Goal: Task Accomplishment & Management: Manage account settings

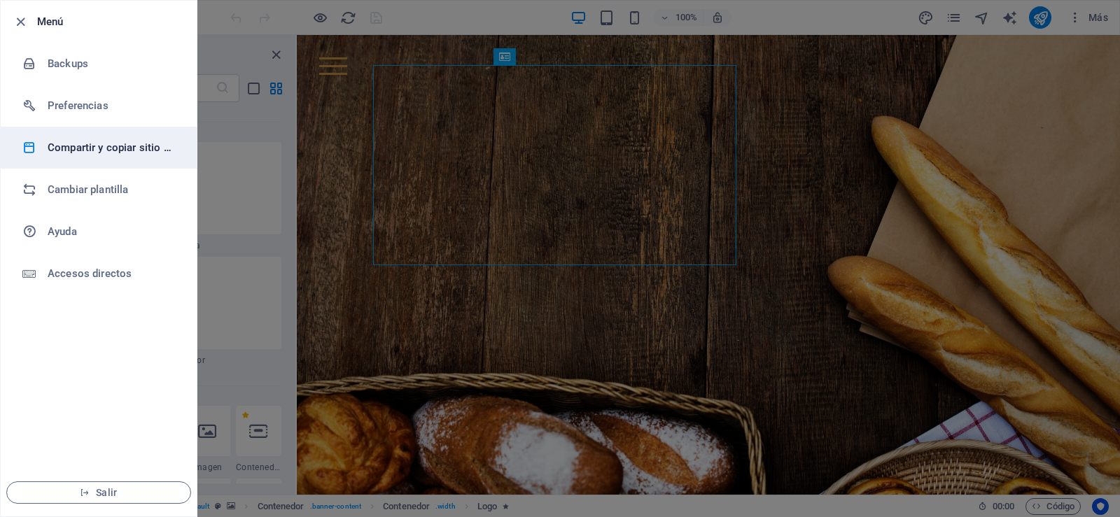
scroll to position [10176, 0]
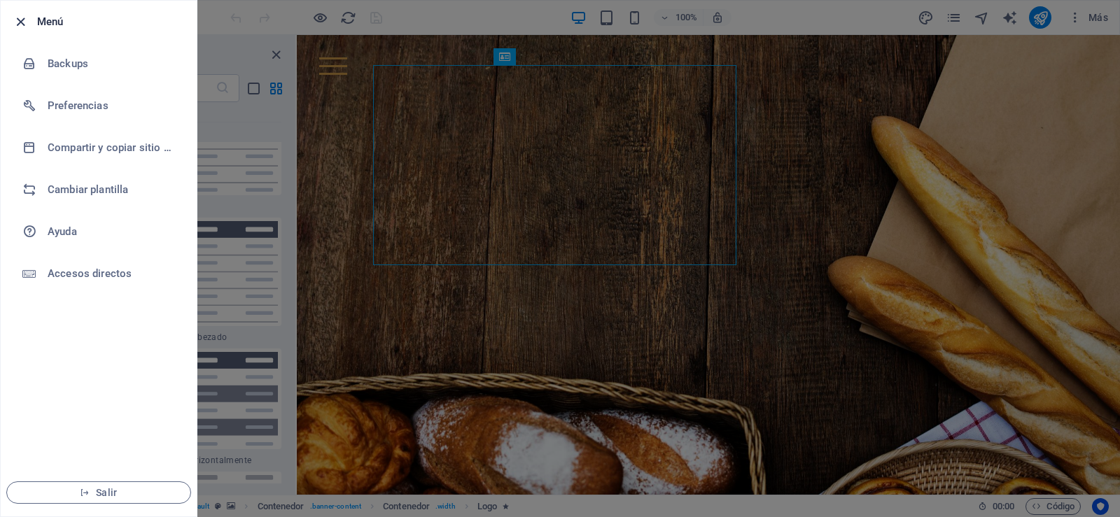
click at [17, 19] on icon "button" at bounding box center [21, 22] width 16 height 16
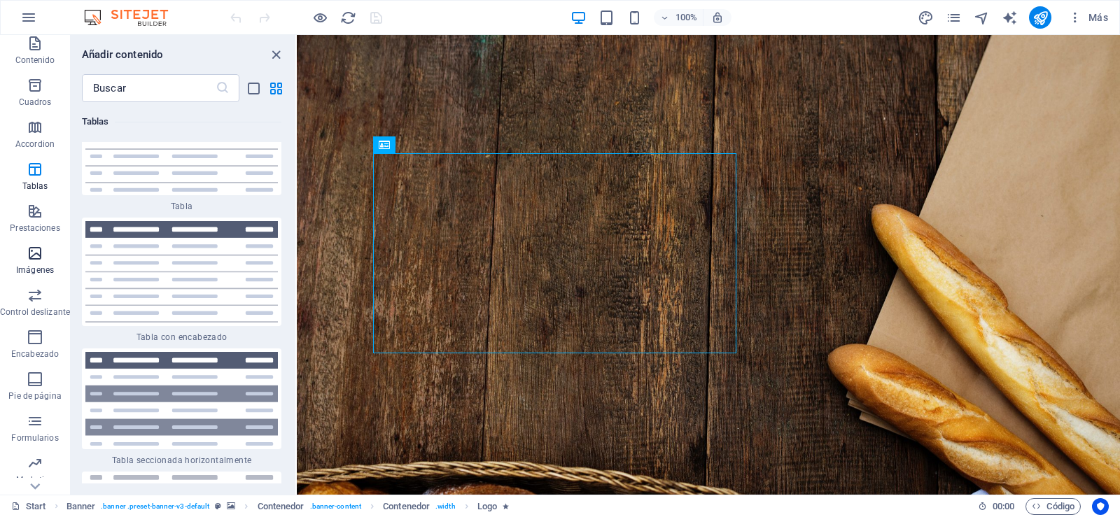
scroll to position [140, 0]
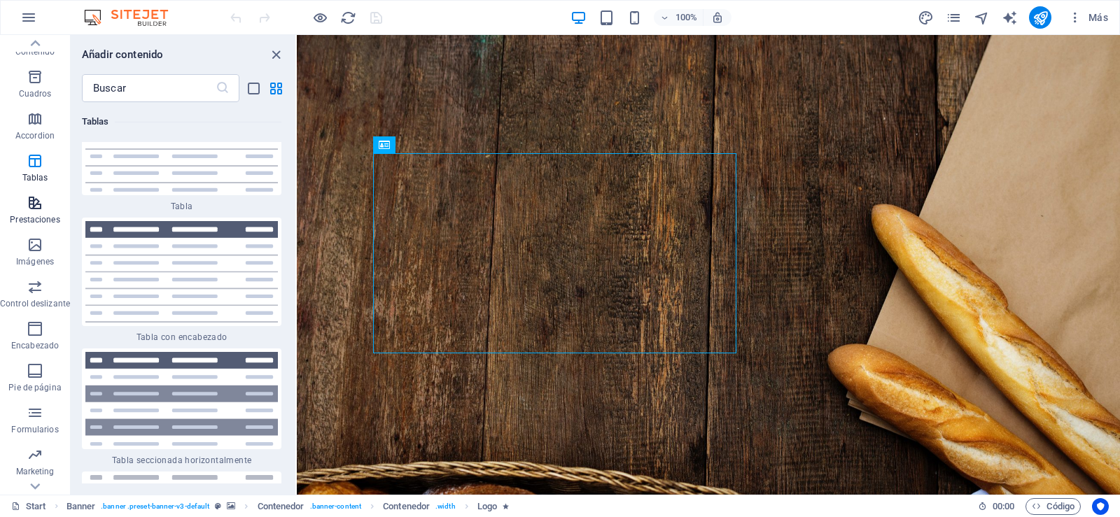
click at [36, 196] on icon "button" at bounding box center [35, 203] width 17 height 17
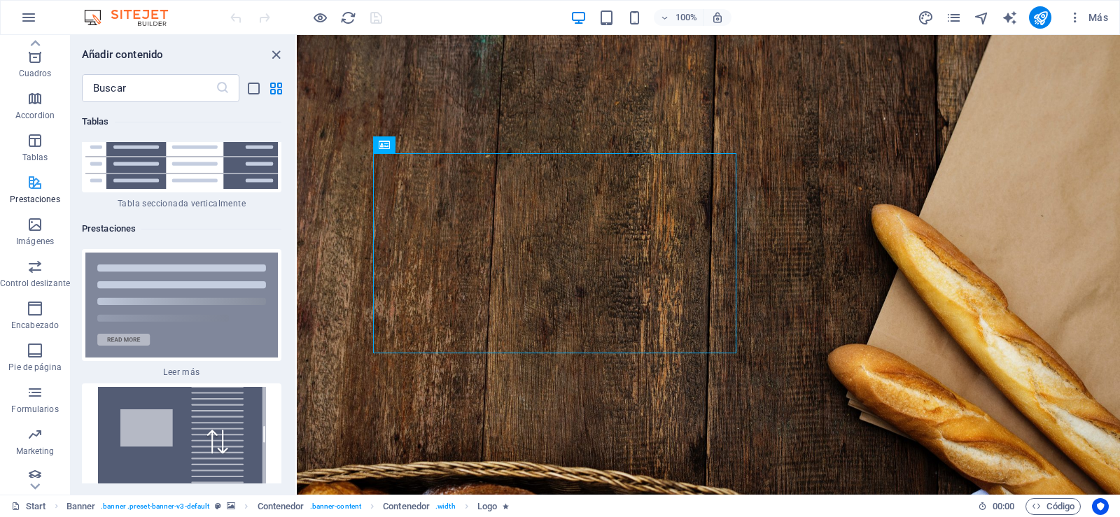
scroll to position [170, 0]
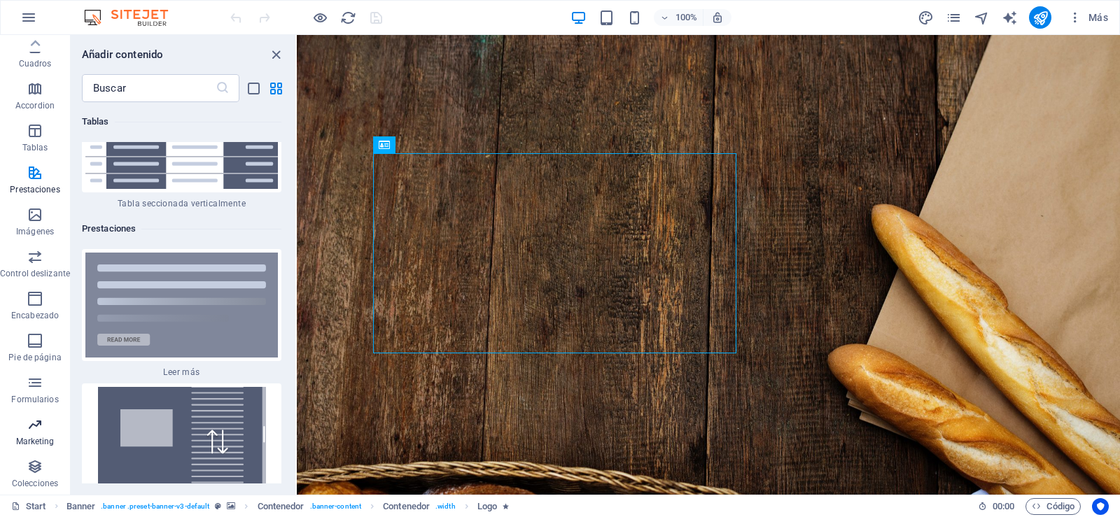
click at [33, 432] on icon "button" at bounding box center [35, 424] width 17 height 17
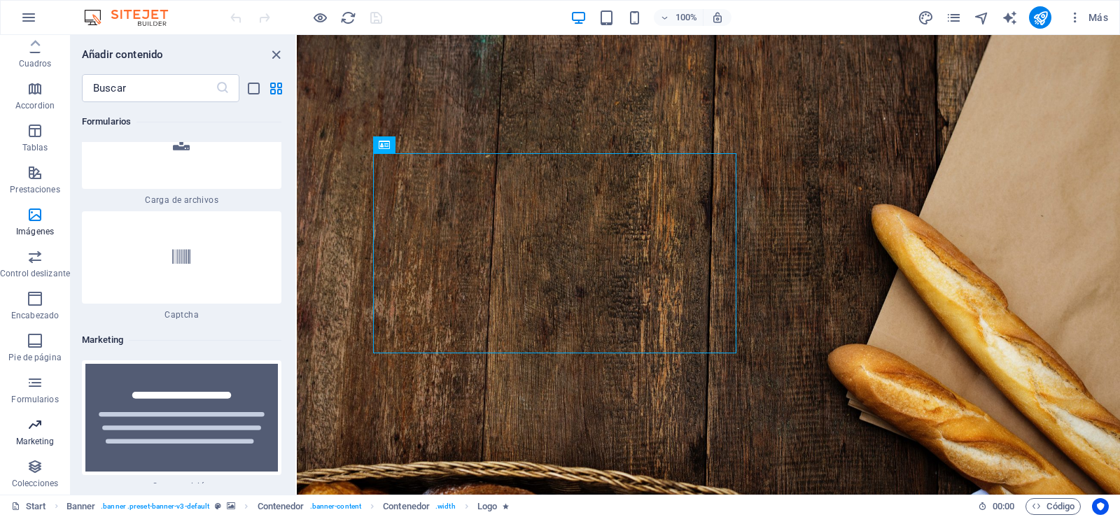
scroll to position [22763, 0]
click at [32, 470] on icon "button" at bounding box center [35, 466] width 17 height 17
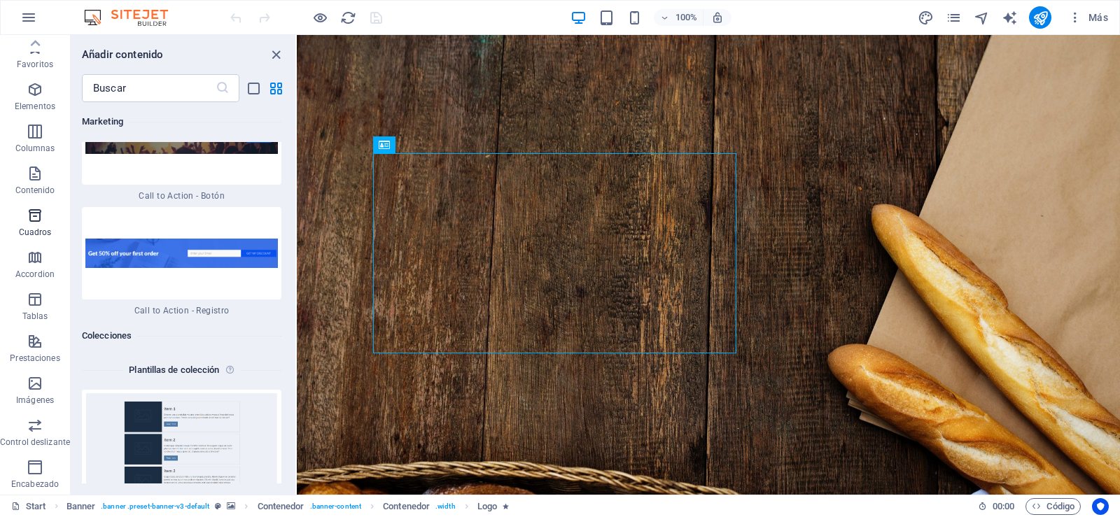
scroll to position [0, 0]
click at [176, 97] on input "text" at bounding box center [149, 88] width 134 height 28
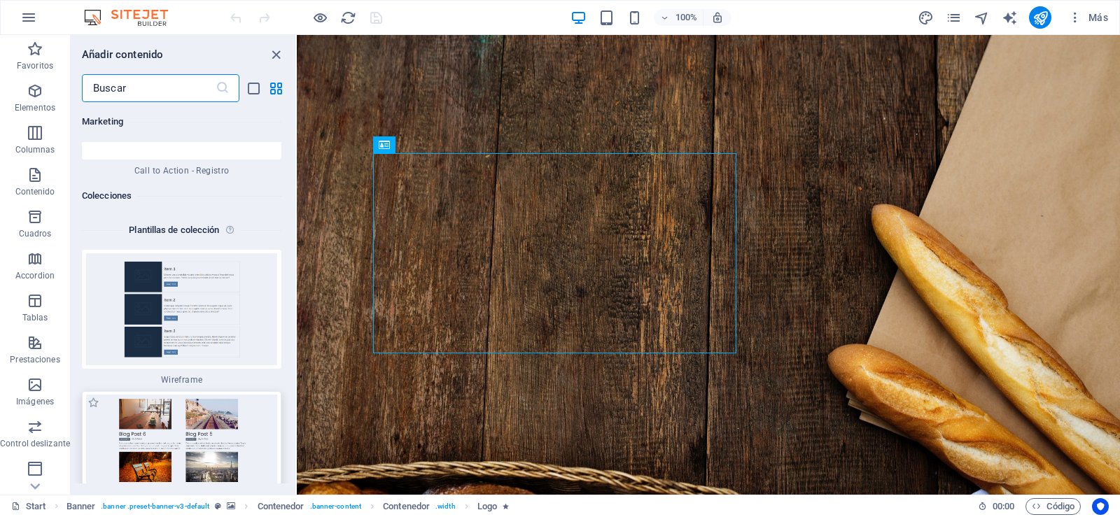
scroll to position [25755, 0]
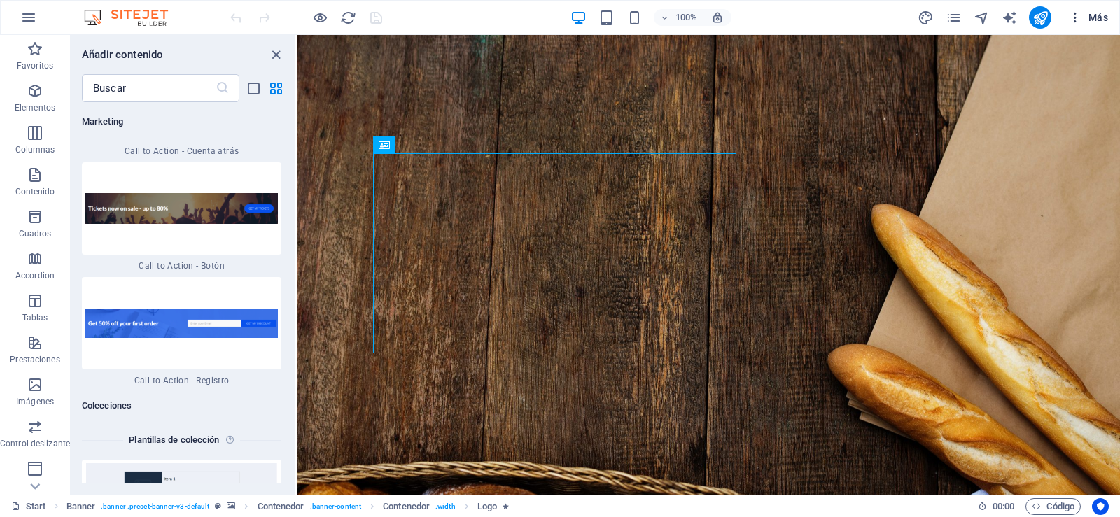
click at [1096, 18] on span "Más" at bounding box center [1088, 17] width 40 height 14
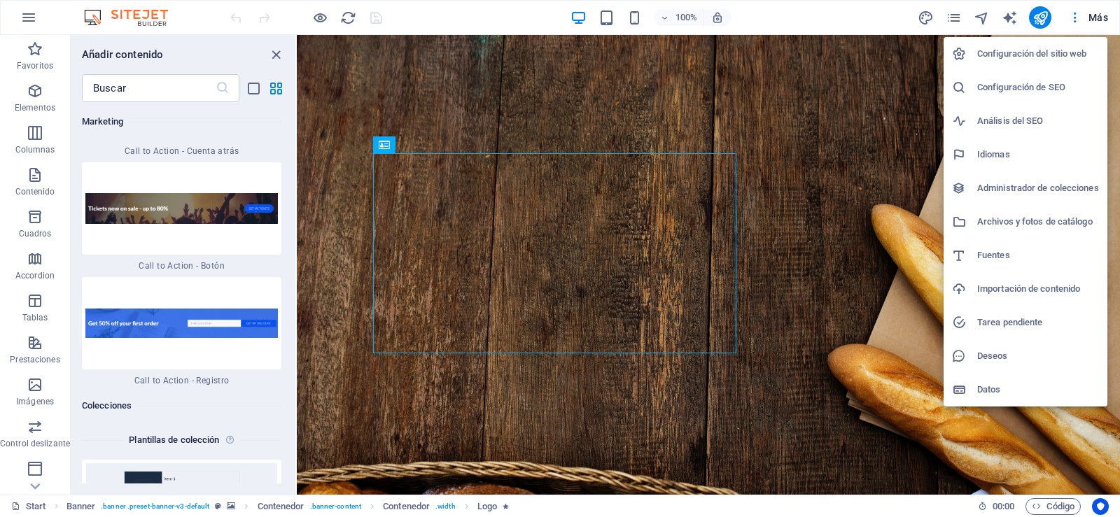
click at [1053, 56] on h6 "Configuración del sitio web" at bounding box center [1038, 53] width 122 height 17
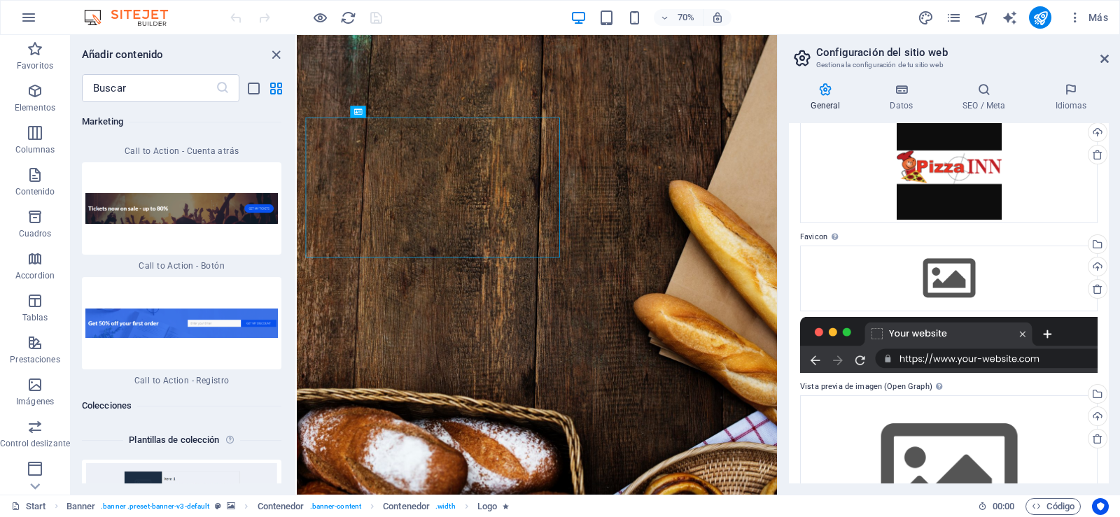
scroll to position [92, 0]
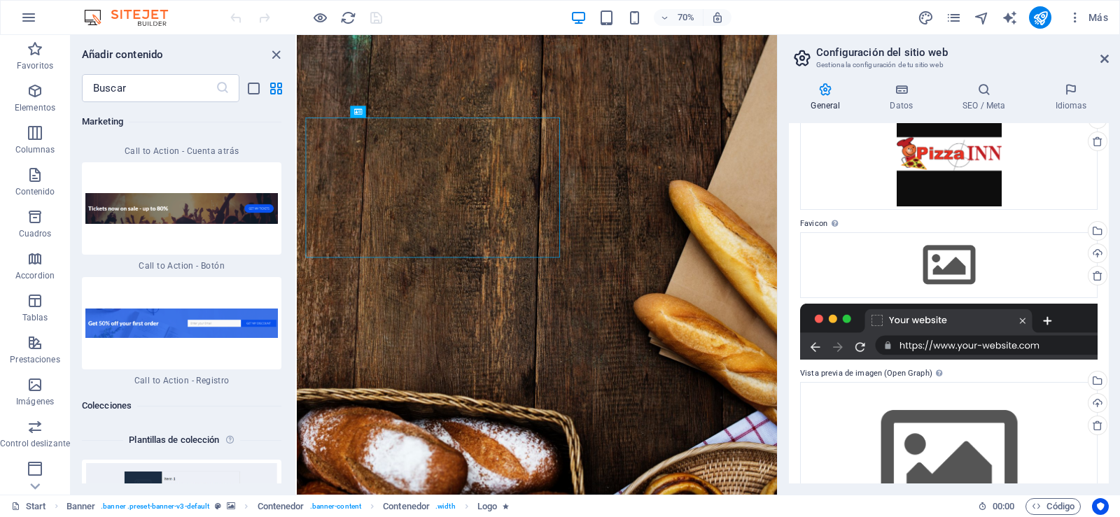
click at [933, 331] on div at bounding box center [948, 332] width 297 height 56
click at [971, 403] on div "Arrastra archivos aquí, haz clic para escoger archivos o selecciona archivos de…" at bounding box center [948, 462] width 297 height 160
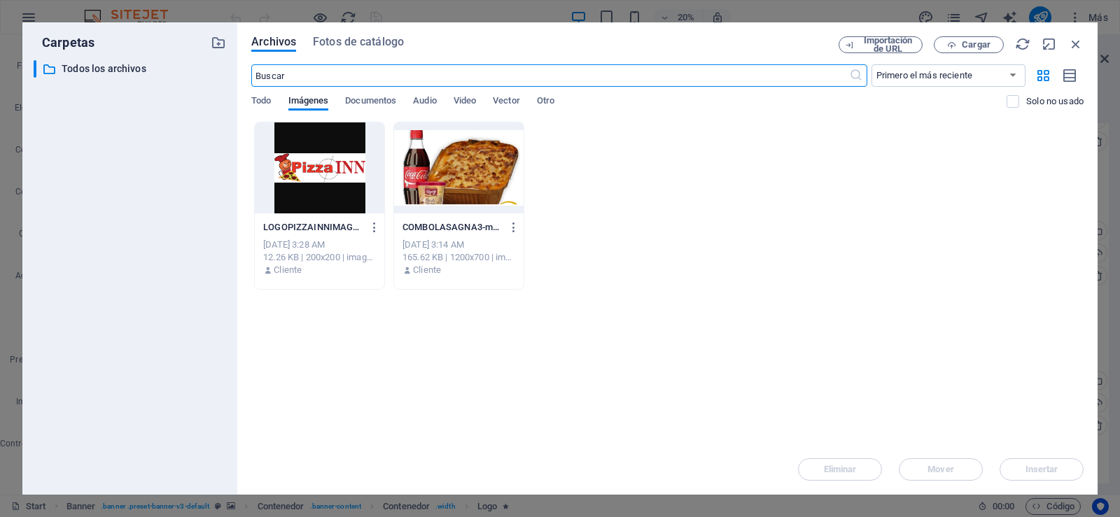
scroll to position [162, 0]
click at [957, 43] on span "Cargar" at bounding box center [968, 45] width 57 height 9
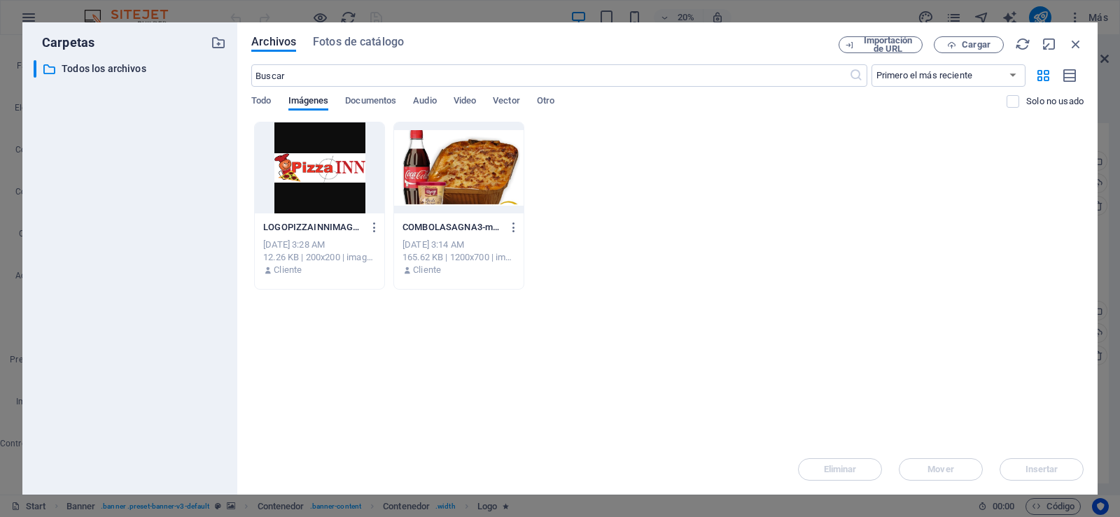
click at [775, 269] on div "LOGOPIZZAINNIMAGEN_00DIDI-EGqIhoOJw1umjpy89MmlVw.png LOGOPIZZAINNIMAGEN_00DIDI-…" at bounding box center [667, 206] width 832 height 168
click at [256, 102] on span "Todo" at bounding box center [261, 102] width 20 height 20
click at [1078, 45] on icon "button" at bounding box center [1075, 43] width 15 height 15
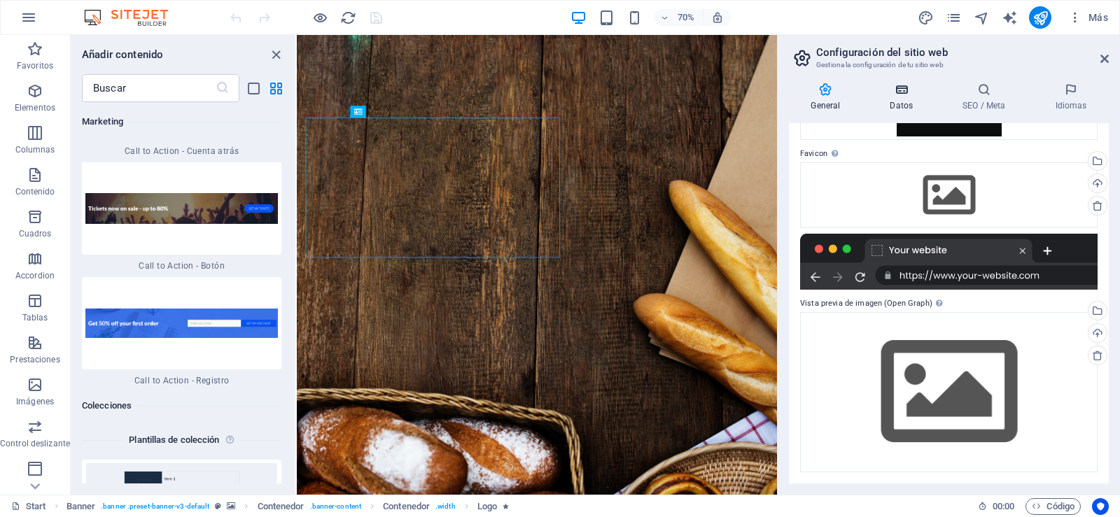
click at [900, 103] on h4 "Datos" at bounding box center [904, 97] width 73 height 29
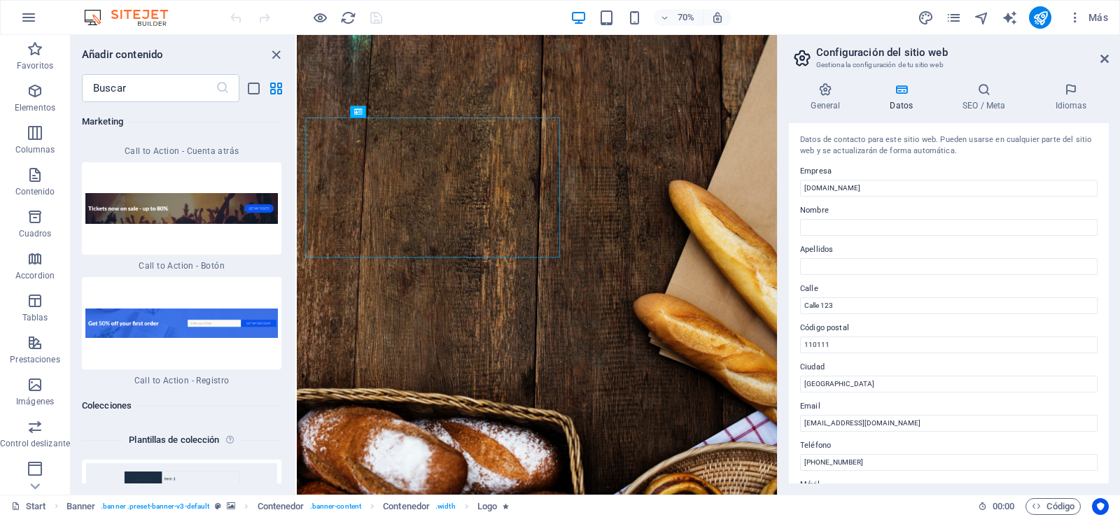
scroll to position [70, 0]
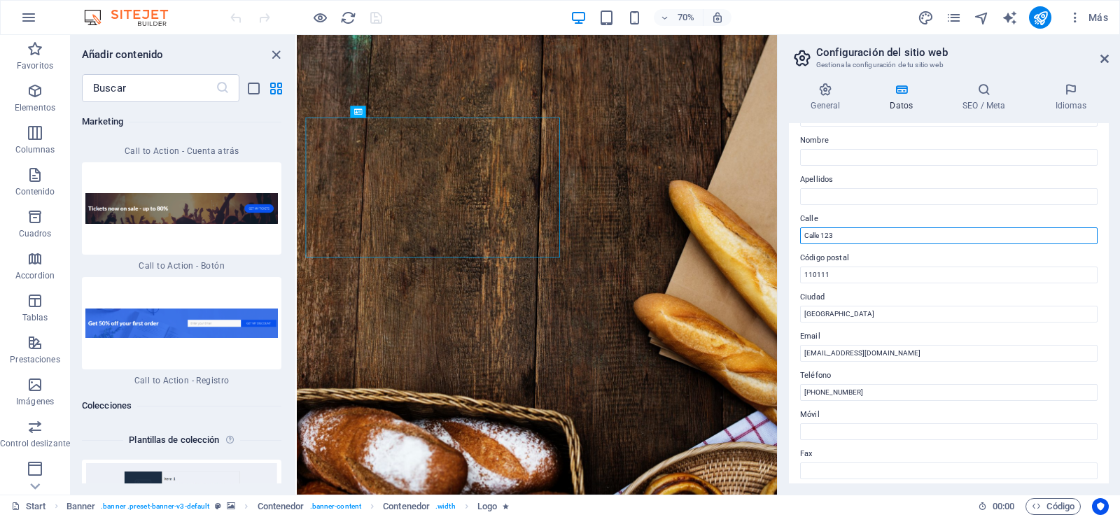
click at [863, 239] on input "Calle 123" at bounding box center [948, 235] width 297 height 17
type input "C"
type input "cra 53# 102a-77"
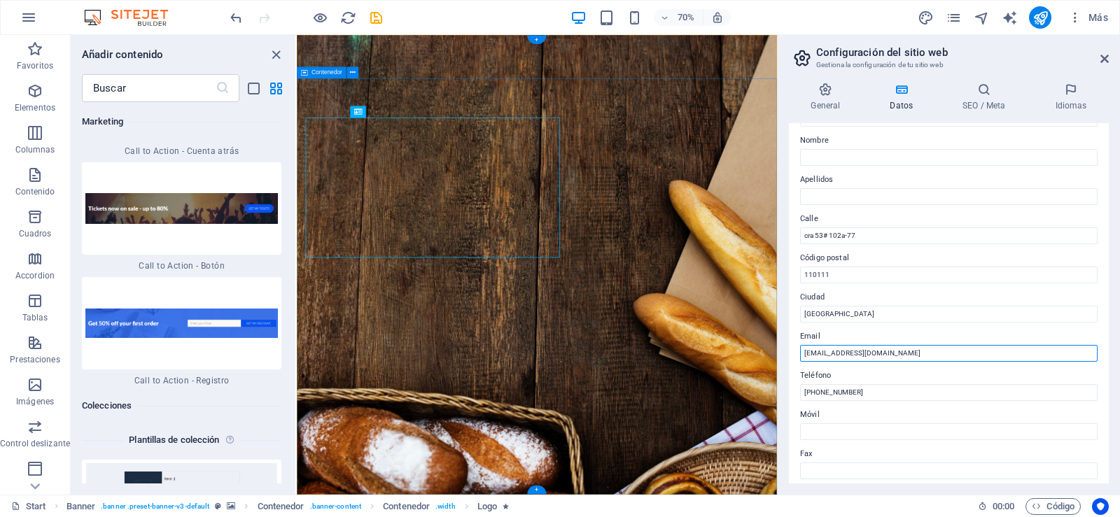
drag, startPoint x: 1198, startPoint y: 389, endPoint x: 911, endPoint y: 502, distance: 308.2
click at [896, 354] on input "contacto@pizzainn.com.co" at bounding box center [948, 353] width 297 height 17
type input "c"
type input "[EMAIL_ADDRESS][DOMAIN_NAME]"
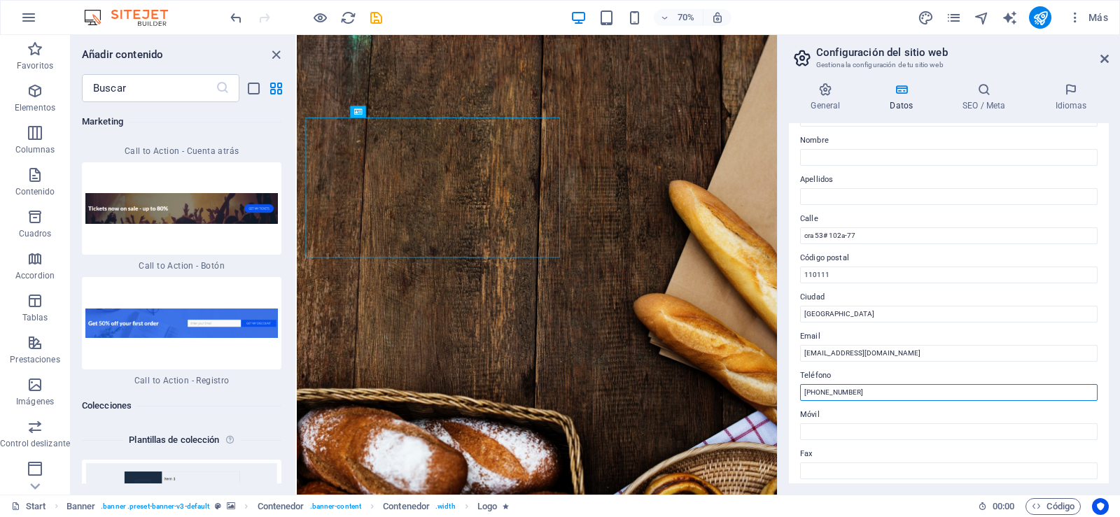
click at [898, 390] on input "+57 1 2345678" at bounding box center [948, 392] width 297 height 17
type input "[PHONE_NUMBER]"
click at [860, 431] on input "Móvil" at bounding box center [948, 431] width 297 height 17
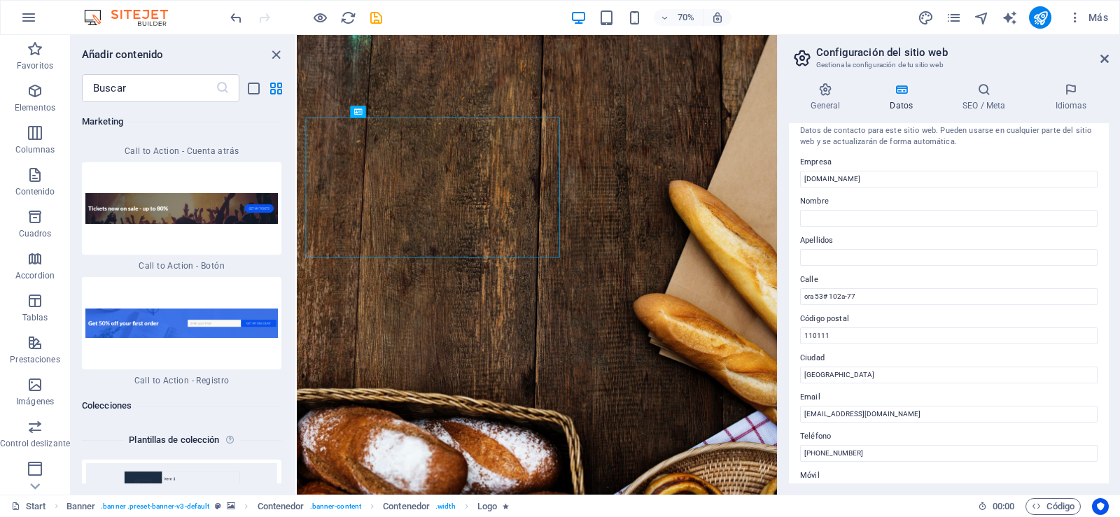
scroll to position [0, 0]
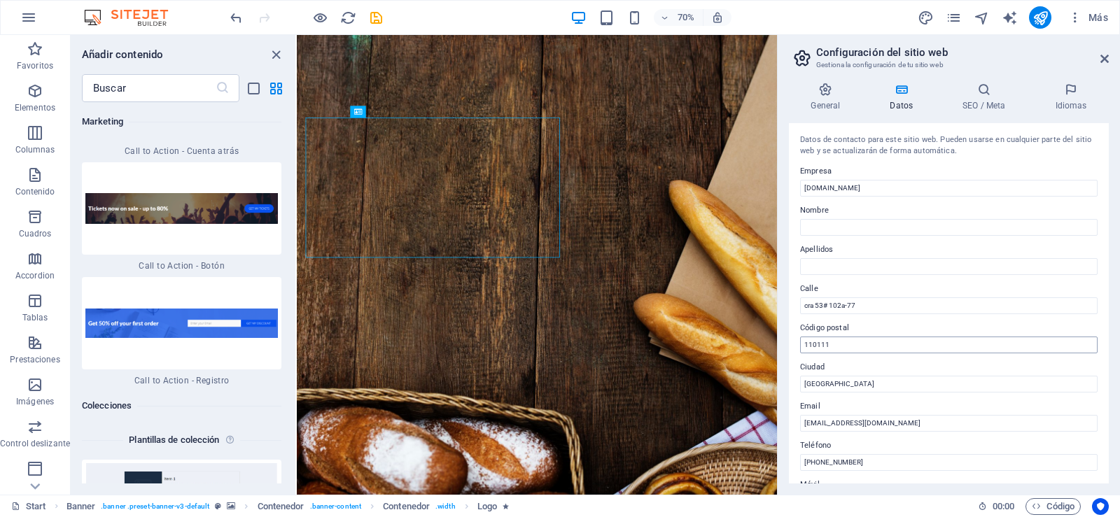
type input "3168004049"
click at [887, 297] on input "cra 53# 102a-77" at bounding box center [948, 305] width 297 height 17
click at [990, 97] on h4 "SEO / Meta" at bounding box center [986, 97] width 92 height 29
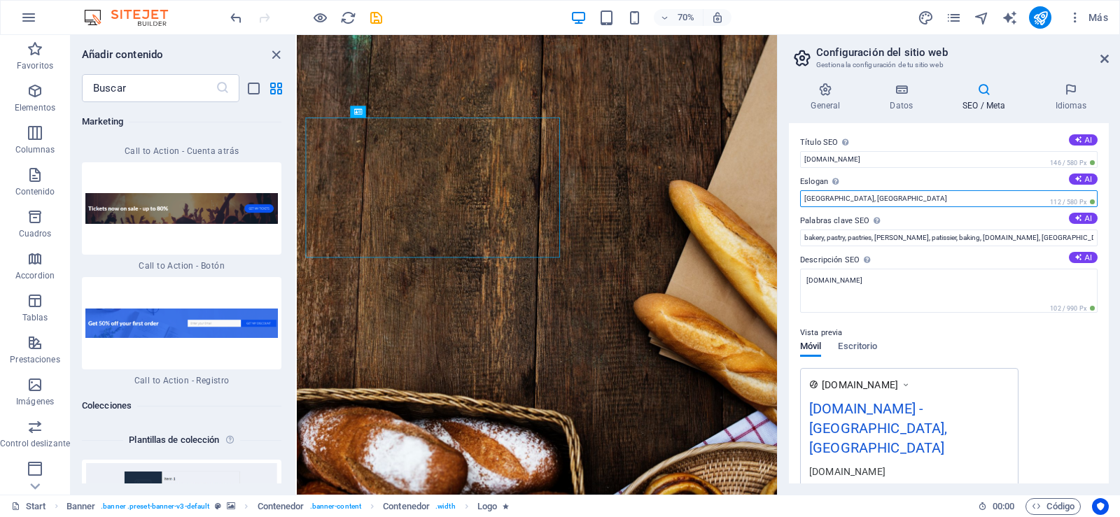
click at [847, 199] on input "[GEOGRAPHIC_DATA], [GEOGRAPHIC_DATA]" at bounding box center [948, 198] width 297 height 17
type input "H"
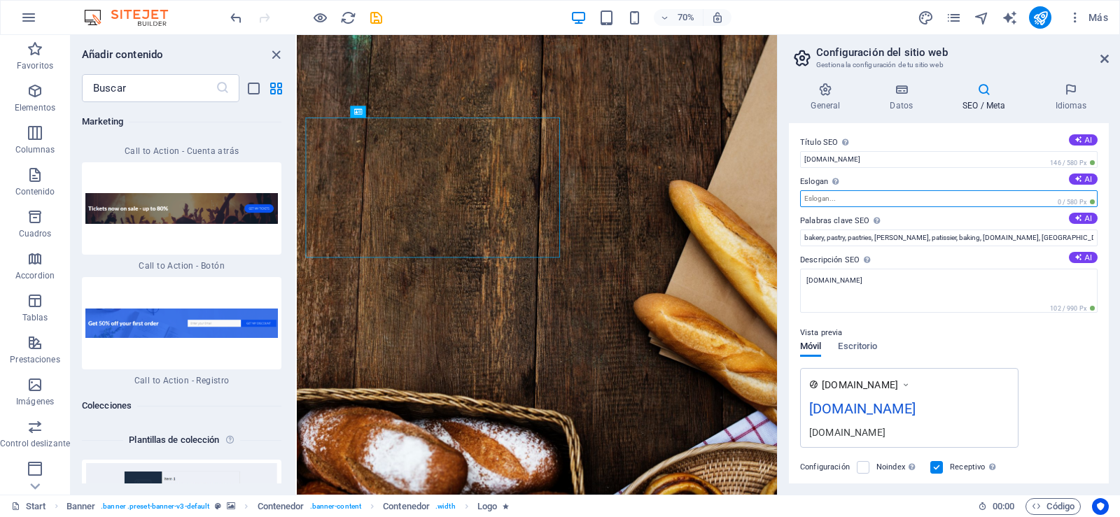
type input "ñ"
type input "la mejor pizza"
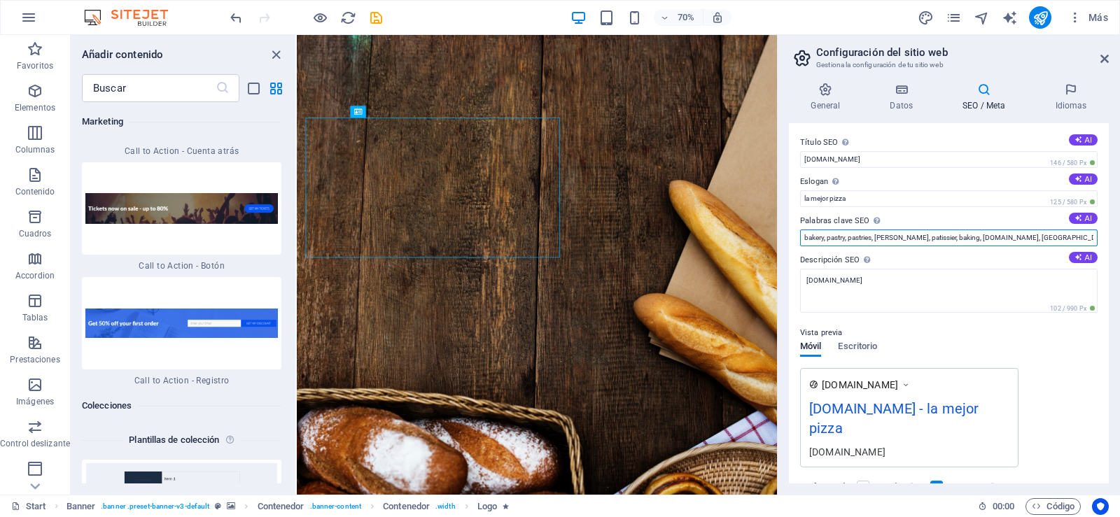
drag, startPoint x: 1048, startPoint y: 234, endPoint x: 843, endPoint y: 246, distance: 205.4
click at [839, 252] on div "Título SEO El título de tu sitio web. Elige algo que destaque en los resultados…" at bounding box center [949, 303] width 320 height 360
type input "b"
type input "p"
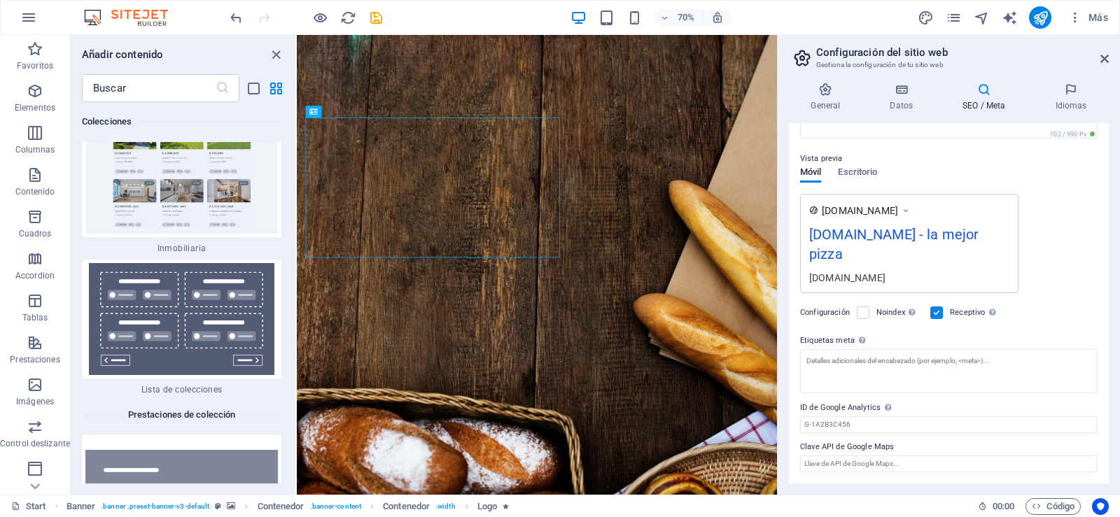
click at [90, 19] on img at bounding box center [132, 17] width 105 height 17
click at [140, 13] on img at bounding box center [132, 17] width 105 height 17
click at [236, 18] on icon "undo" at bounding box center [236, 18] width 16 height 16
type input "Pizza. lasagna, domicilio, pizzeria, pizzeria"
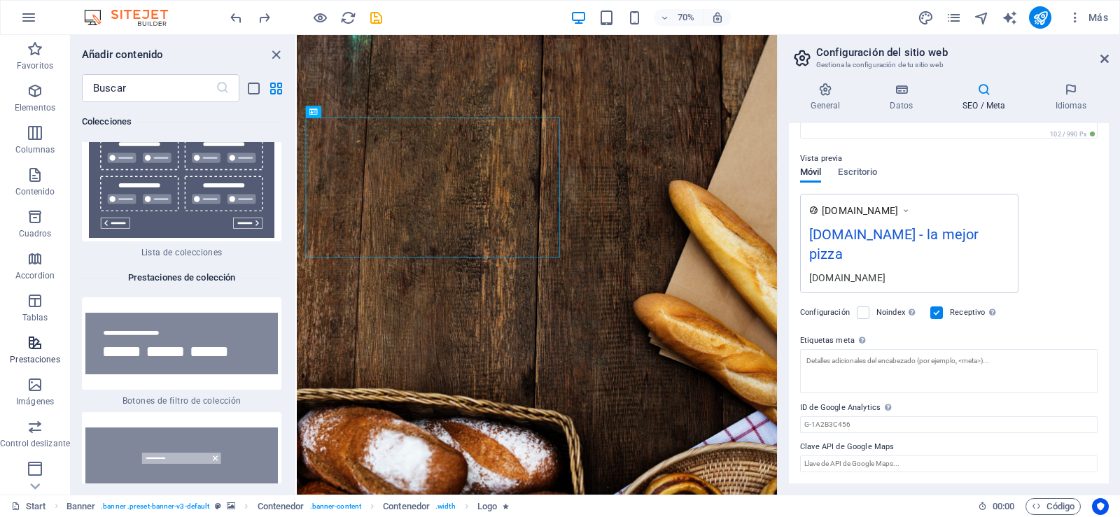
scroll to position [27084, 0]
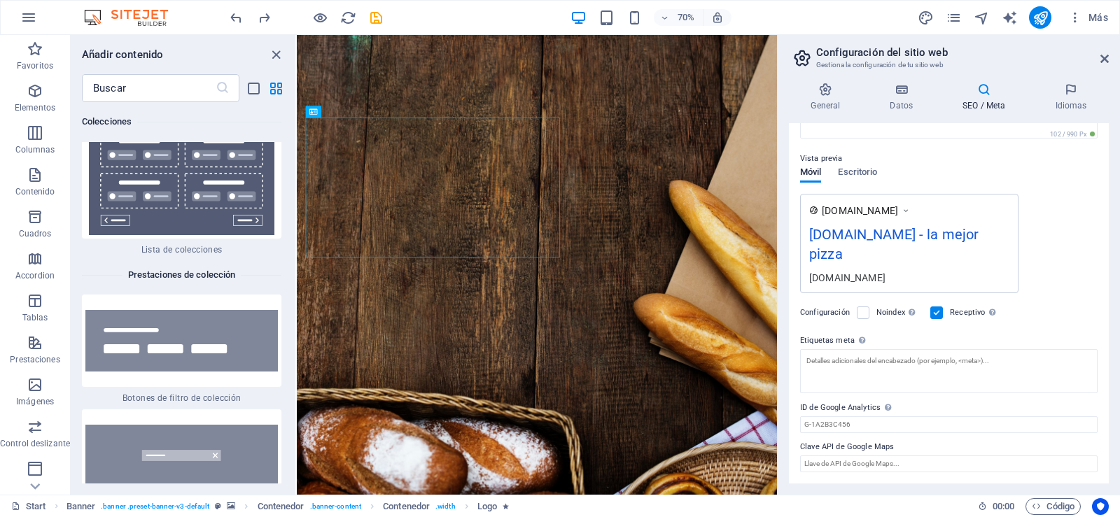
click at [986, 105] on h4 "SEO / Meta" at bounding box center [986, 97] width 92 height 29
click at [986, 104] on h4 "SEO / Meta" at bounding box center [986, 97] width 92 height 29
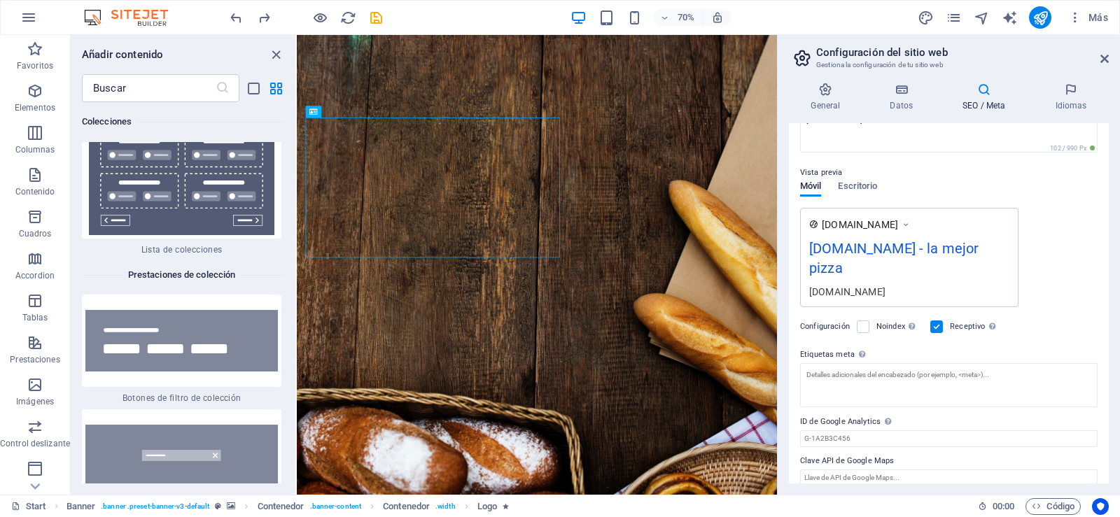
scroll to position [174, 0]
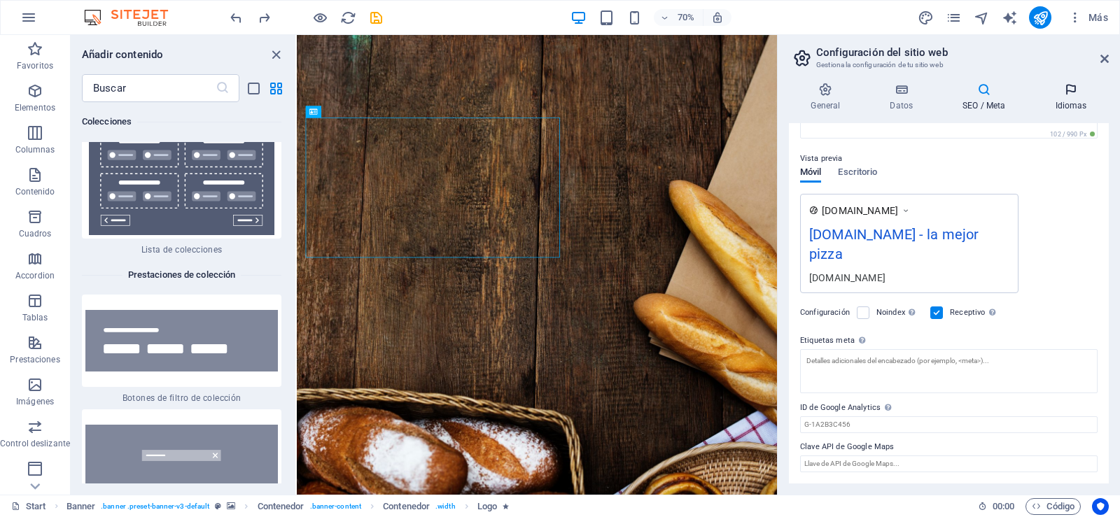
click at [1078, 96] on icon at bounding box center [1071, 90] width 76 height 14
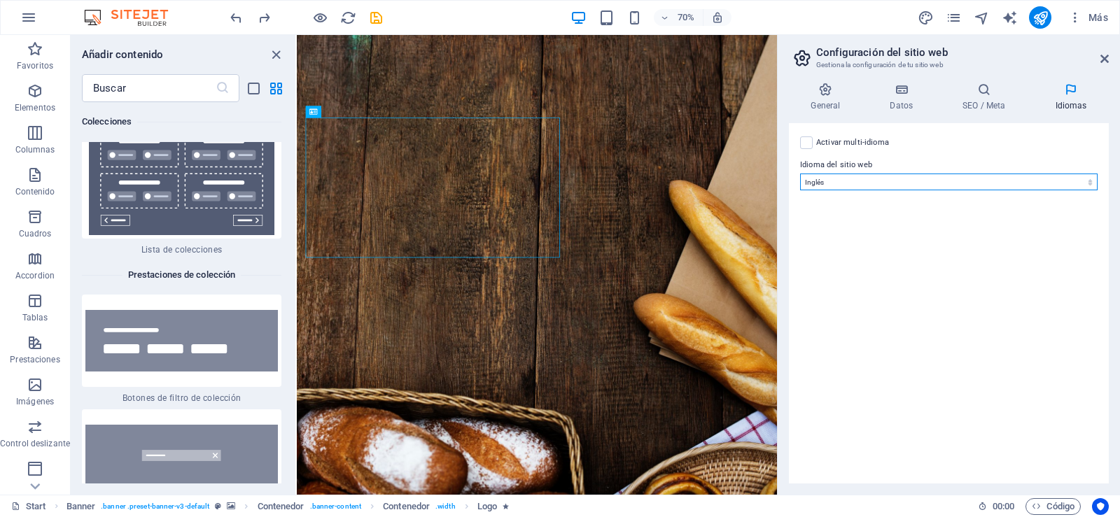
click at [1090, 181] on select "Abkhazian Afar Afrikaans Akan Albanés Alemán Amharic Árabe Aragonese Armenian A…" at bounding box center [948, 182] width 297 height 17
select select "44"
click at [800, 174] on select "Abkhazian Afar Afrikaans Akan Albanés Alemán Amharic Árabe Aragonese Armenian A…" at bounding box center [948, 182] width 297 height 17
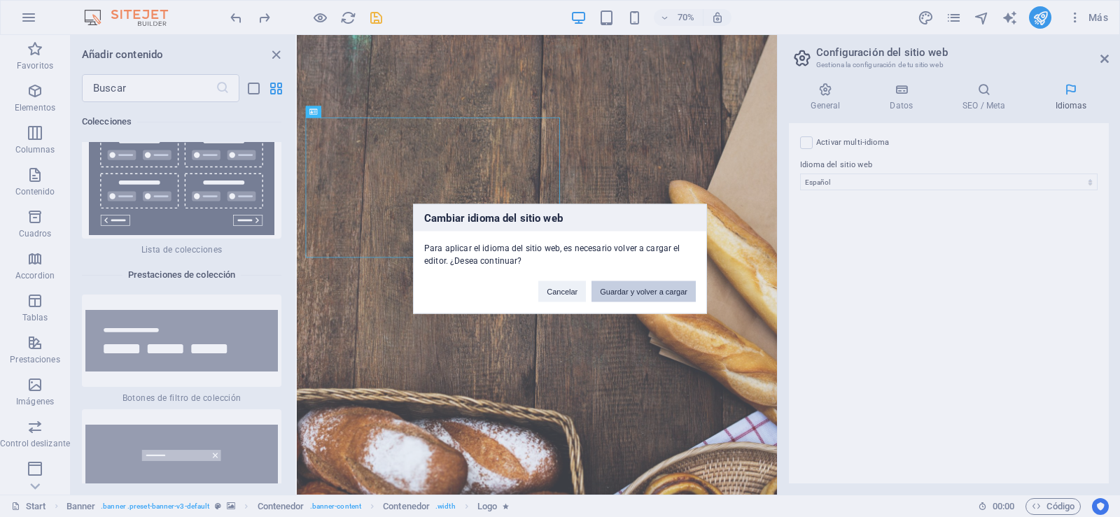
click at [673, 294] on button "Guardar y volver a cargar" at bounding box center [643, 291] width 104 height 21
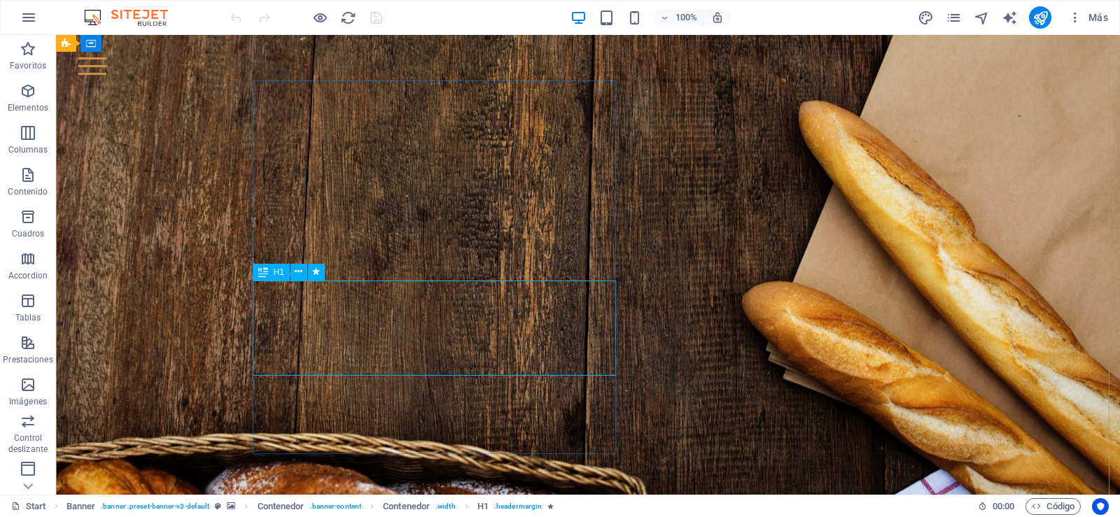
scroll to position [88, 0]
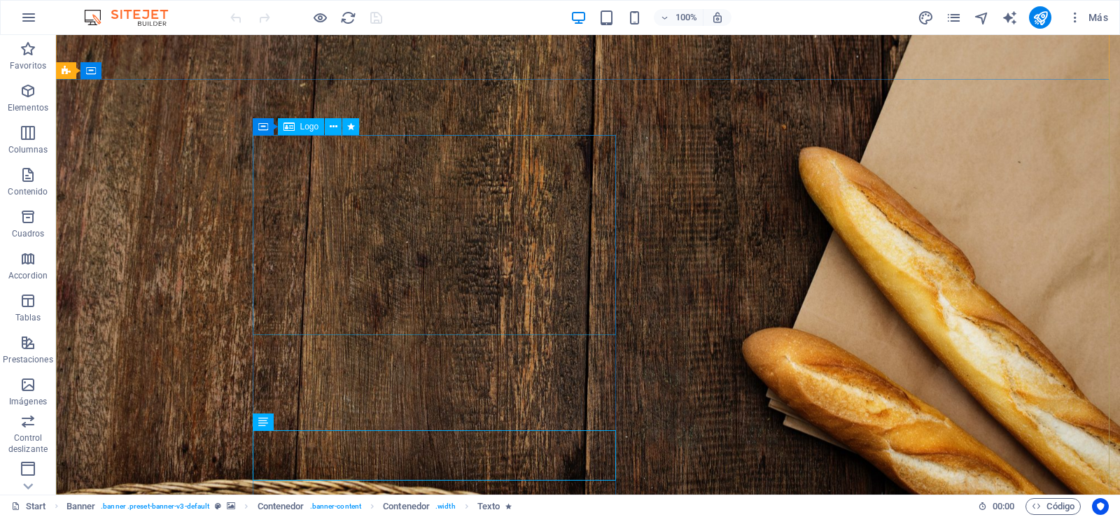
scroll to position [18, 0]
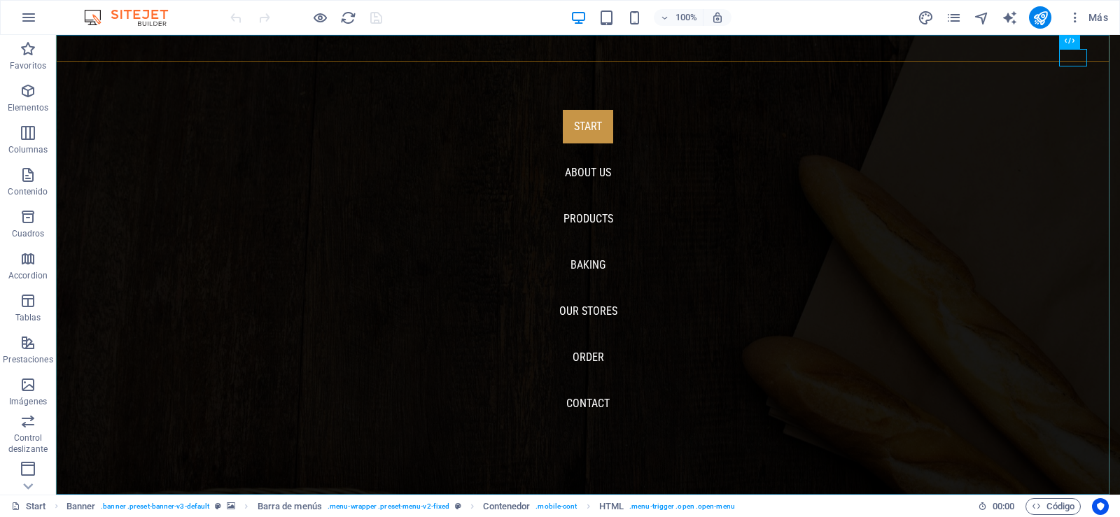
click at [588, 172] on nav "Start About us Products Baking Our Stores Order Contact" at bounding box center [588, 265] width 1064 height 460
click at [581, 219] on nav "Start About us Products Baking Our Stores Order Contact" at bounding box center [588, 265] width 1064 height 460
click at [584, 267] on nav "Start About us Products Baking Our Stores Order Contact" at bounding box center [588, 265] width 1064 height 460
drag, startPoint x: 580, startPoint y: 314, endPoint x: 588, endPoint y: 317, distance: 8.2
click at [580, 316] on nav "Start About us Products Baking Our Stores Order Contact" at bounding box center [588, 265] width 1064 height 460
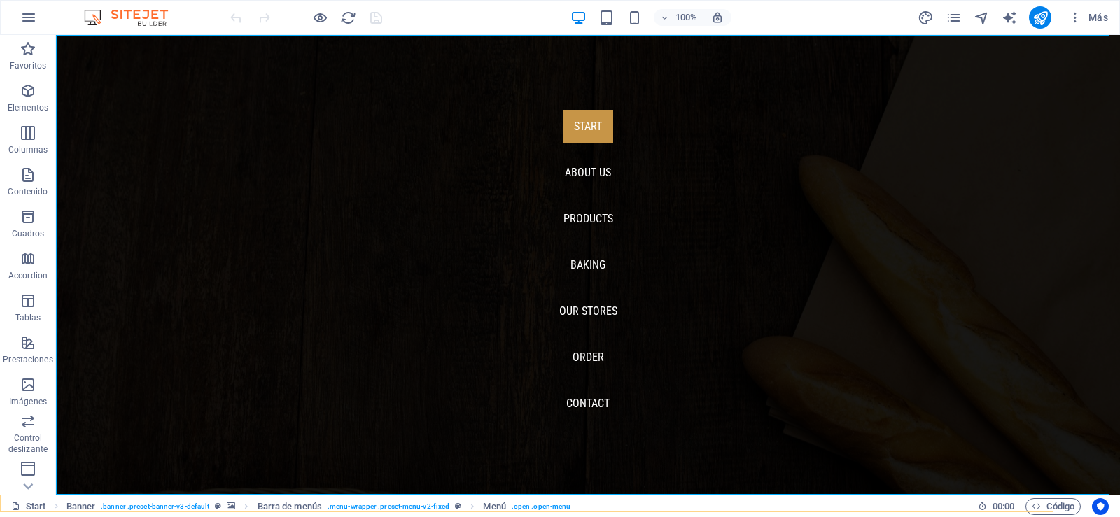
drag, startPoint x: 607, startPoint y: 365, endPoint x: 616, endPoint y: 360, distance: 10.7
click at [607, 365] on nav "Start About us Products Baking Our Stores Order Contact" at bounding box center [588, 265] width 1064 height 460
click at [772, 273] on nav "Start About us Products Baking Our Stores Order Contact" at bounding box center [588, 265] width 1064 height 460
click at [30, 15] on icon "button" at bounding box center [28, 17] width 17 height 17
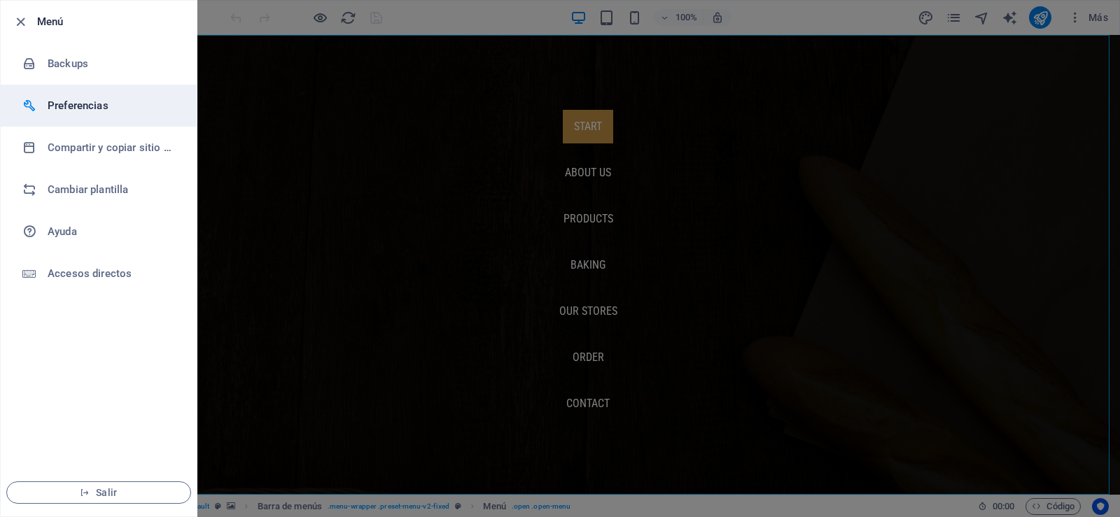
click at [91, 110] on h6 "Preferencias" at bounding box center [112, 105] width 129 height 17
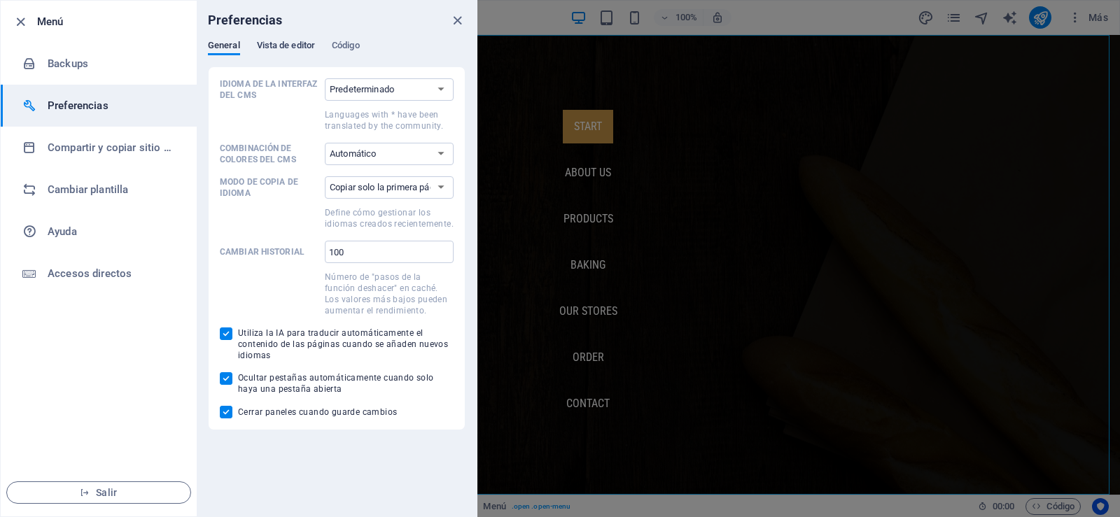
click at [282, 45] on span "Vista de editor" at bounding box center [286, 47] width 58 height 20
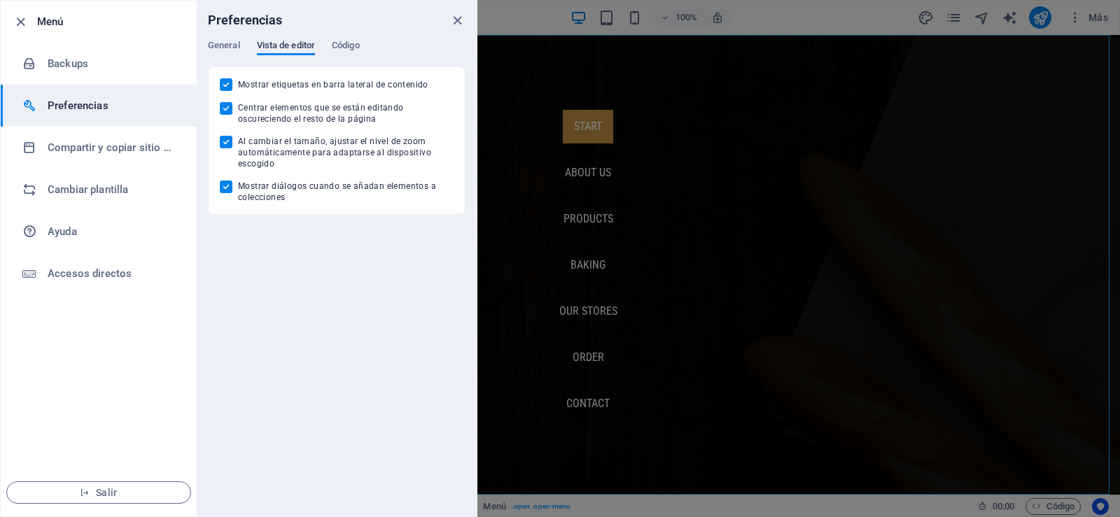
click at [282, 45] on span "Vista de editor" at bounding box center [286, 47] width 58 height 20
click at [350, 46] on span "Código" at bounding box center [346, 47] width 28 height 20
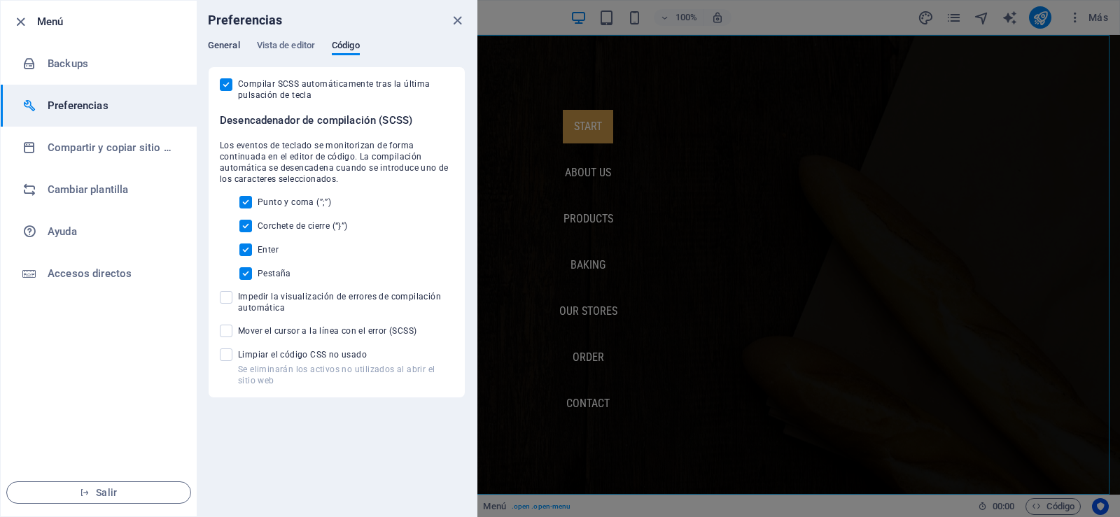
click at [212, 48] on span "General" at bounding box center [224, 47] width 32 height 20
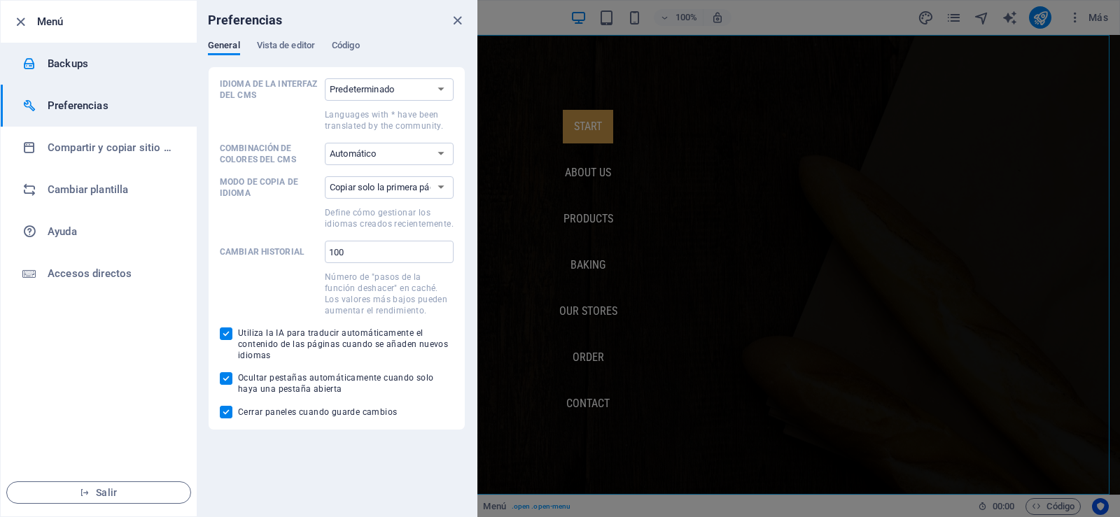
click at [57, 69] on h6 "Backups" at bounding box center [112, 63] width 129 height 17
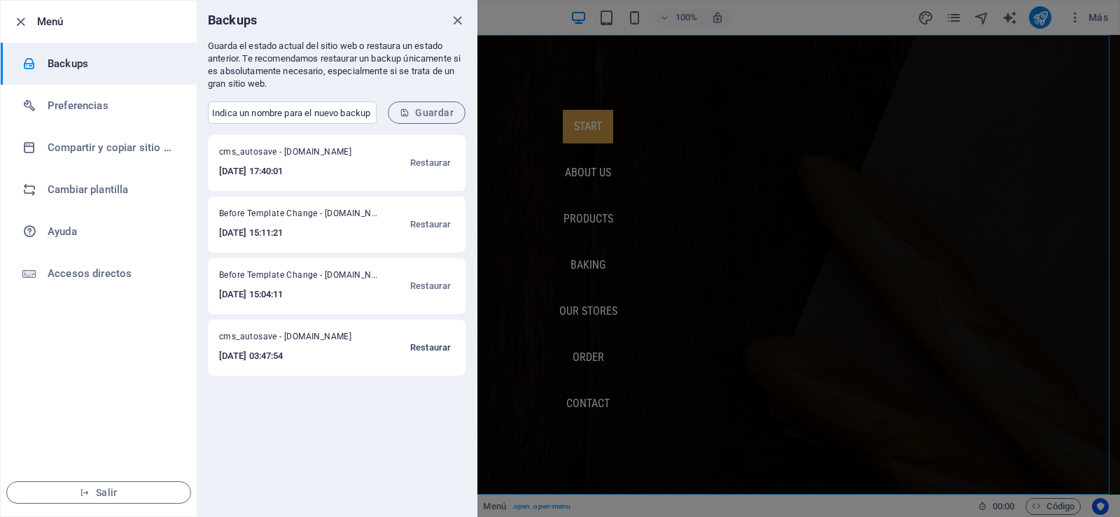
click at [417, 351] on span "Restaurar" at bounding box center [430, 347] width 41 height 17
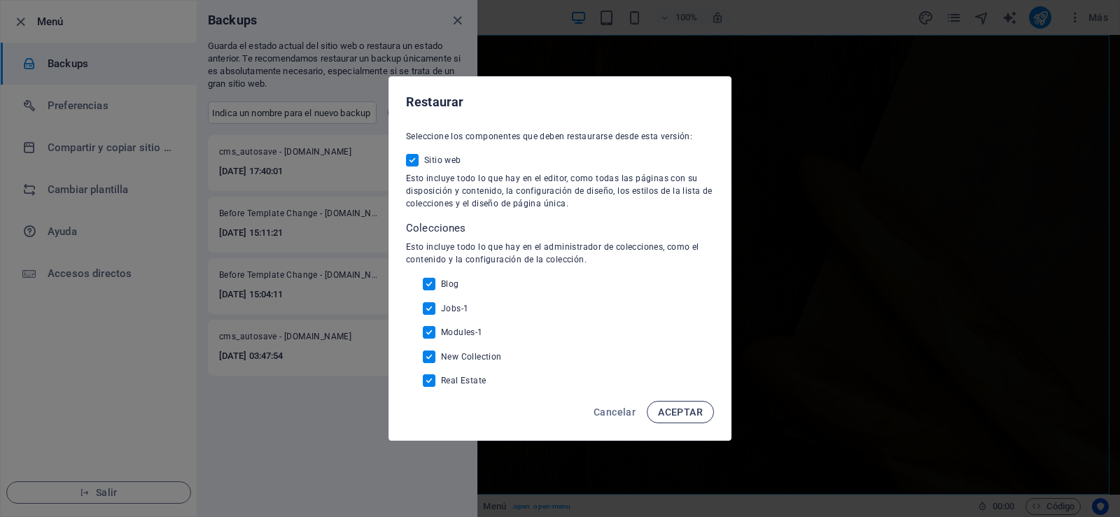
click at [677, 414] on span "ACEPTAR" at bounding box center [680, 412] width 45 height 11
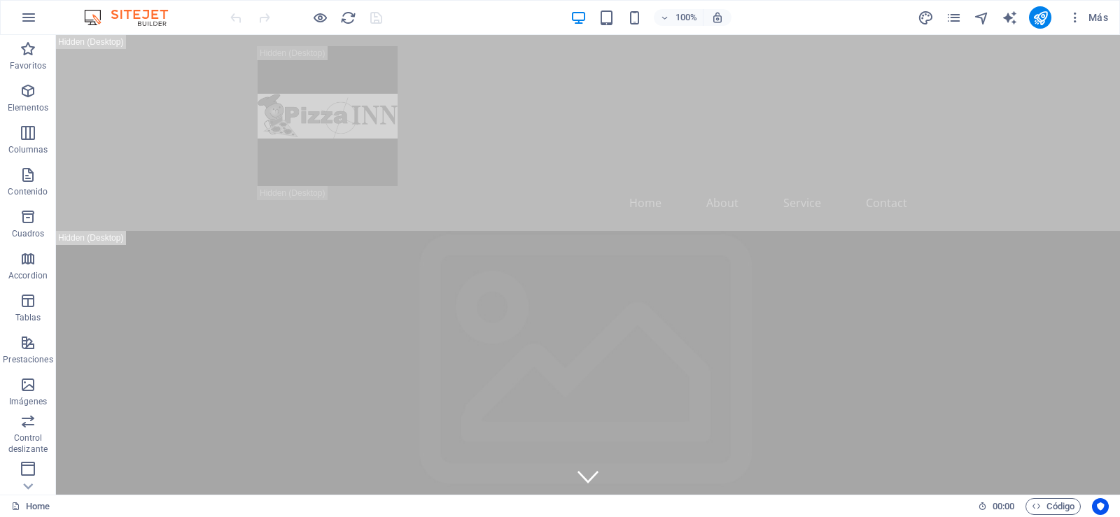
drag, startPoint x: 1116, startPoint y: 51, endPoint x: 1154, endPoint y: 68, distance: 41.3
click at [32, 92] on icon "button" at bounding box center [28, 91] width 17 height 17
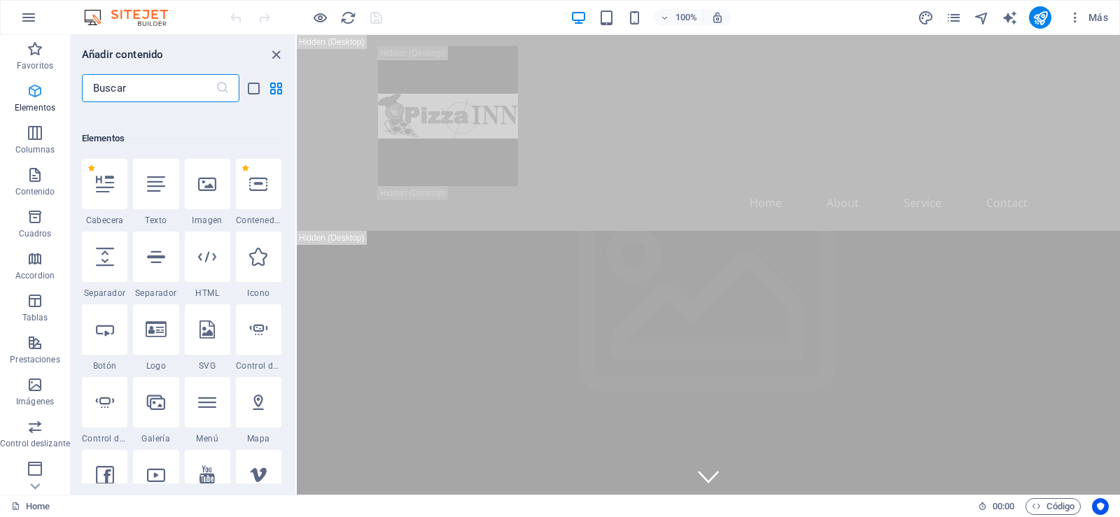
scroll to position [264, 0]
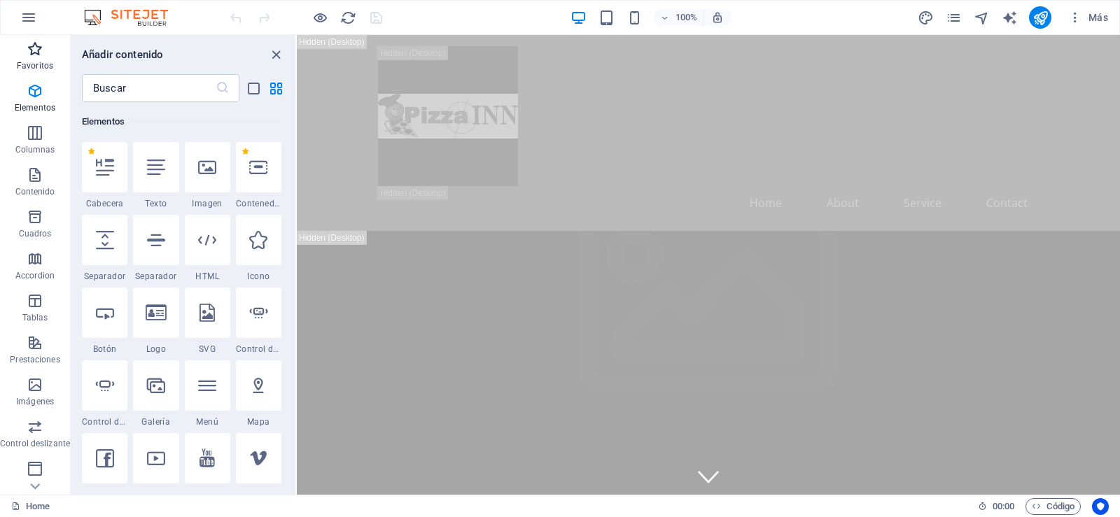
click at [26, 57] on span "Favoritos" at bounding box center [35, 58] width 70 height 34
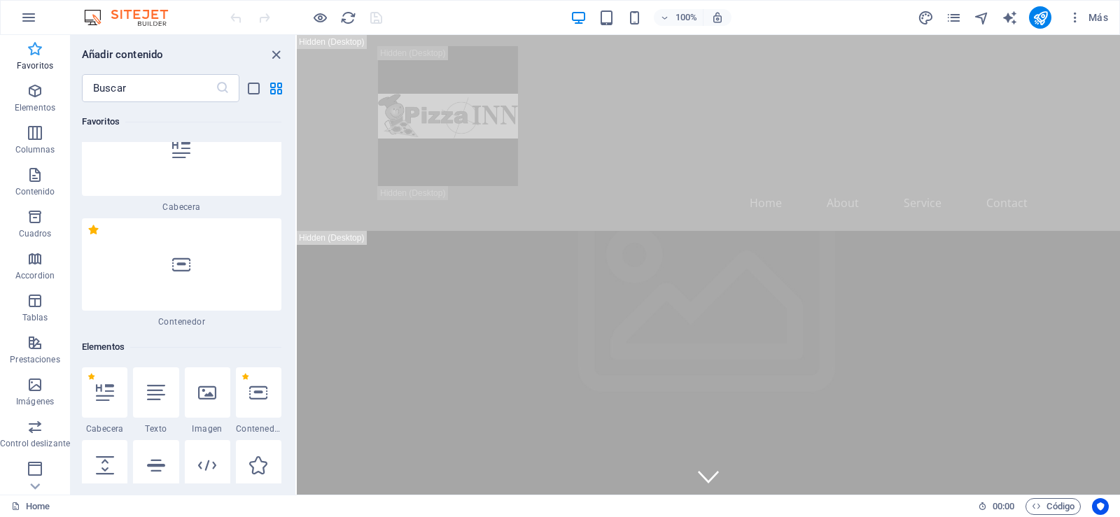
scroll to position [0, 0]
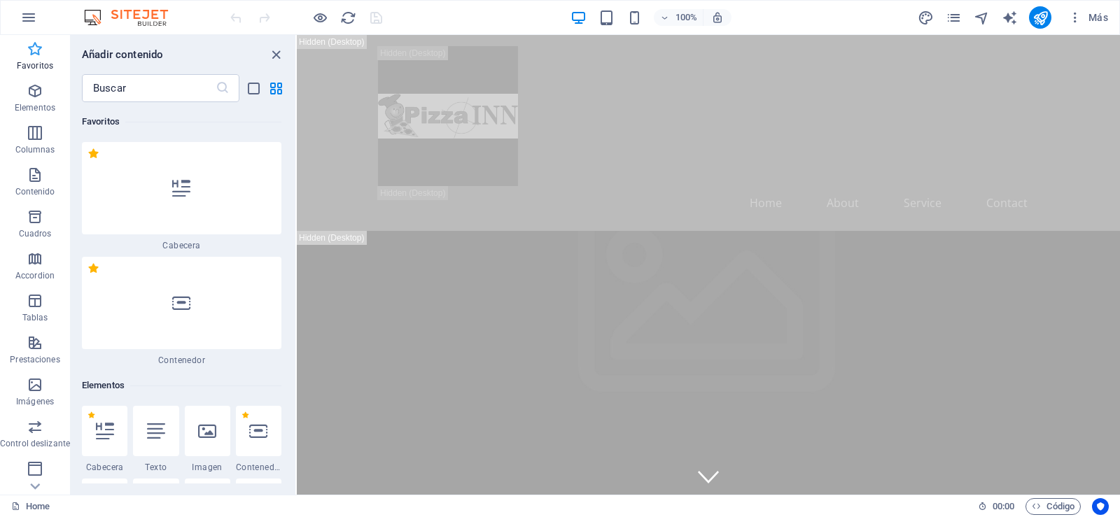
click at [34, 42] on icon "button" at bounding box center [35, 49] width 17 height 17
click at [16, 46] on span "Favoritos" at bounding box center [35, 58] width 70 height 34
click at [13, 16] on button "button" at bounding box center [29, 18] width 34 height 34
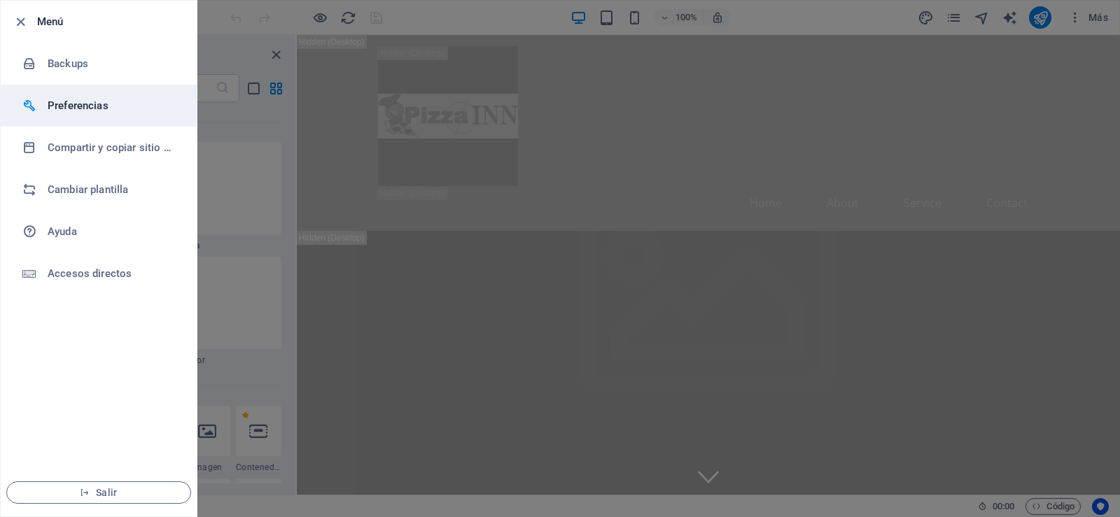
click at [104, 108] on h6 "Preferencias" at bounding box center [112, 105] width 129 height 17
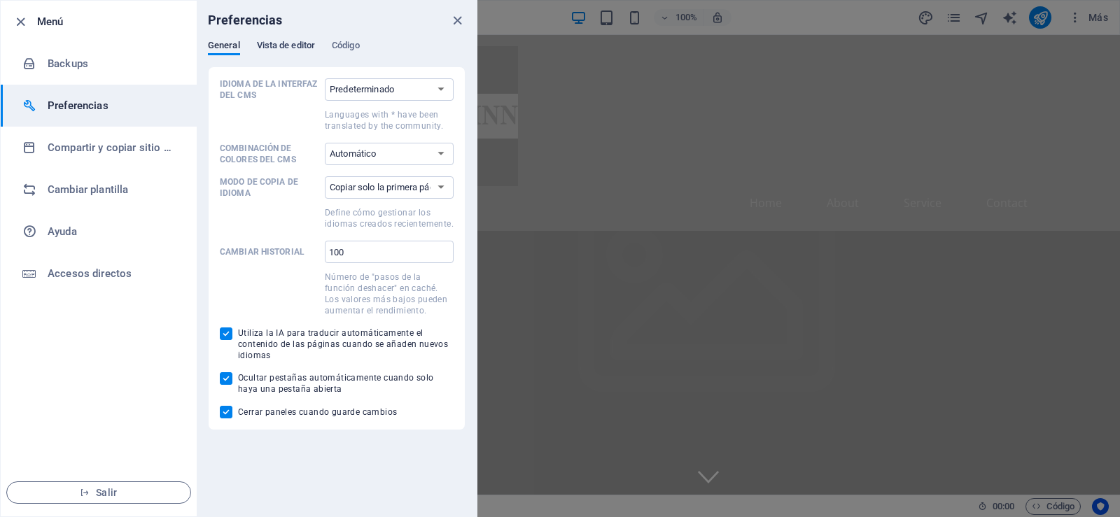
click at [275, 48] on span "Vista de editor" at bounding box center [286, 47] width 58 height 20
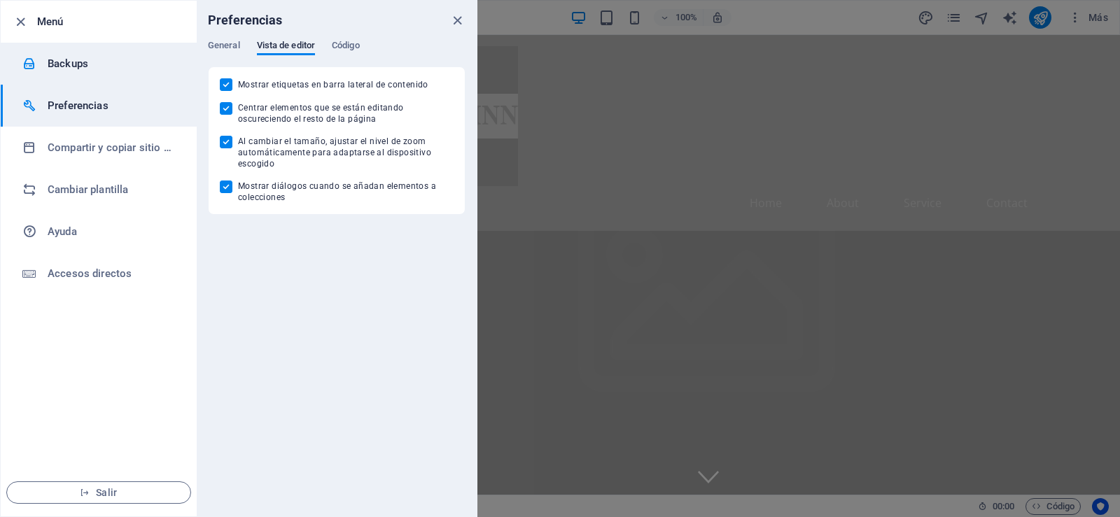
click at [70, 61] on h6 "Backups" at bounding box center [112, 63] width 129 height 17
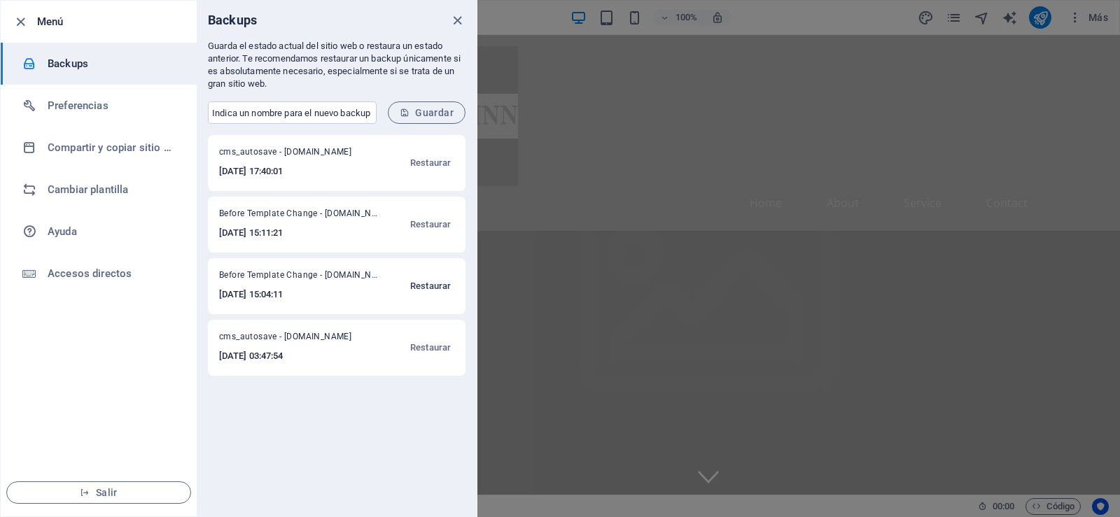
click at [419, 288] on span "Restaurar" at bounding box center [430, 286] width 41 height 17
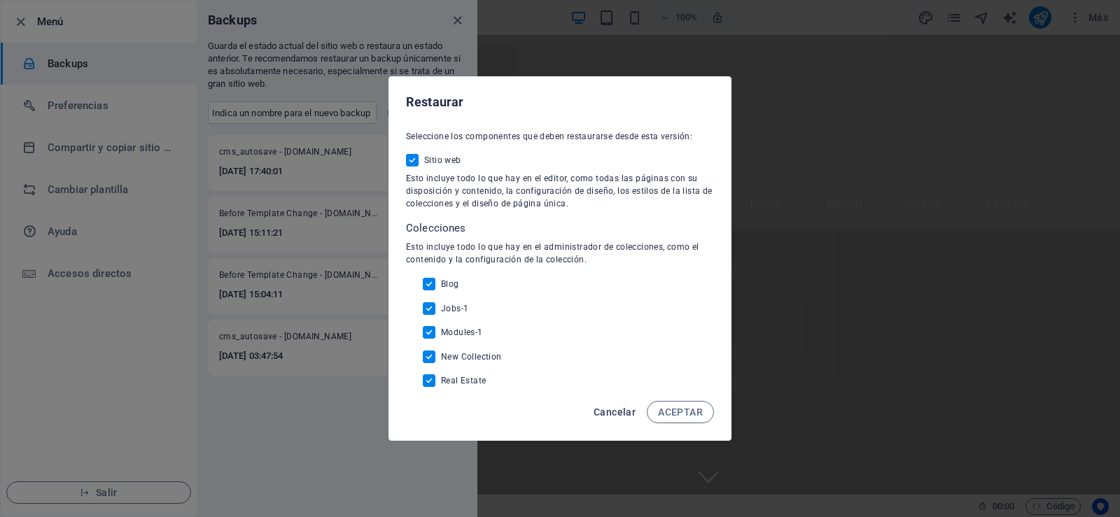
click at [624, 415] on span "Cancelar" at bounding box center [614, 412] width 42 height 11
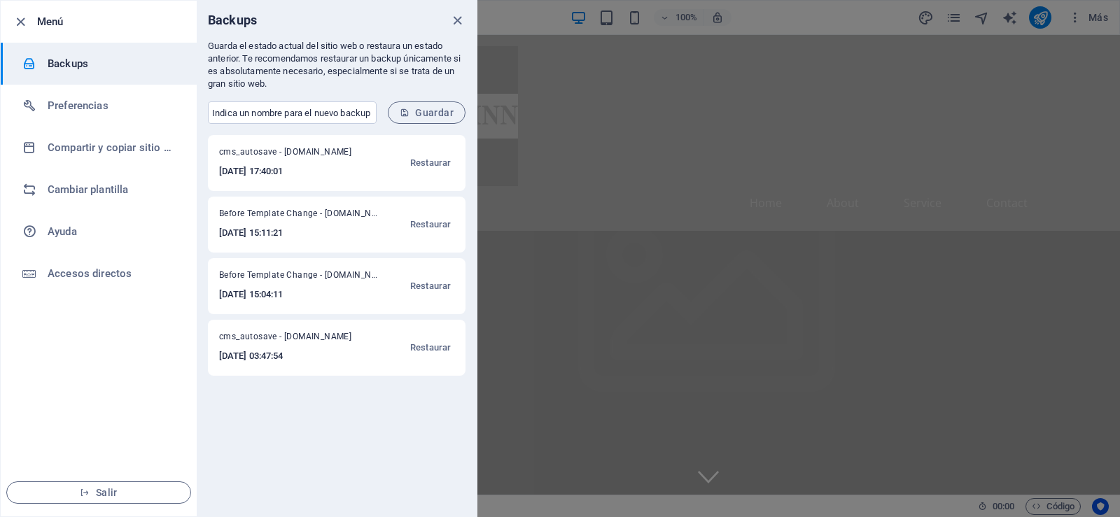
click at [358, 231] on h6 "2025-10-01 15:11:21" at bounding box center [299, 233] width 160 height 17
click at [423, 226] on span "Restaurar" at bounding box center [430, 224] width 41 height 17
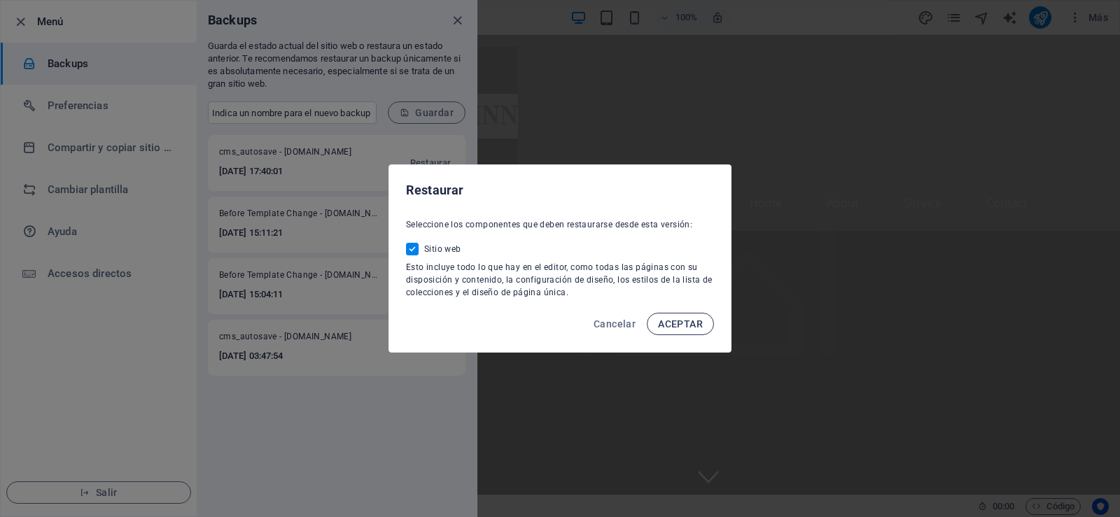
click at [677, 330] on button "ACEPTAR" at bounding box center [680, 324] width 67 height 22
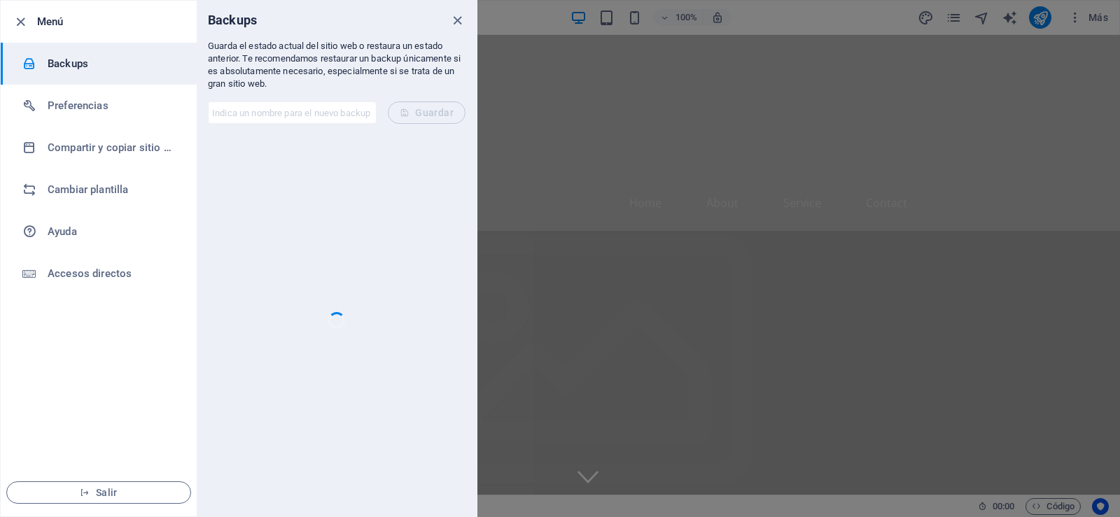
checkbox input "false"
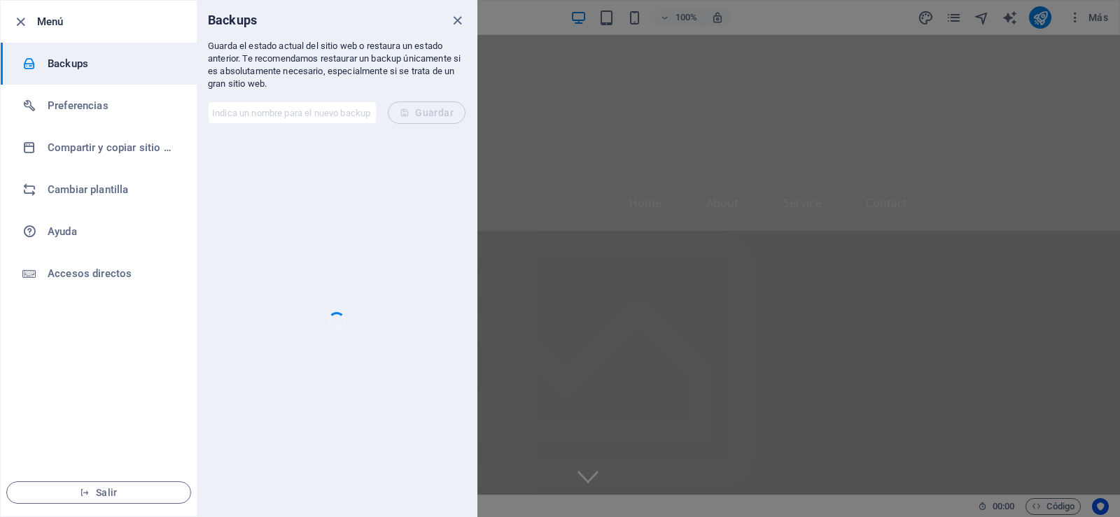
checkbox input "false"
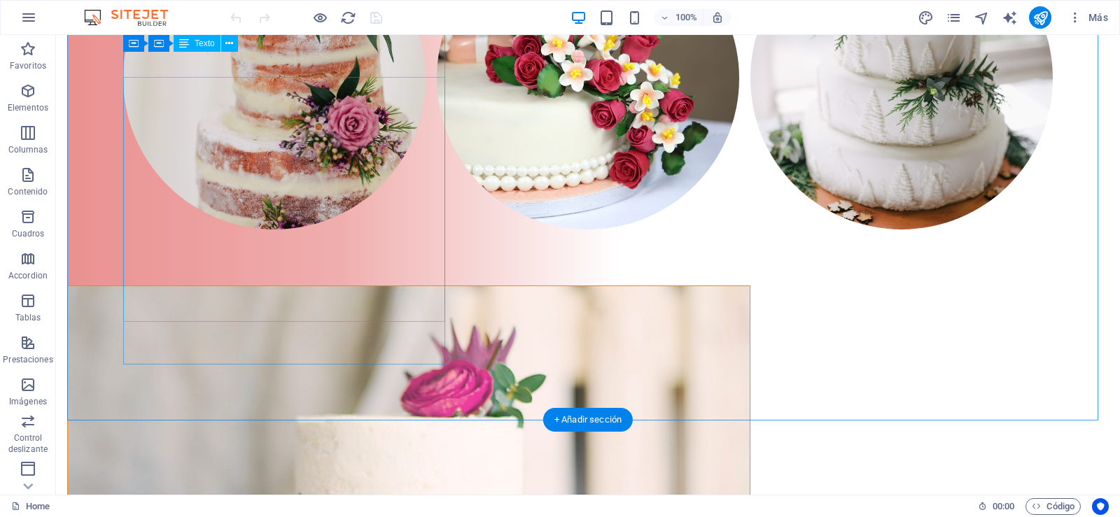
scroll to position [3639, 0]
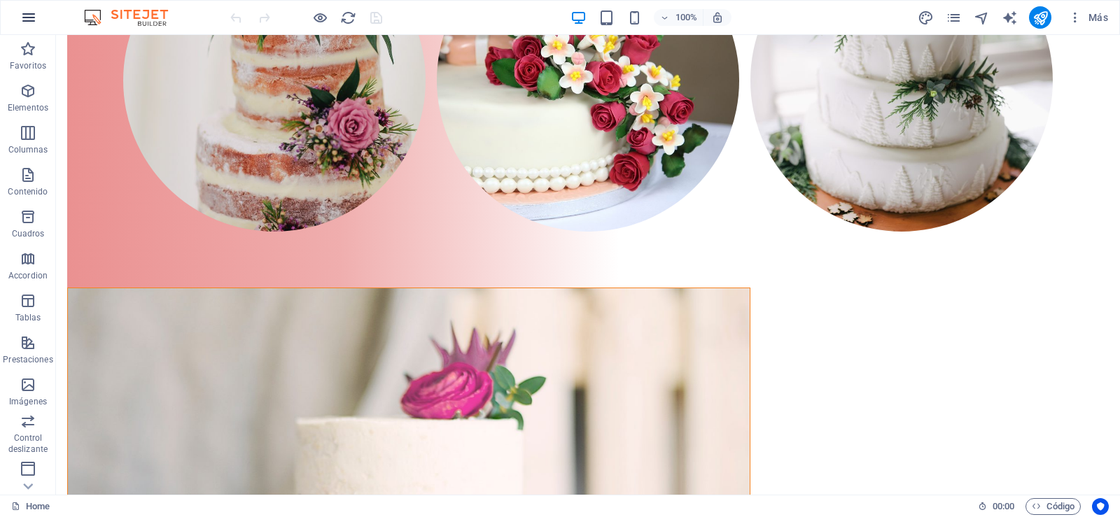
click at [31, 22] on icon "button" at bounding box center [28, 17] width 17 height 17
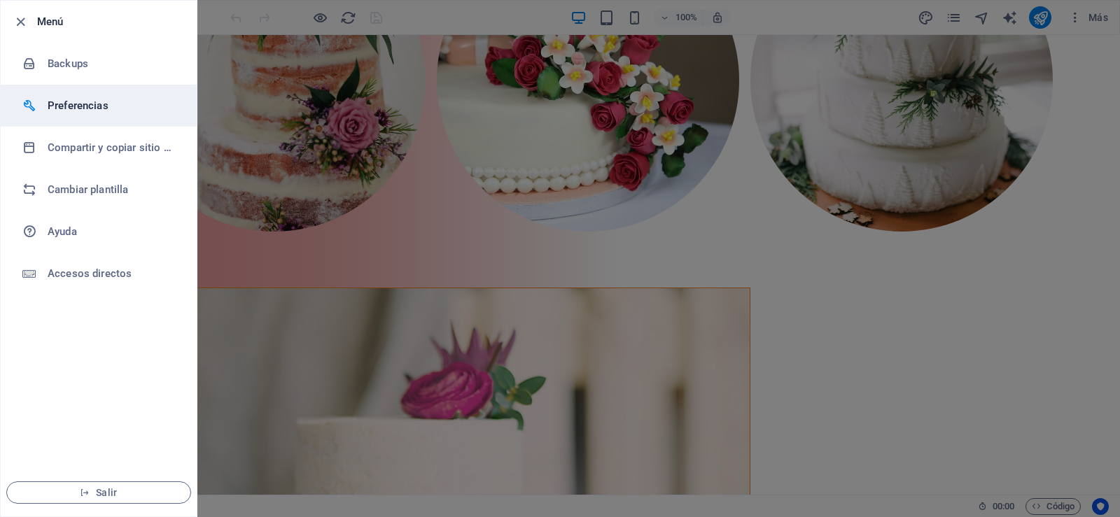
click at [78, 117] on li "Preferencias" at bounding box center [99, 106] width 196 height 42
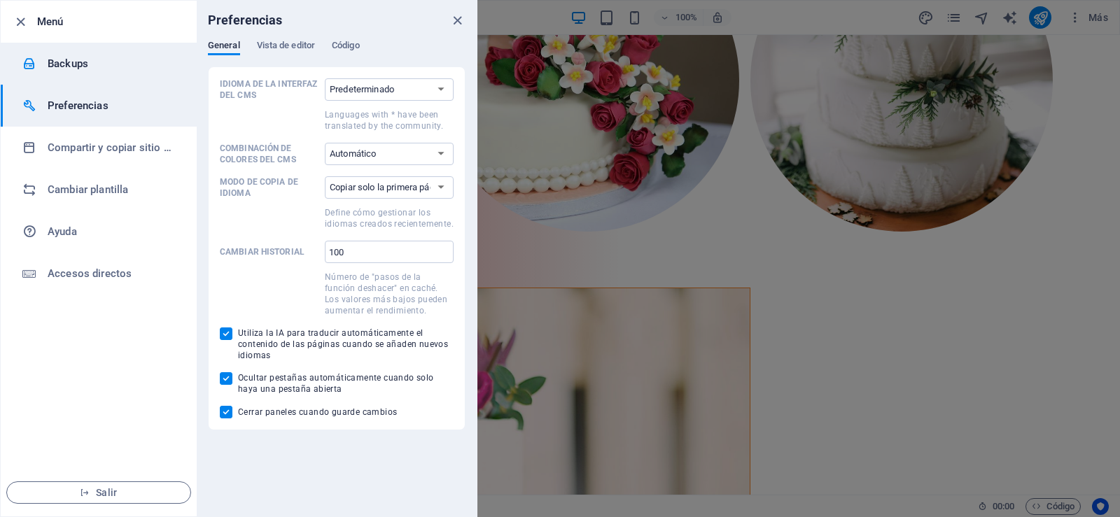
click at [75, 71] on h6 "Backups" at bounding box center [112, 63] width 129 height 17
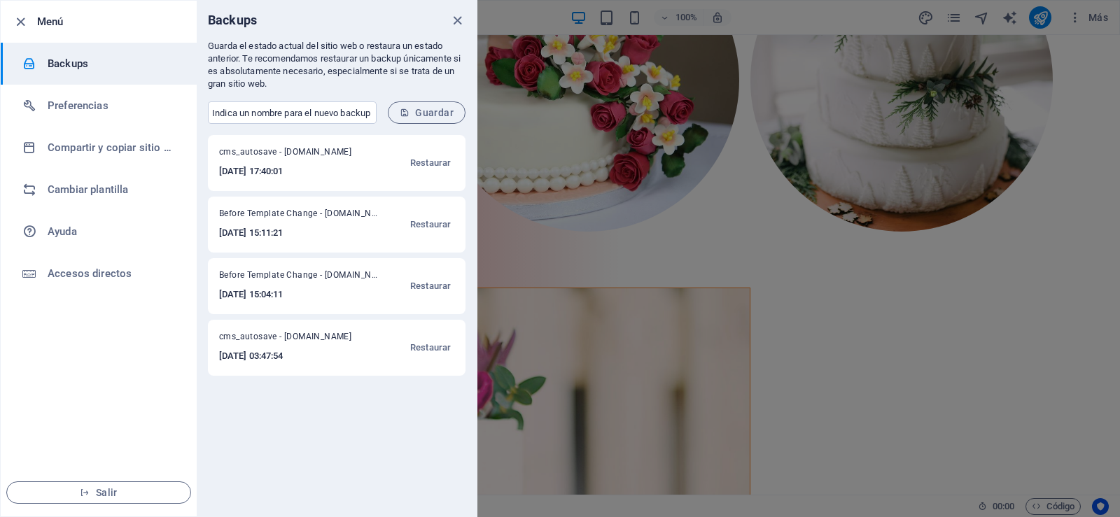
click at [300, 156] on span "cms_autosave - pizzainn.com.co" at bounding box center [292, 154] width 146 height 17
click at [445, 165] on span "Restaurar" at bounding box center [430, 163] width 41 height 17
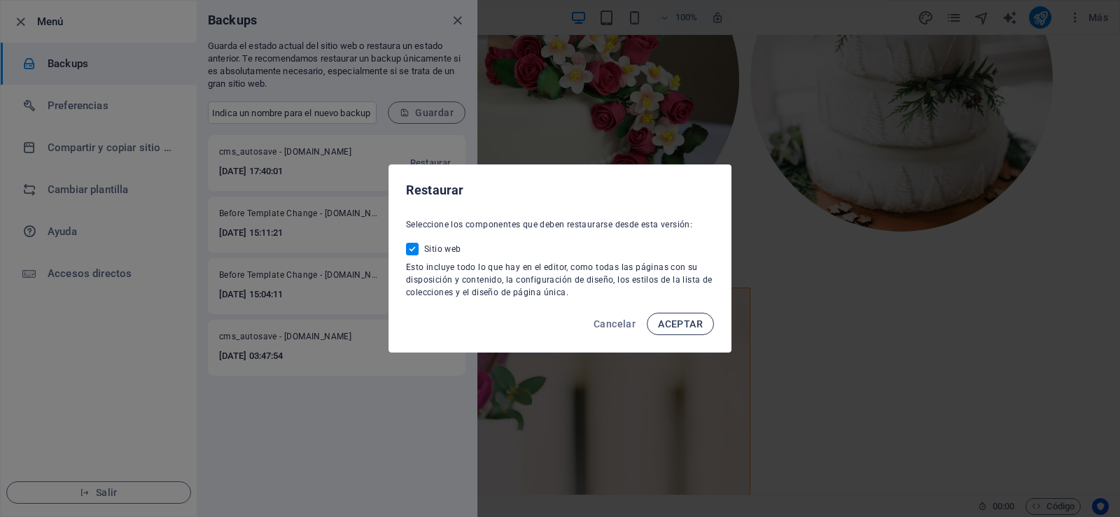
click at [677, 321] on span "ACEPTAR" at bounding box center [680, 323] width 45 height 11
checkbox input "false"
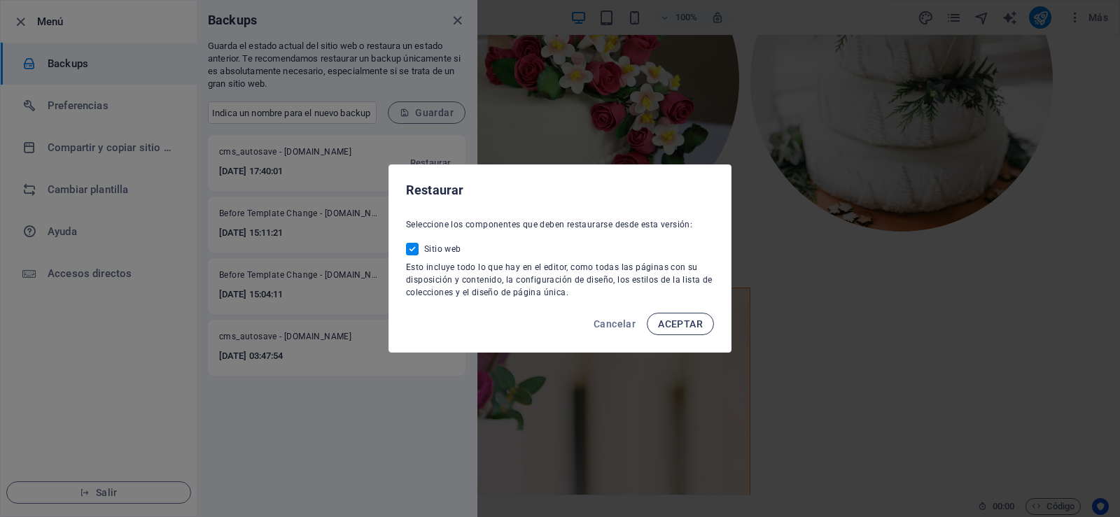
checkbox input "false"
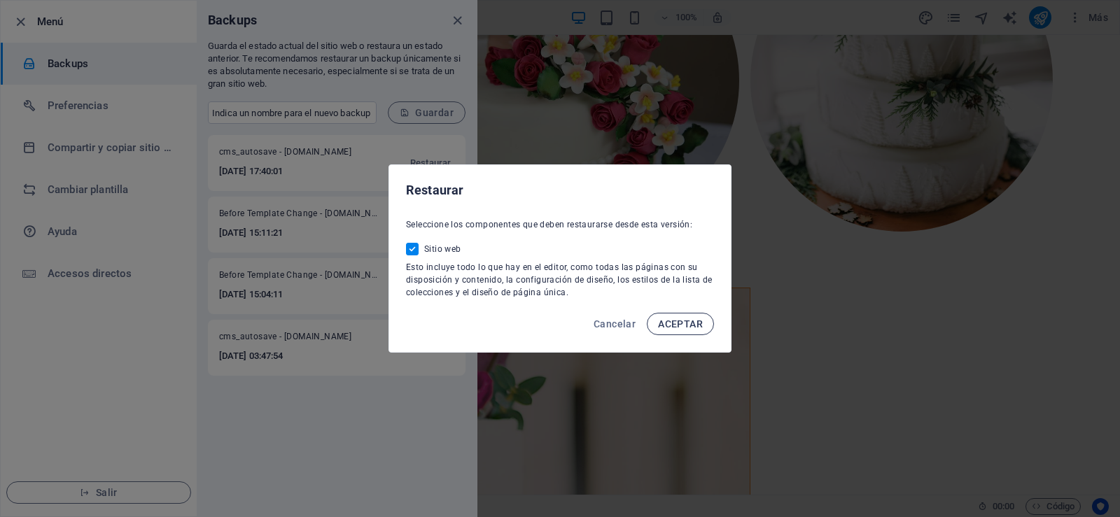
checkbox input "false"
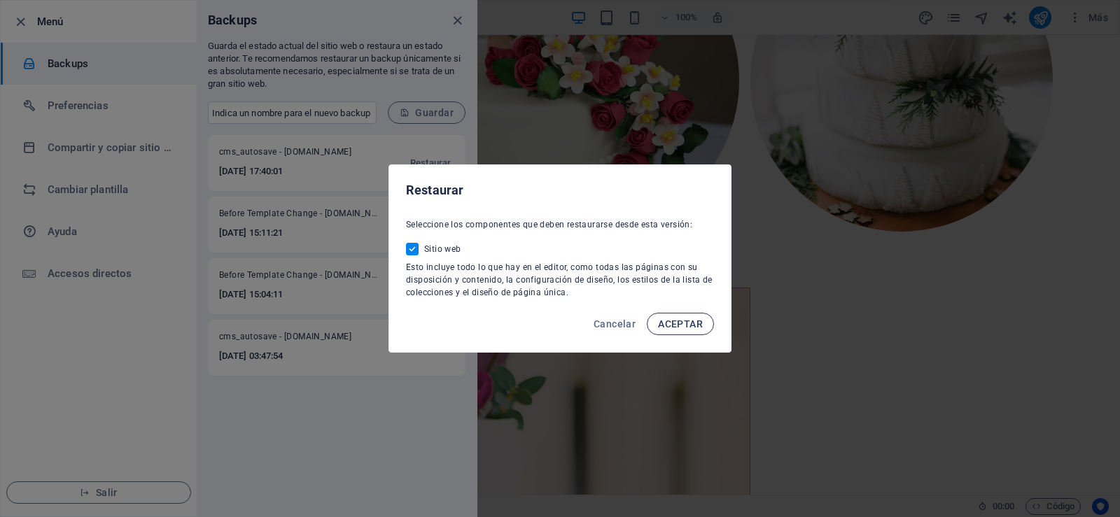
checkbox input "false"
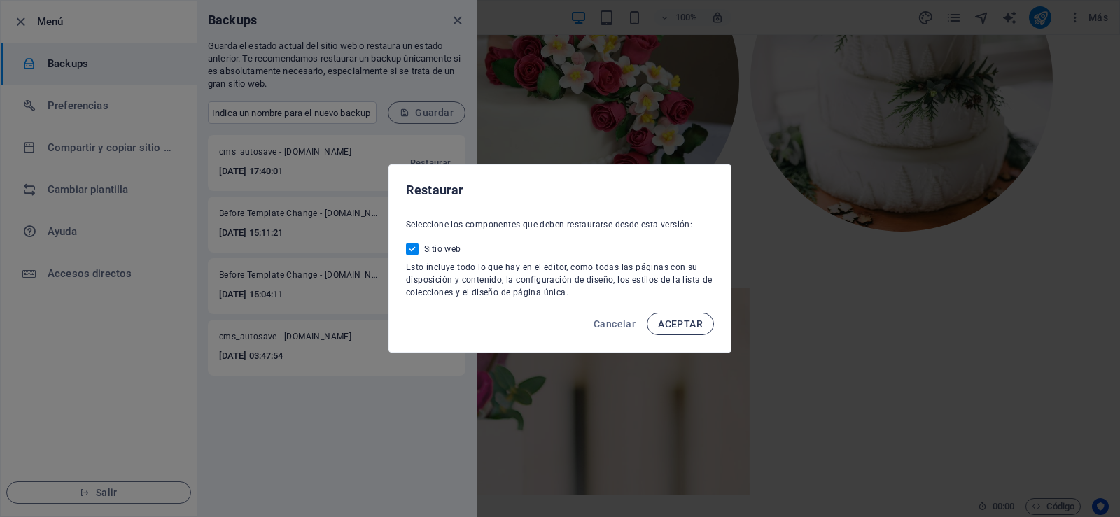
checkbox input "false"
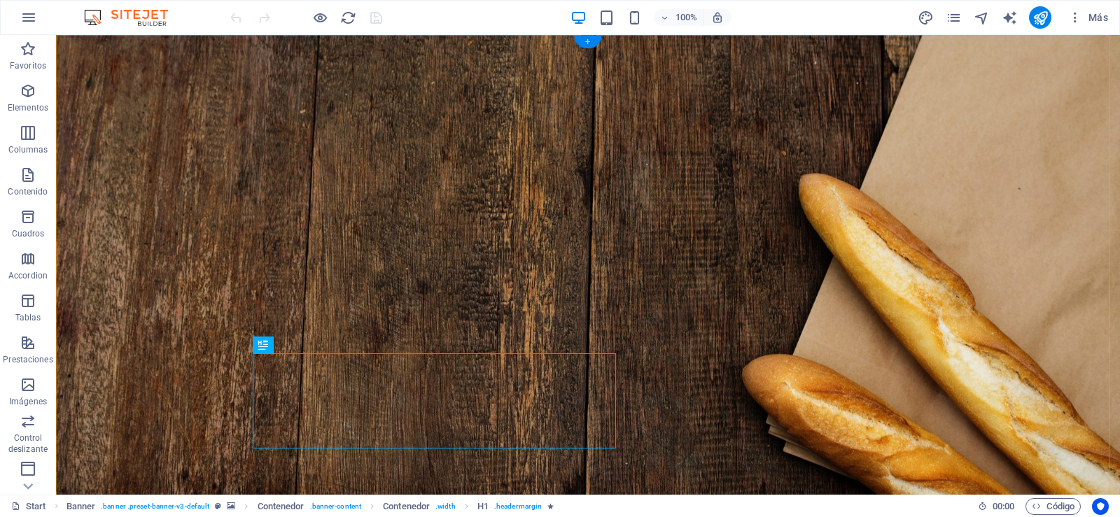
click at [591, 41] on div "+" at bounding box center [587, 42] width 27 height 13
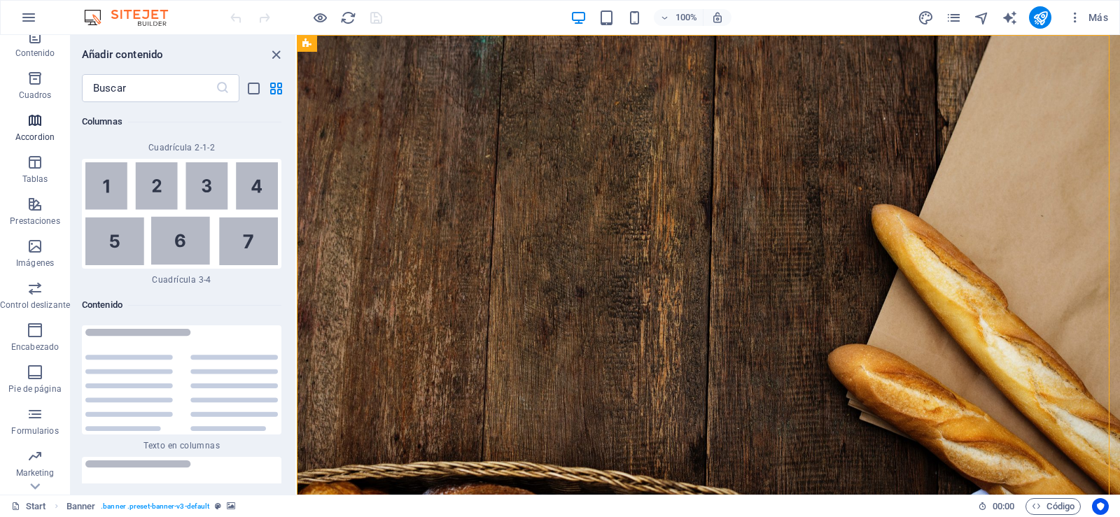
scroll to position [140, 0]
click at [33, 13] on icon "button" at bounding box center [28, 17] width 17 height 17
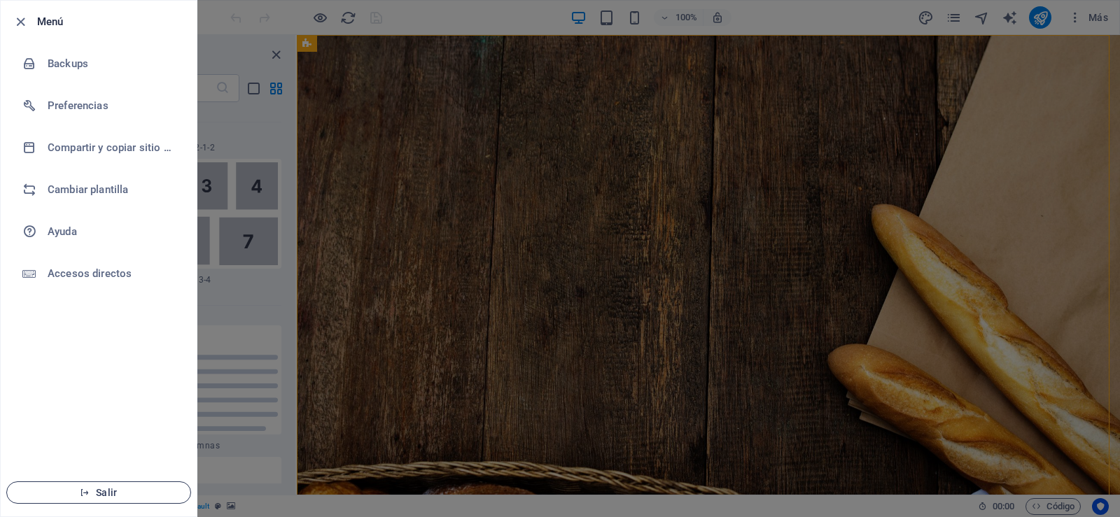
click at [127, 496] on span "Salir" at bounding box center [98, 492] width 161 height 11
click at [100, 498] on span "Salir" at bounding box center [98, 492] width 161 height 11
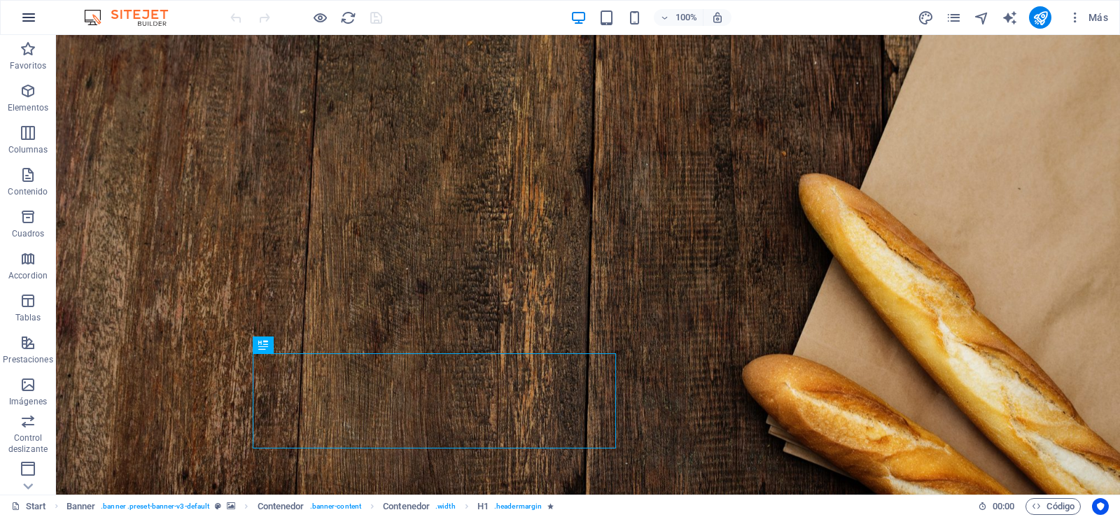
click at [38, 22] on button "button" at bounding box center [29, 18] width 34 height 34
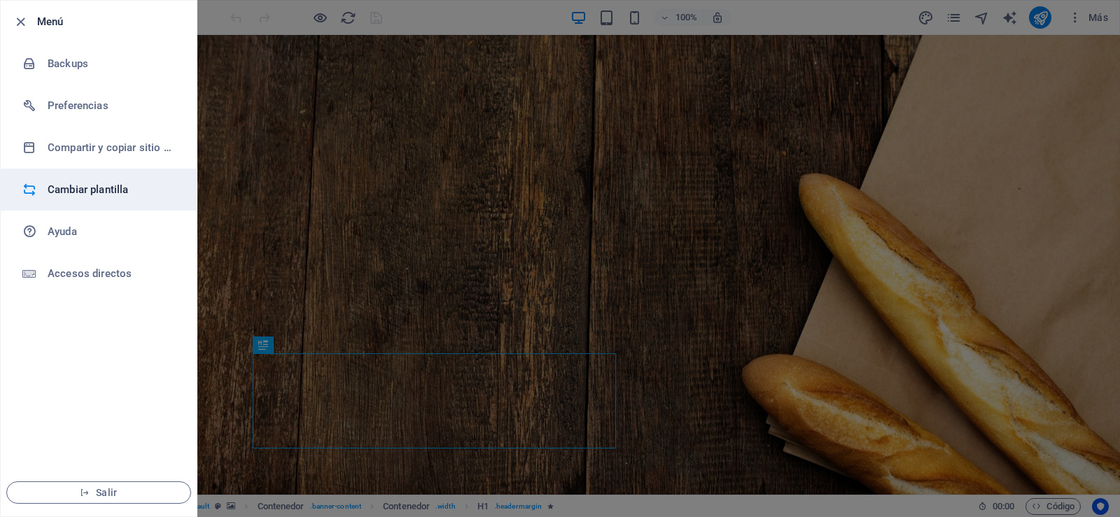
click at [69, 193] on h6 "Cambiar plantilla" at bounding box center [112, 189] width 129 height 17
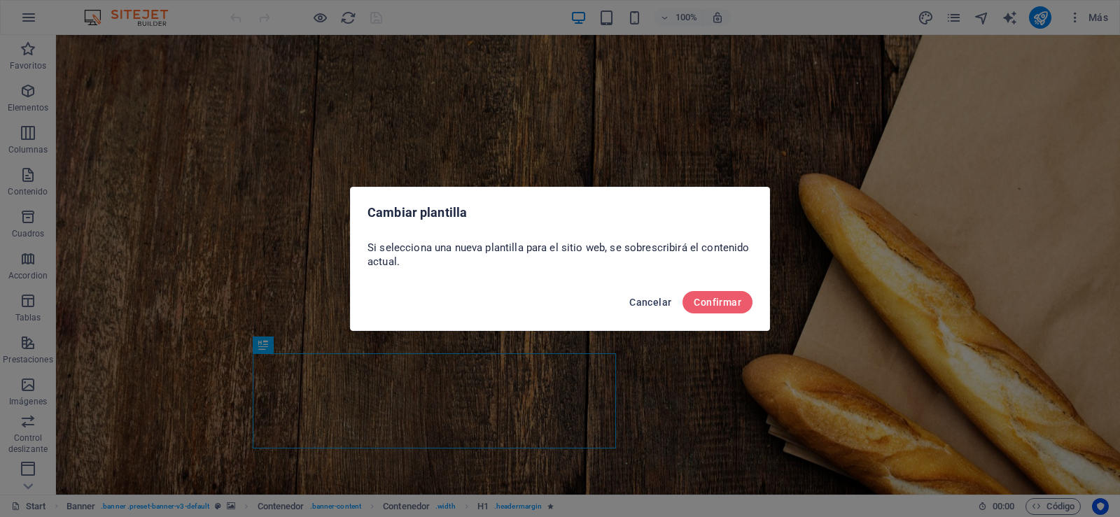
click at [659, 304] on span "Cancelar" at bounding box center [650, 302] width 42 height 11
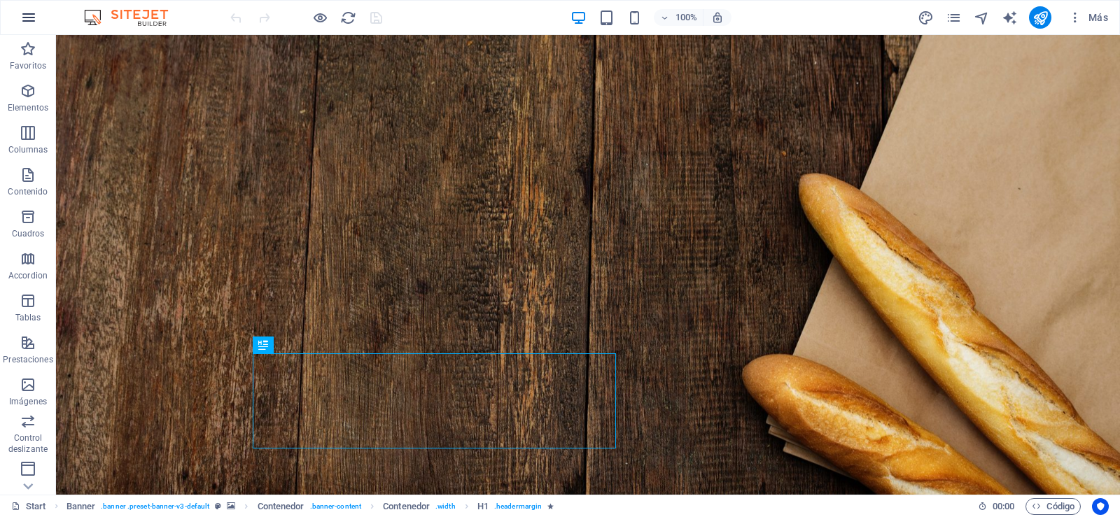
click at [29, 22] on icon "button" at bounding box center [28, 17] width 17 height 17
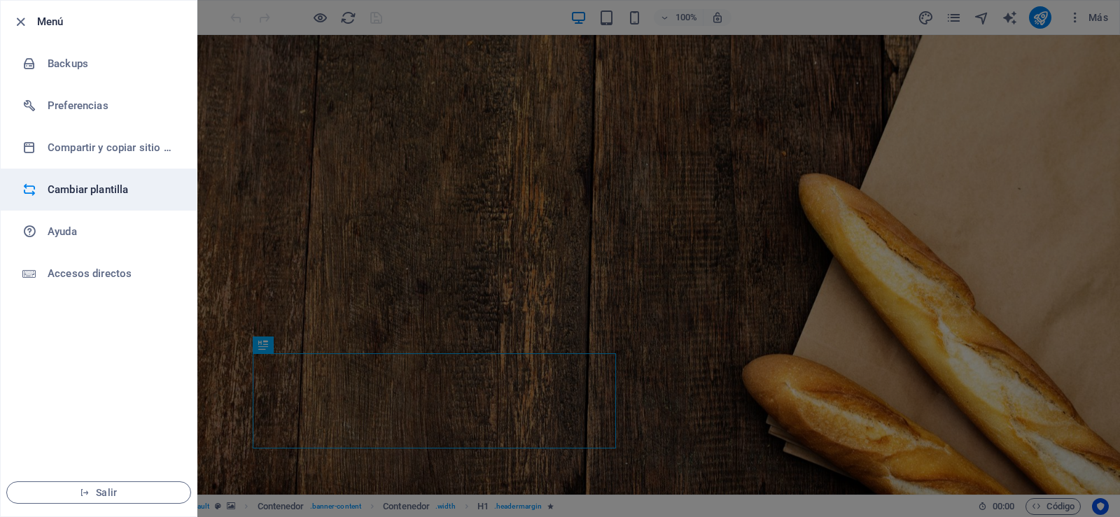
click at [103, 194] on h6 "Cambiar plantilla" at bounding box center [112, 189] width 129 height 17
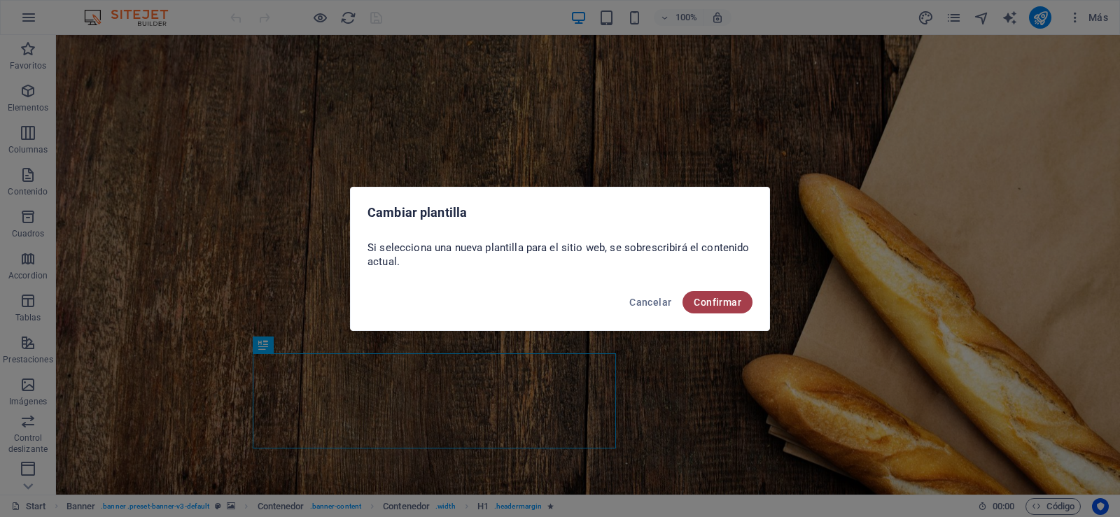
click at [712, 297] on span "Confirmar" at bounding box center [717, 302] width 48 height 11
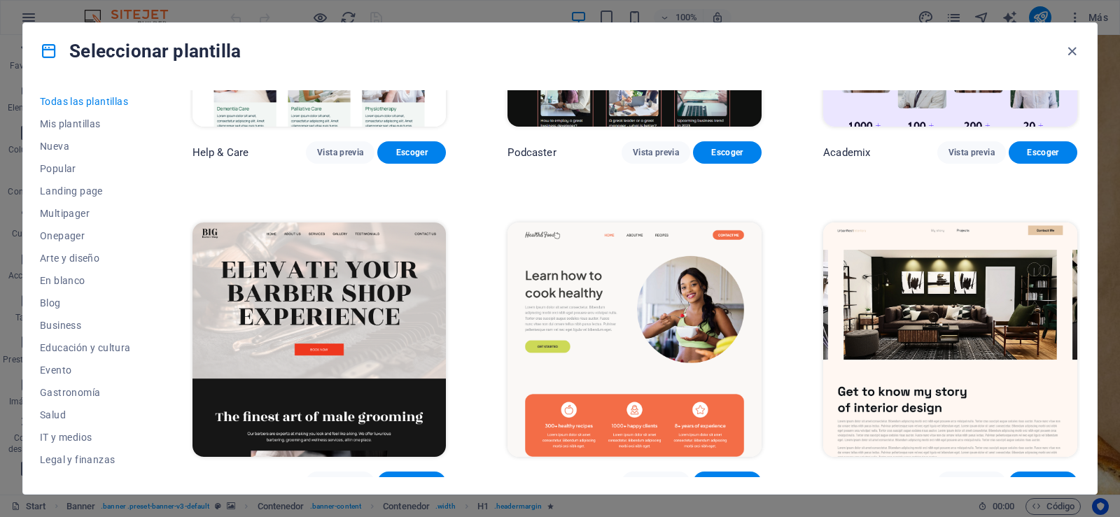
scroll to position [1539, 0]
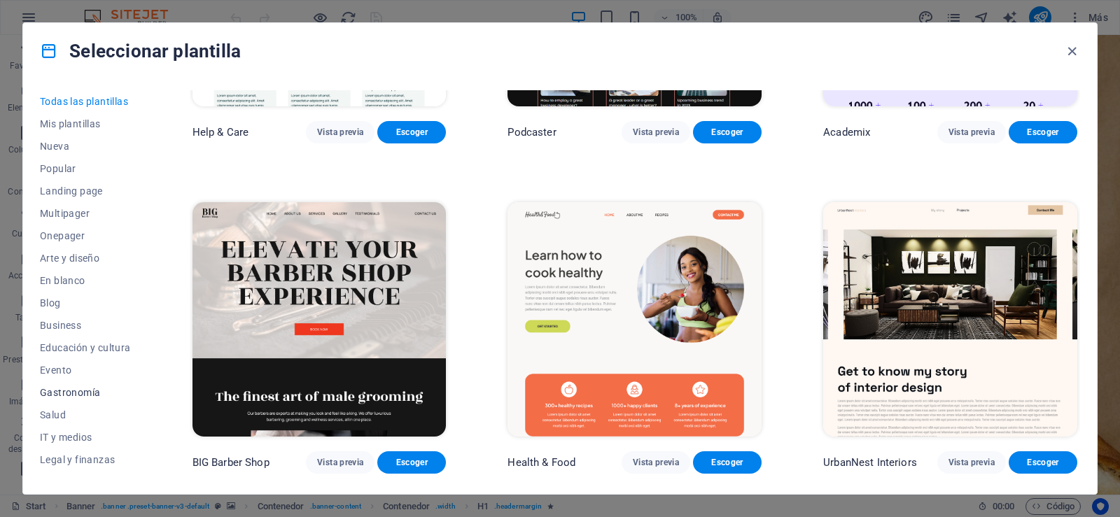
click at [80, 389] on span "Gastronomía" at bounding box center [85, 392] width 91 height 11
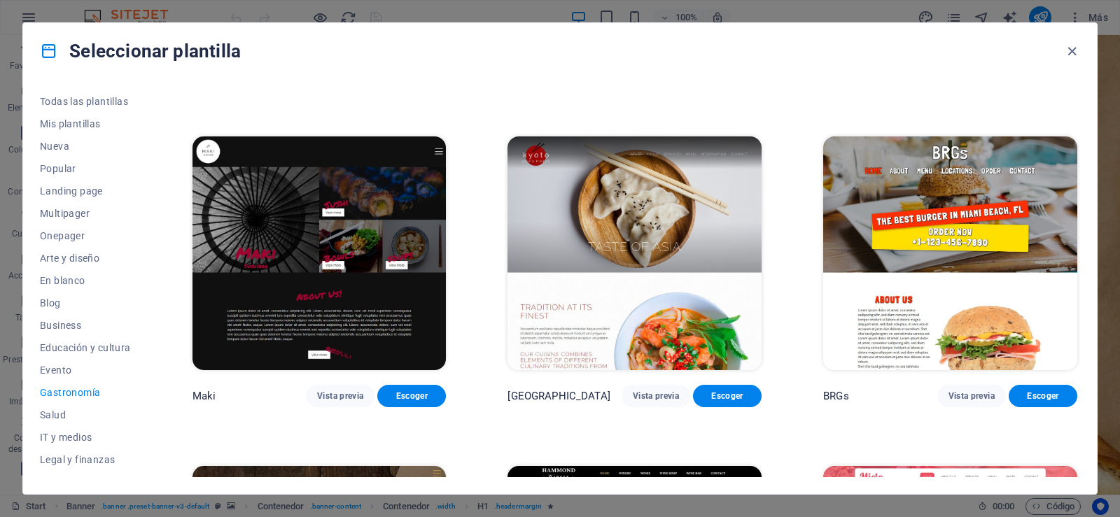
scroll to position [546, 0]
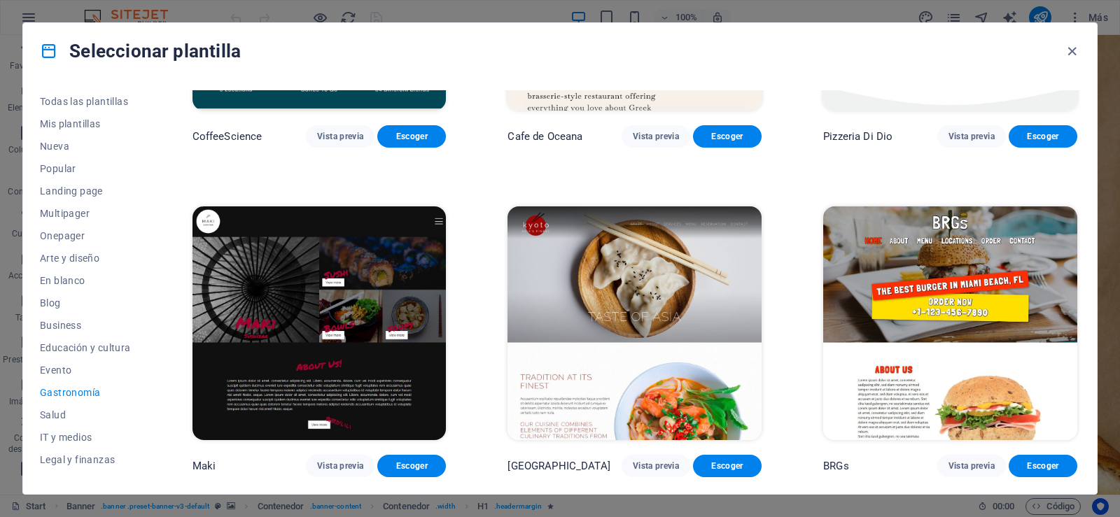
click at [987, 304] on img at bounding box center [950, 323] width 254 height 234
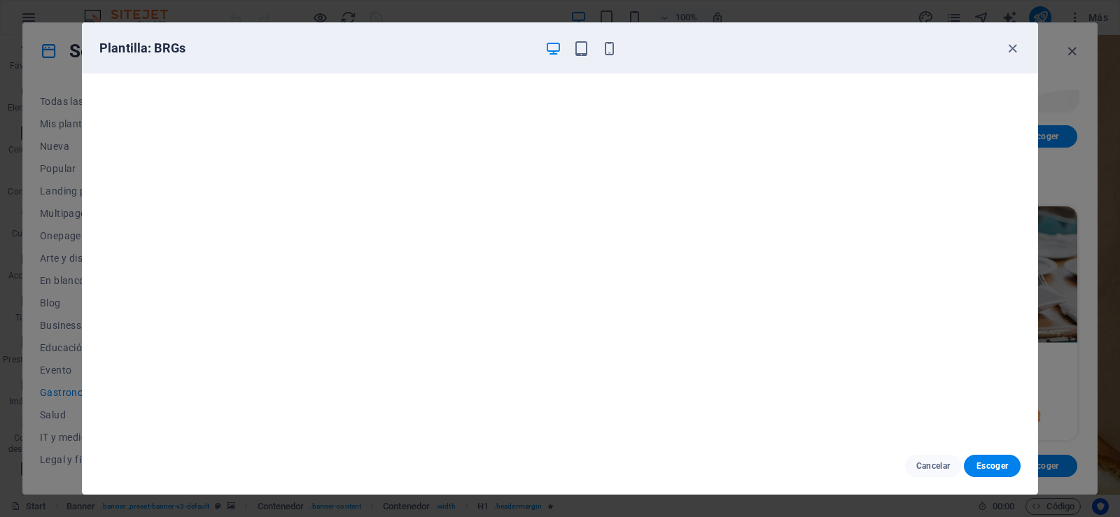
scroll to position [3, 0]
click at [1010, 51] on icon "button" at bounding box center [1012, 49] width 16 height 16
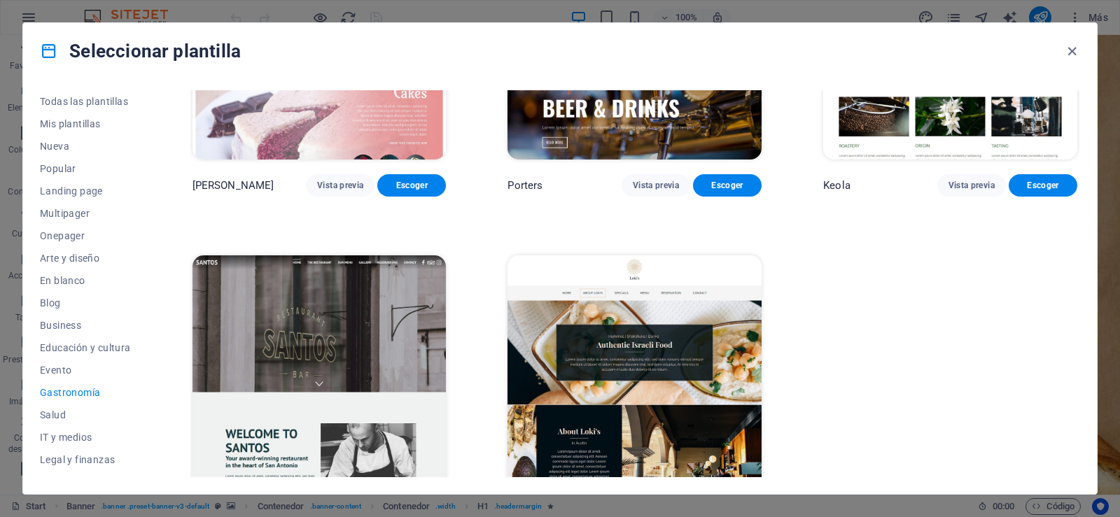
scroll to position [1456, 0]
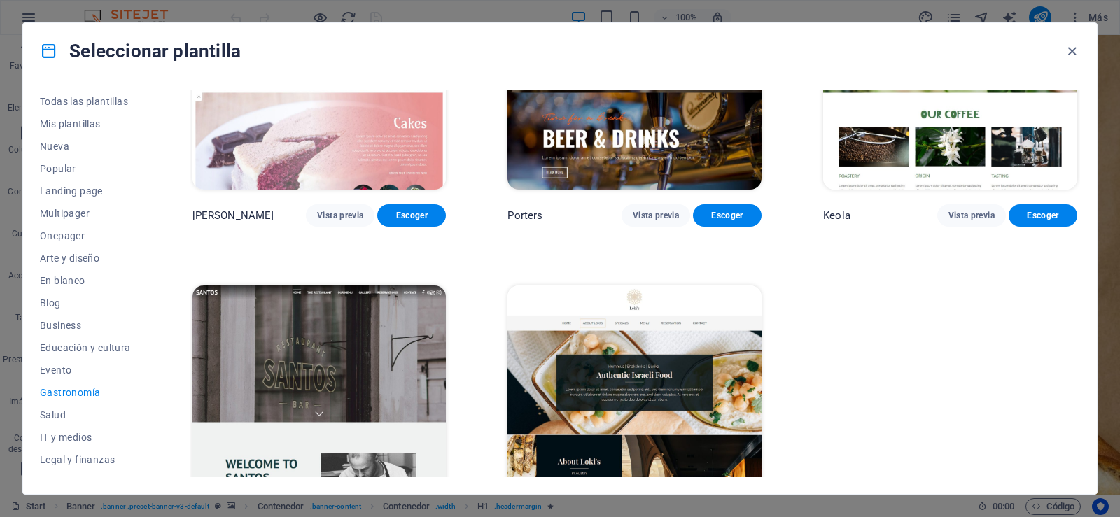
click at [368, 321] on img at bounding box center [319, 402] width 254 height 234
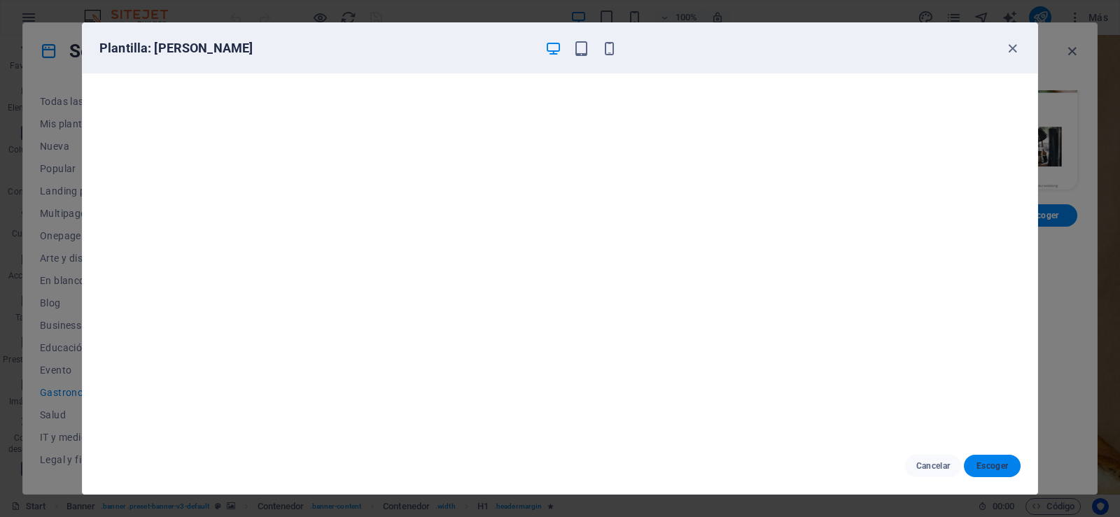
click at [997, 465] on span "Escoger" at bounding box center [992, 465] width 34 height 11
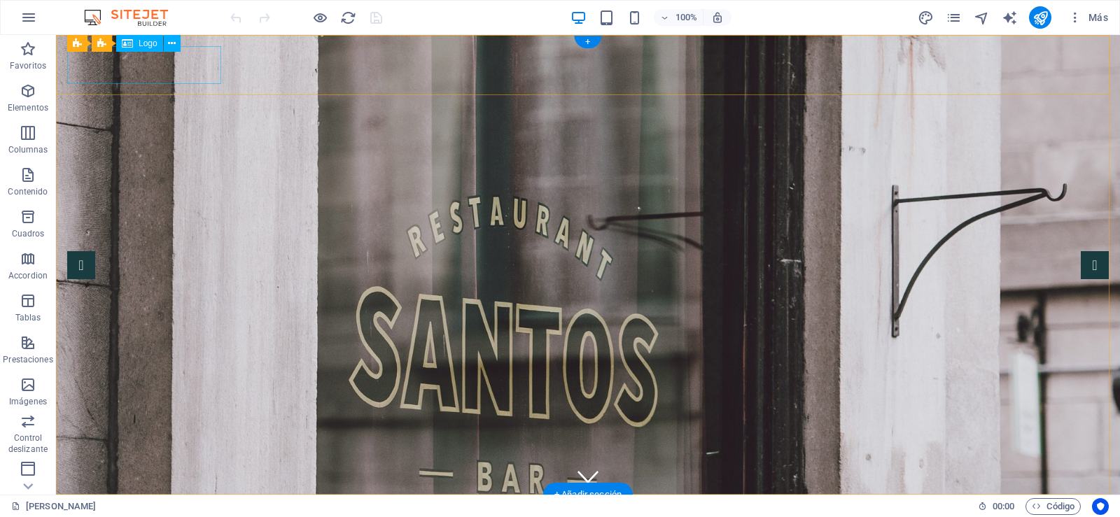
click at [169, 506] on div at bounding box center [587, 525] width 1041 height 38
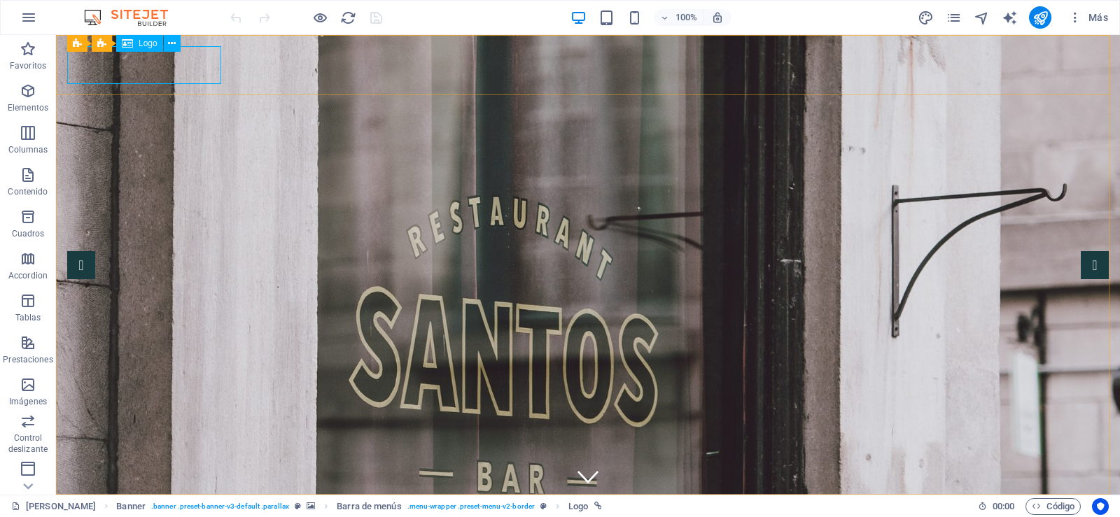
click at [135, 45] on div "Logo" at bounding box center [139, 43] width 47 height 17
click at [156, 42] on span "Logo" at bounding box center [148, 43] width 19 height 8
click at [143, 43] on span "Logo" at bounding box center [148, 43] width 19 height 8
select select "px"
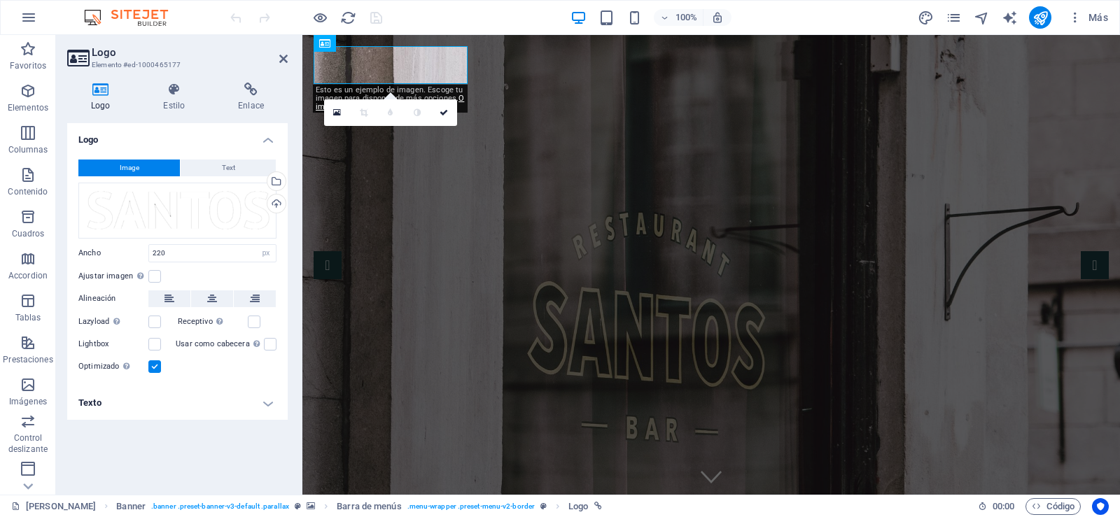
click at [142, 163] on button "Image" at bounding box center [128, 168] width 101 height 17
click at [141, 169] on button "Image" at bounding box center [128, 168] width 101 height 17
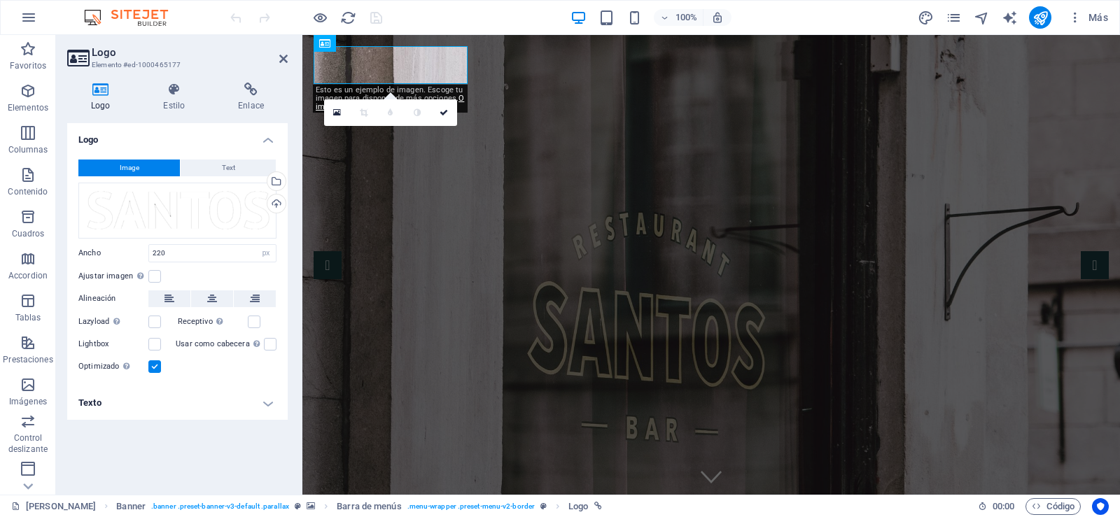
click at [141, 169] on button "Image" at bounding box center [128, 168] width 101 height 17
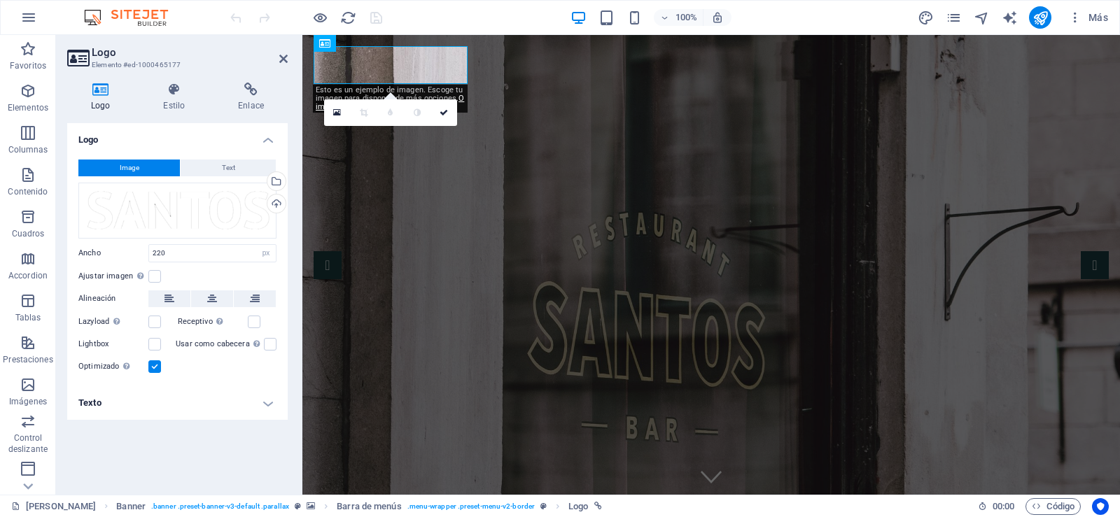
click at [141, 169] on button "Image" at bounding box center [128, 168] width 101 height 17
click at [121, 169] on span "Image" at bounding box center [130, 168] width 20 height 17
click at [145, 216] on div "Arrastra archivos aquí, haz clic para escoger archivos o selecciona archivos de…" at bounding box center [177, 211] width 198 height 56
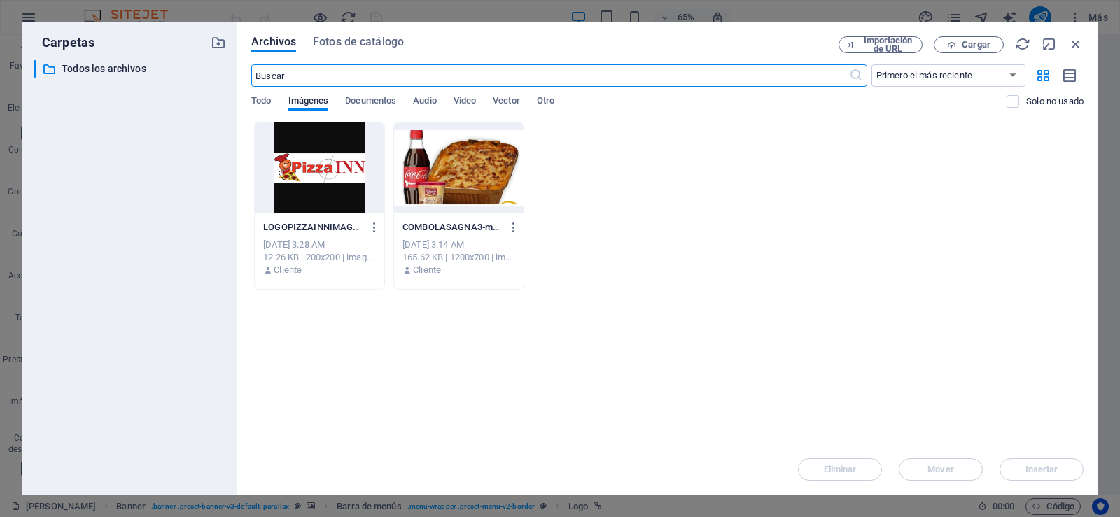
click at [312, 174] on div at bounding box center [319, 167] width 129 height 91
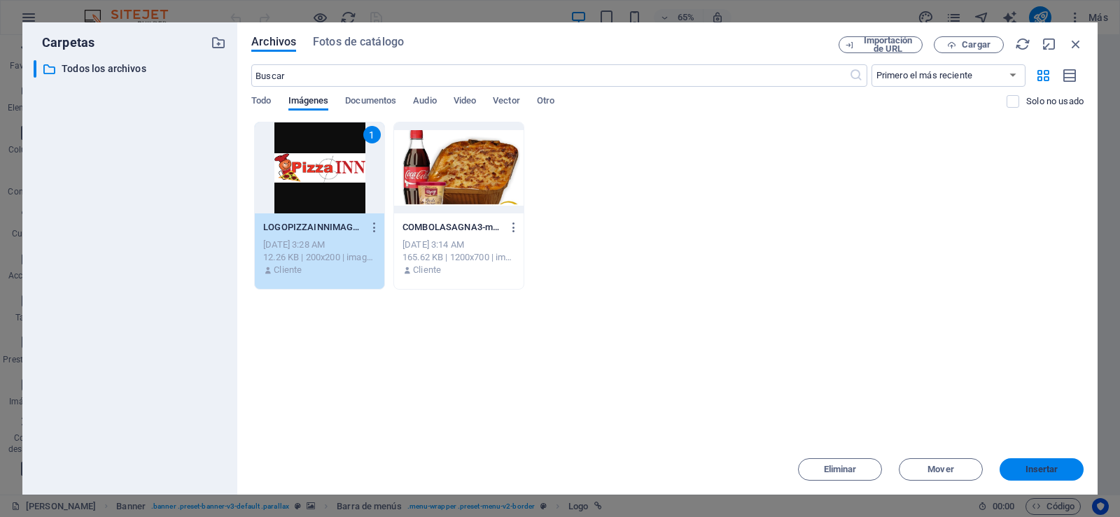
drag, startPoint x: 710, startPoint y: 417, endPoint x: 1038, endPoint y: 470, distance: 333.1
click at [1038, 470] on span "Insertar" at bounding box center [1041, 469] width 33 height 8
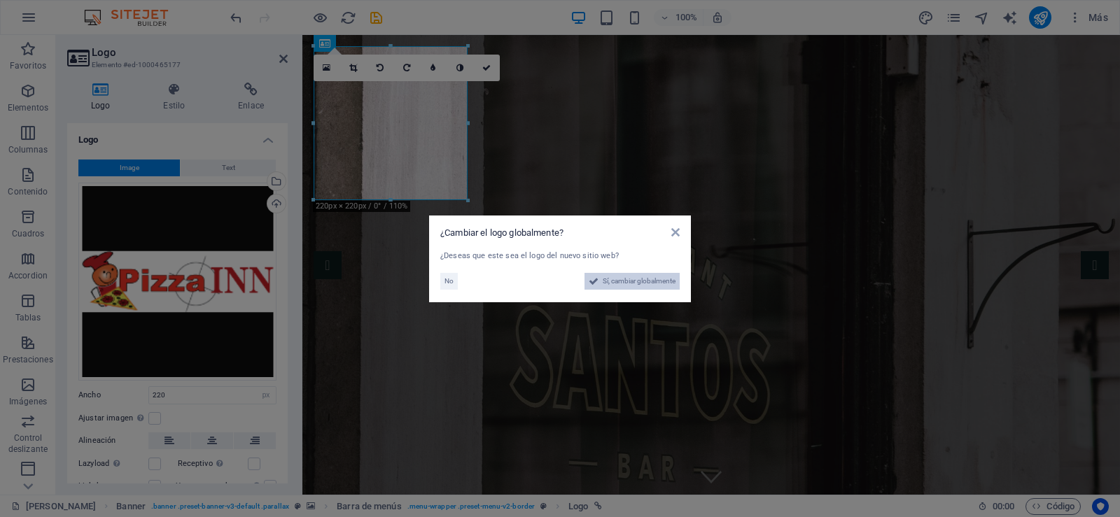
click at [606, 279] on span "Sí, cambiar globalmente" at bounding box center [638, 281] width 73 height 17
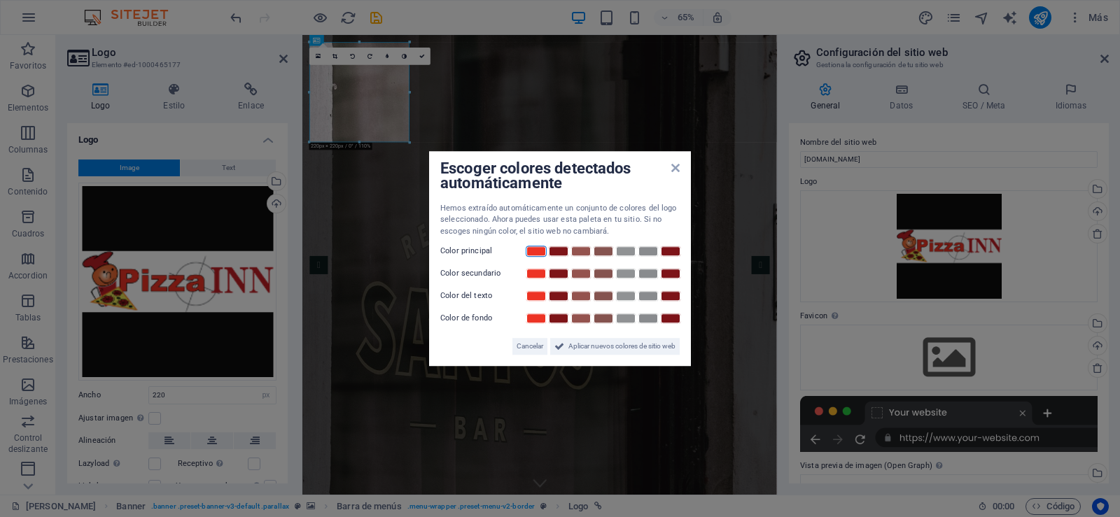
click at [531, 251] on link at bounding box center [535, 251] width 21 height 11
click at [530, 250] on link at bounding box center [535, 251] width 21 height 11
click at [605, 350] on span "Aplicar nuevos colores de sitio web" at bounding box center [621, 346] width 107 height 17
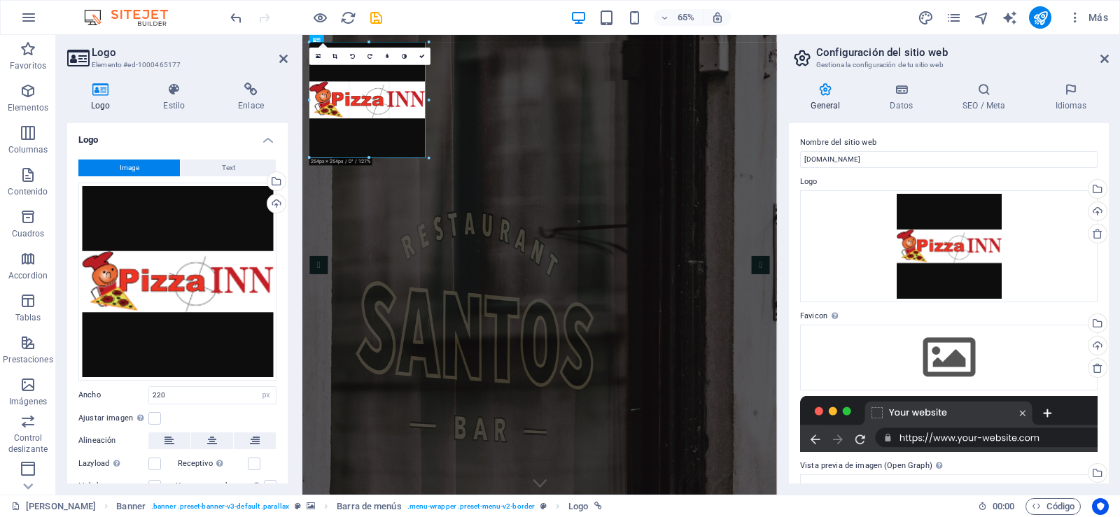
drag, startPoint x: 359, startPoint y: 141, endPoint x: 488, endPoint y: 171, distance: 132.2
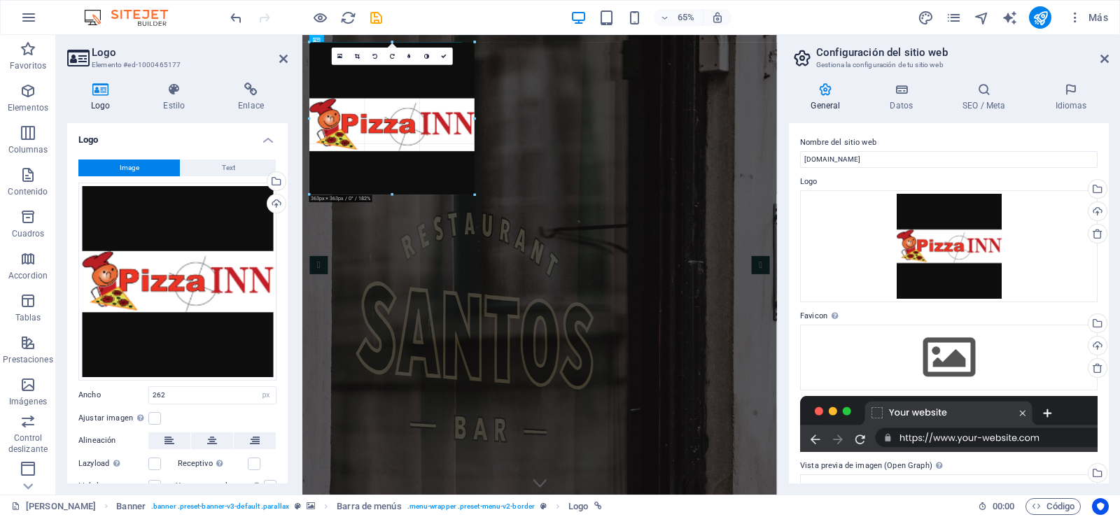
drag, startPoint x: 428, startPoint y: 99, endPoint x: 272, endPoint y: 115, distance: 156.8
type input "335"
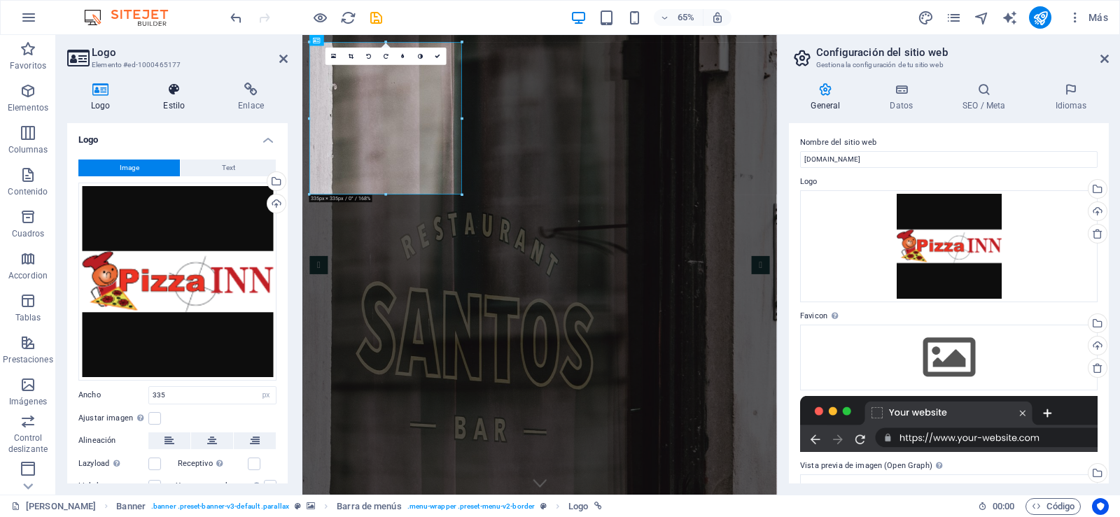
click at [186, 92] on icon at bounding box center [173, 90] width 69 height 14
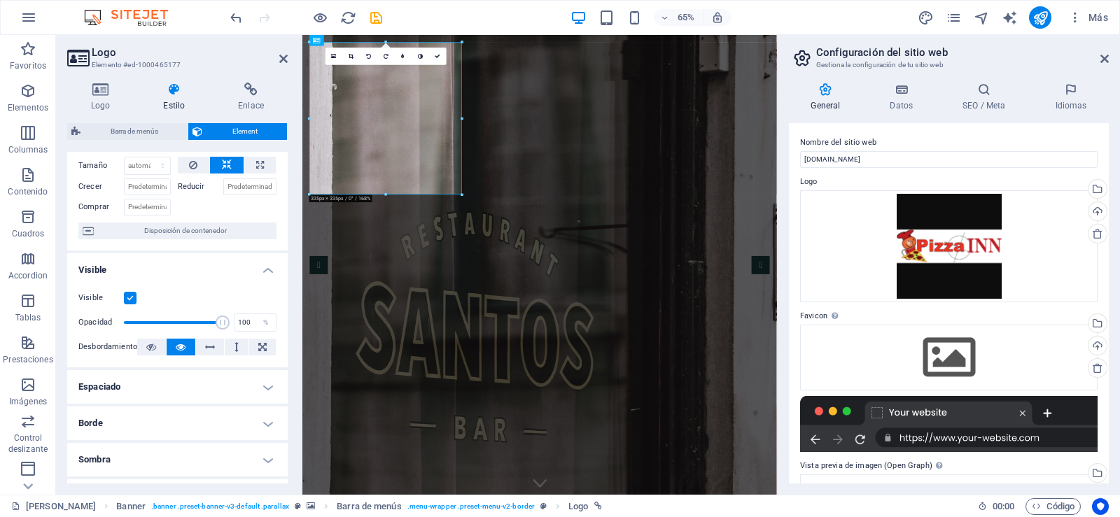
scroll to position [210, 0]
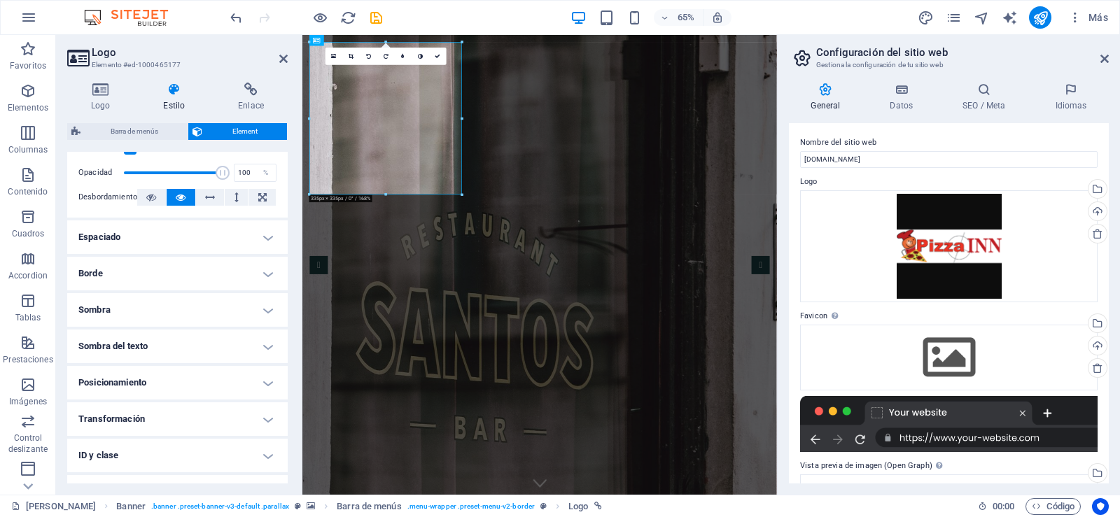
click at [150, 239] on h4 "Espaciado" at bounding box center [177, 237] width 220 height 34
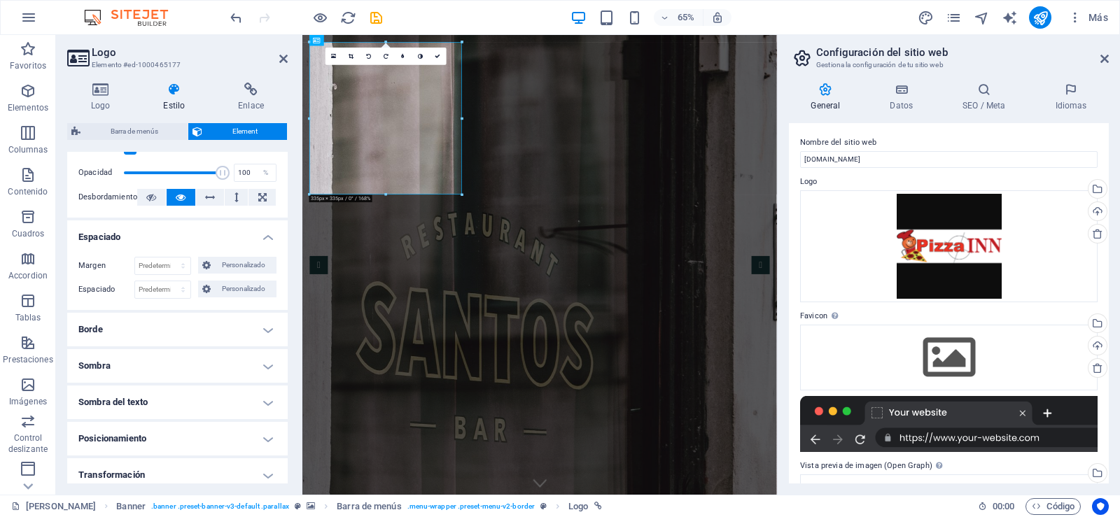
click at [109, 329] on h4 "Borde" at bounding box center [177, 330] width 220 height 34
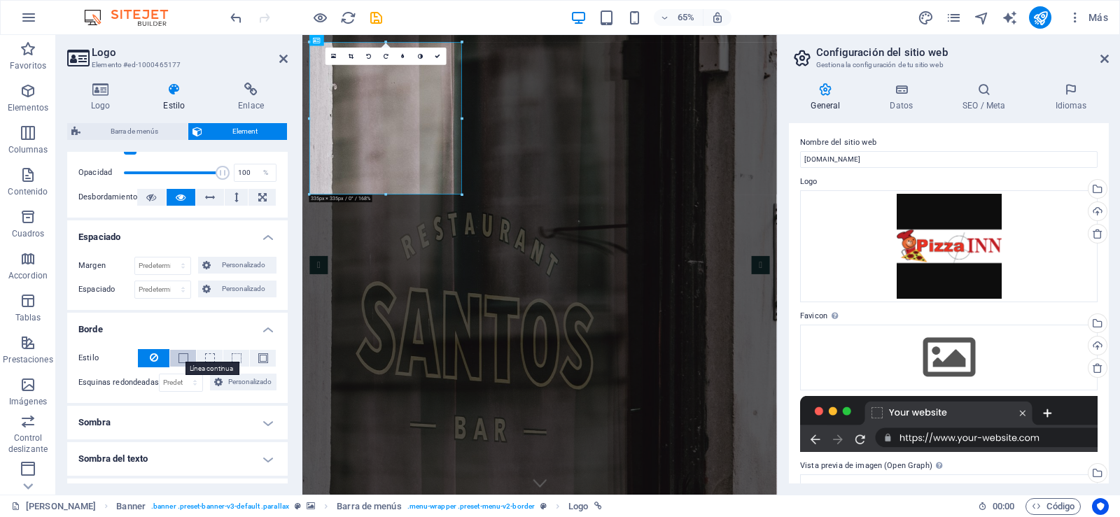
click at [184, 360] on span at bounding box center [183, 358] width 10 height 10
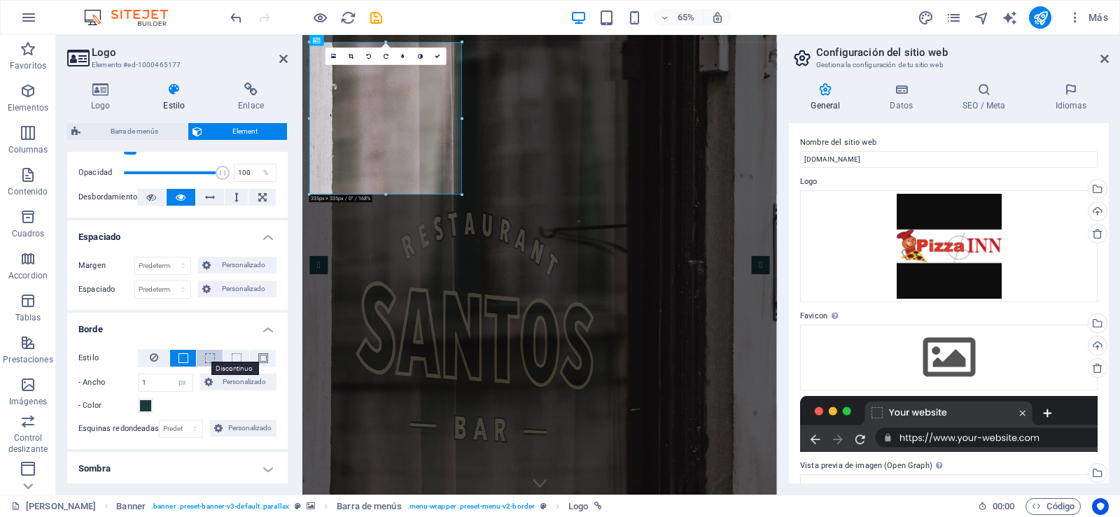
click at [207, 360] on span at bounding box center [210, 358] width 10 height 10
drag, startPoint x: 687, startPoint y: 228, endPoint x: 445, endPoint y: 277, distance: 247.0
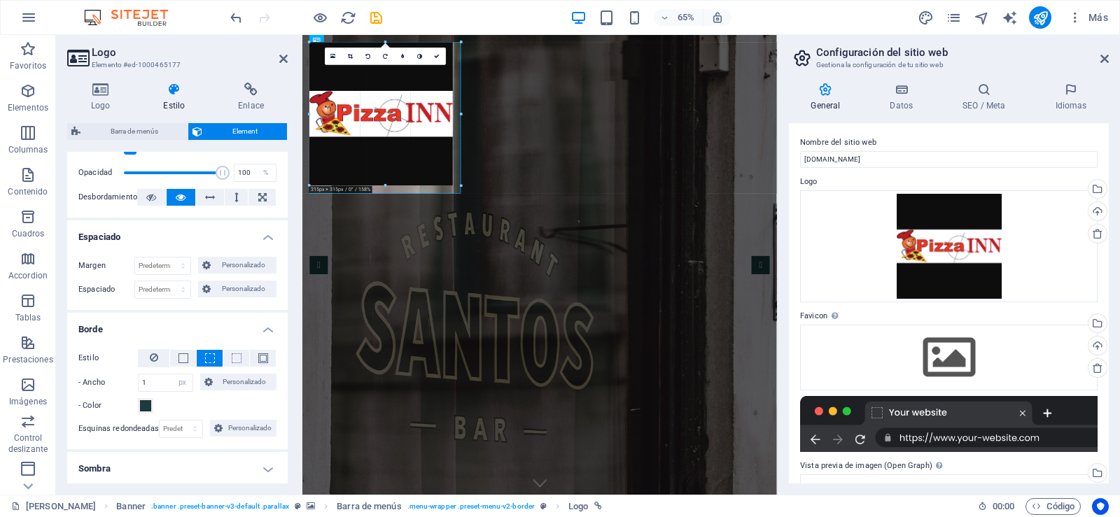
drag, startPoint x: 387, startPoint y: 176, endPoint x: 432, endPoint y: 192, distance: 48.0
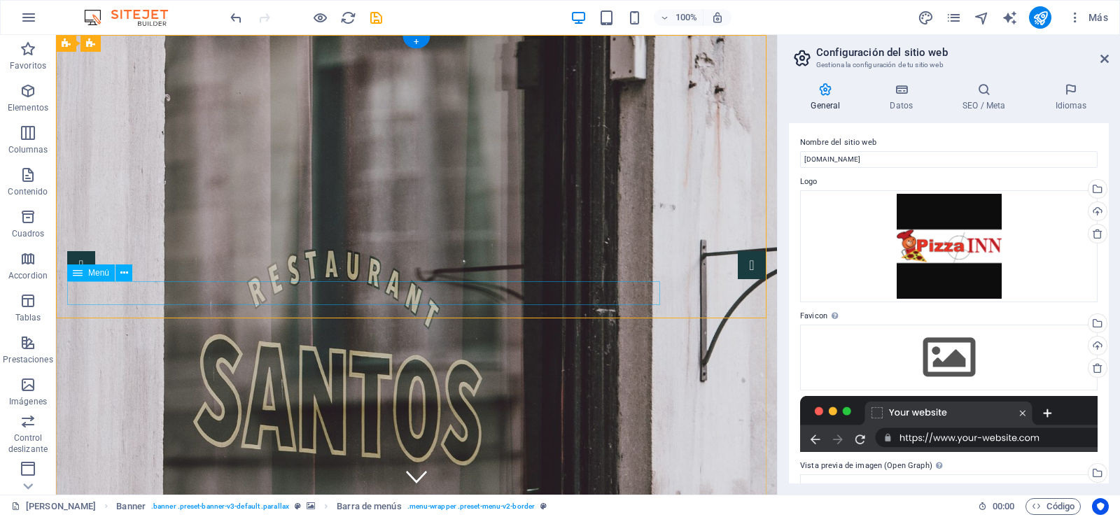
drag, startPoint x: 178, startPoint y: 274, endPoint x: 152, endPoint y: 120, distance: 156.1
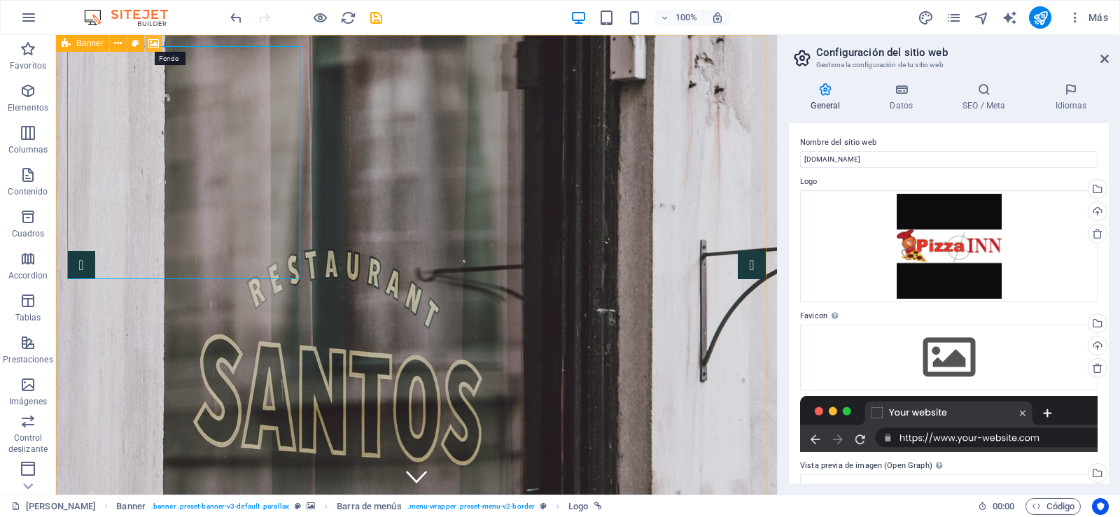
click at [152, 44] on icon at bounding box center [153, 43] width 10 height 15
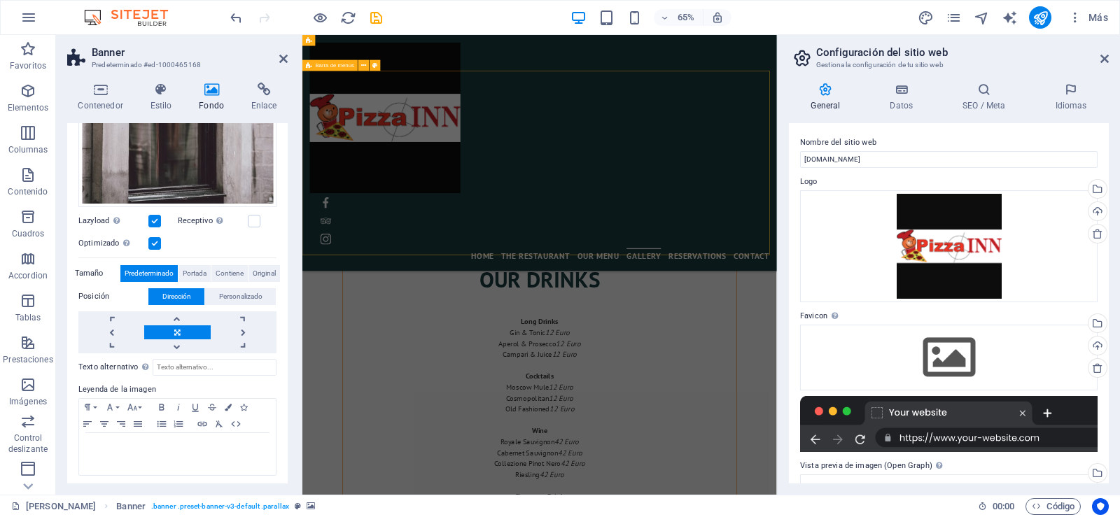
scroll to position [3101, 0]
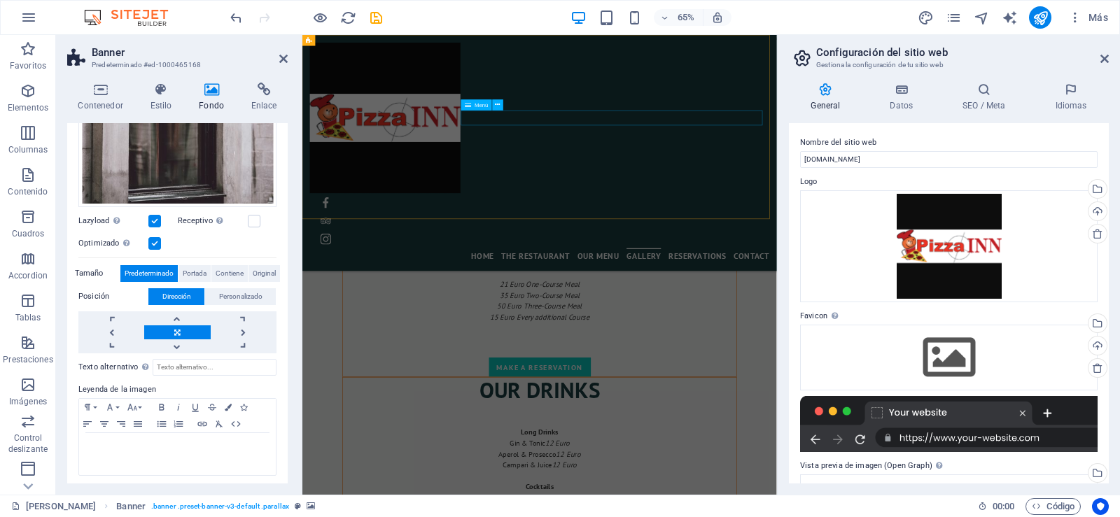
click at [667, 363] on nav "Home The Restaurant Our Menu Gallery Reservations Contact" at bounding box center [666, 375] width 707 height 24
click at [665, 363] on nav "Home The Restaurant Our Menu Gallery Reservations Contact" at bounding box center [666, 375] width 707 height 24
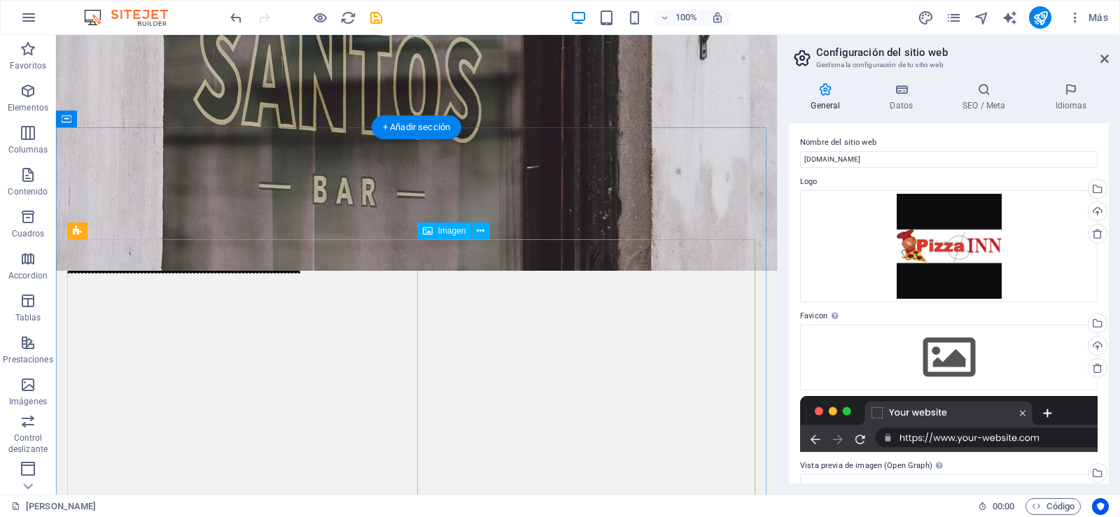
scroll to position [354, 0]
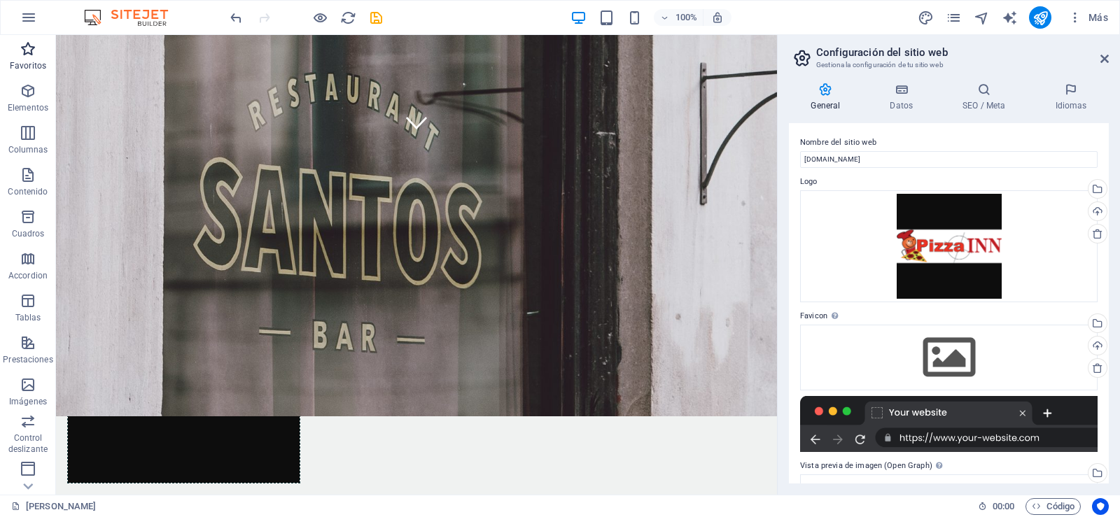
click at [29, 49] on icon "button" at bounding box center [28, 49] width 17 height 17
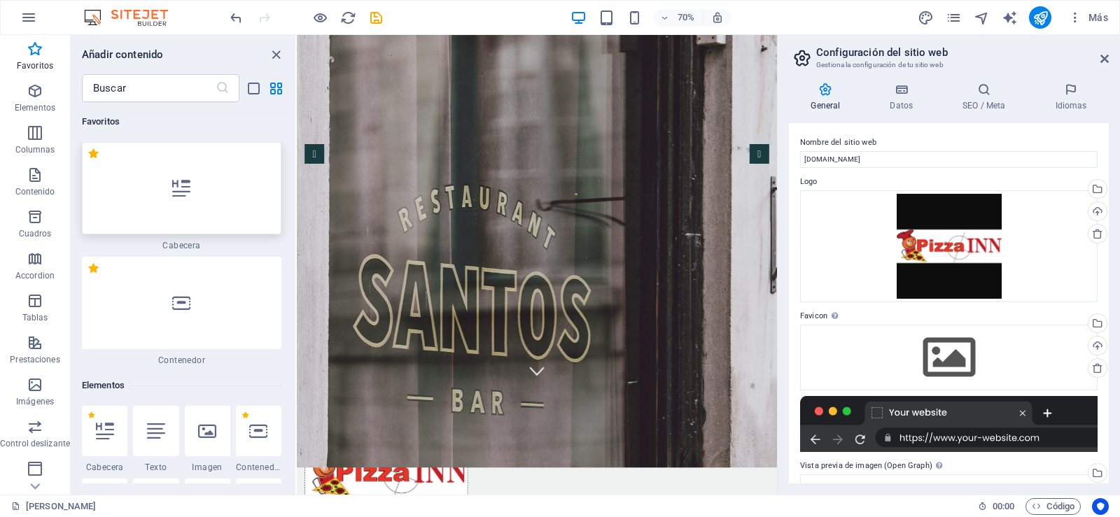
scroll to position [144, 0]
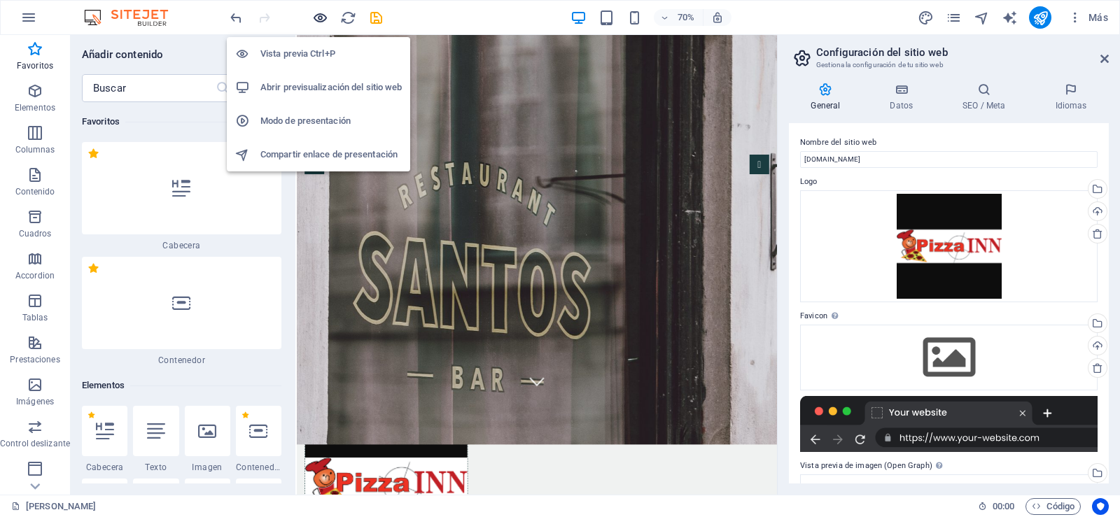
click at [313, 15] on icon "button" at bounding box center [320, 18] width 16 height 16
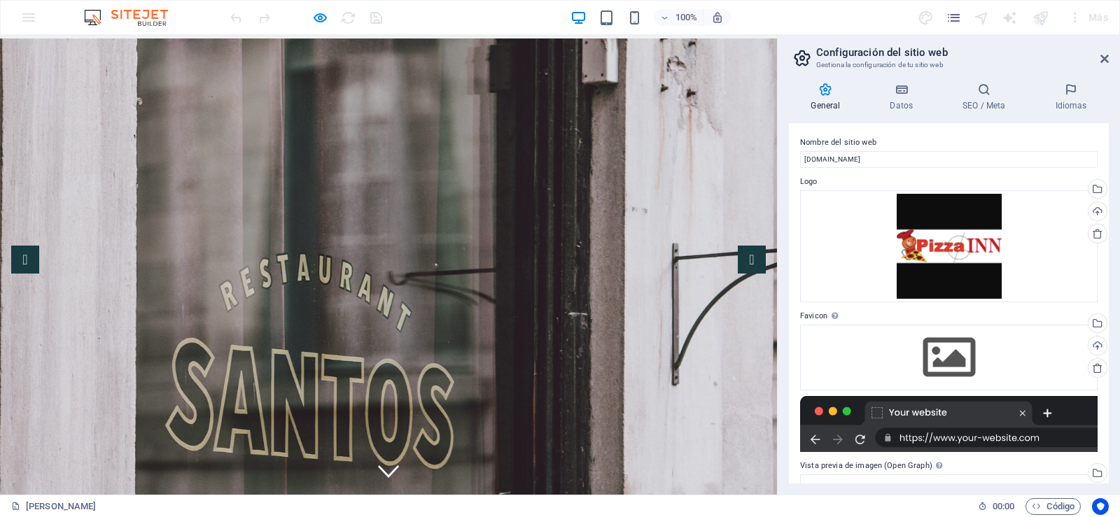
scroll to position [0, 0]
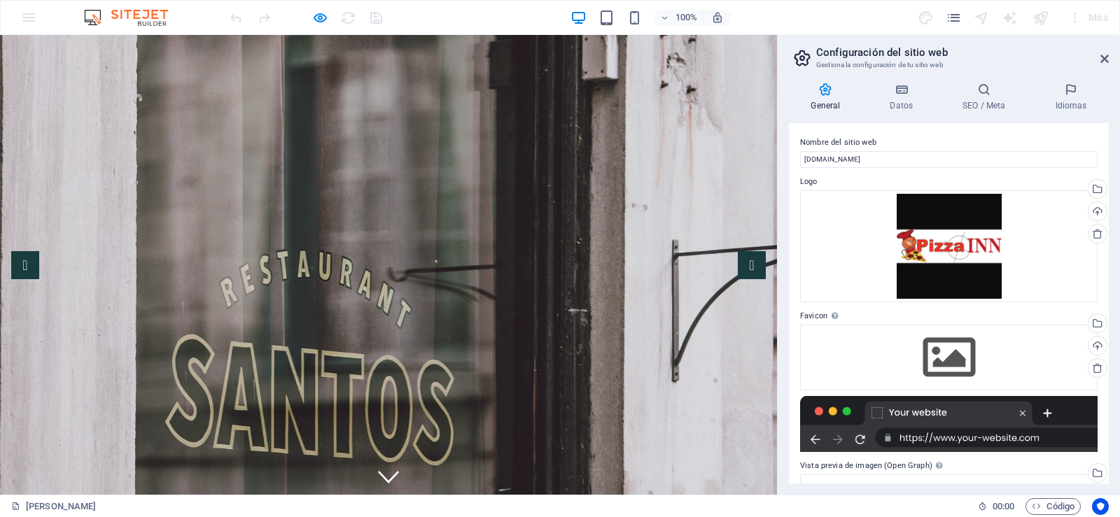
click at [234, 20] on div at bounding box center [305, 17] width 157 height 22
click at [33, 13] on div "100% Más" at bounding box center [560, 18] width 1118 height 34
click at [24, 15] on div "100% Más" at bounding box center [560, 18] width 1118 height 34
click at [93, 15] on img at bounding box center [132, 17] width 105 height 17
drag, startPoint x: 7, startPoint y: 17, endPoint x: 43, endPoint y: 17, distance: 35.7
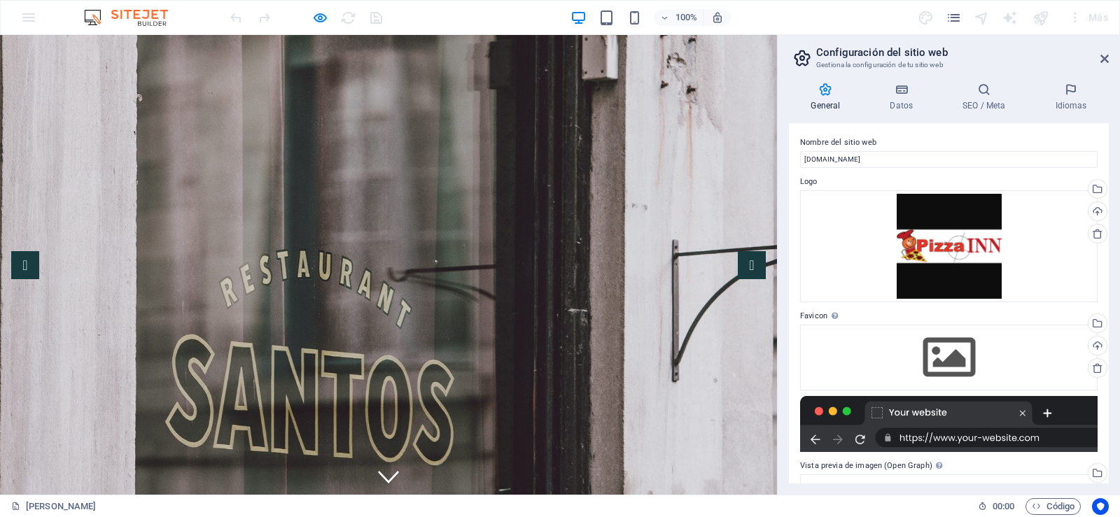
click at [10, 17] on div "100% Más" at bounding box center [560, 18] width 1118 height 34
click at [43, 17] on div "100% Más" at bounding box center [560, 18] width 1118 height 34
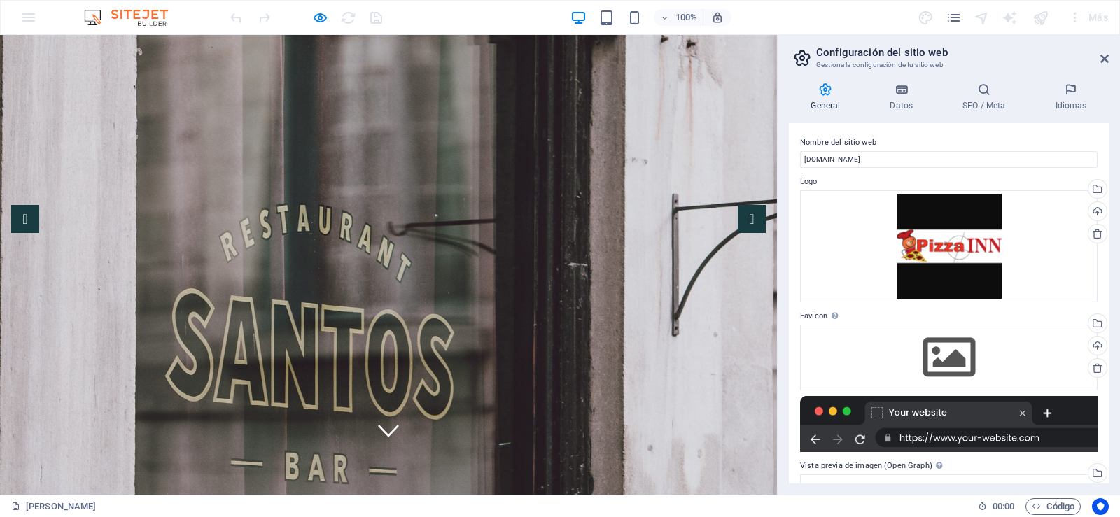
scroll to position [70, 0]
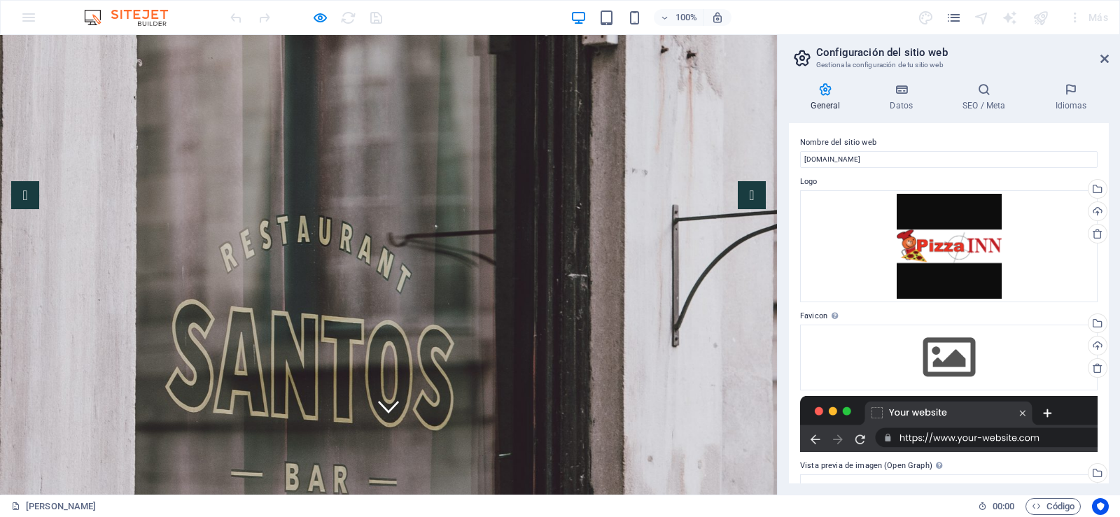
click at [23, 8] on div "100% Más" at bounding box center [560, 18] width 1118 height 34
click at [29, 20] on div "100% Más" at bounding box center [560, 18] width 1118 height 34
drag, startPoint x: 658, startPoint y: 309, endPoint x: 615, endPoint y: 295, distance: 44.9
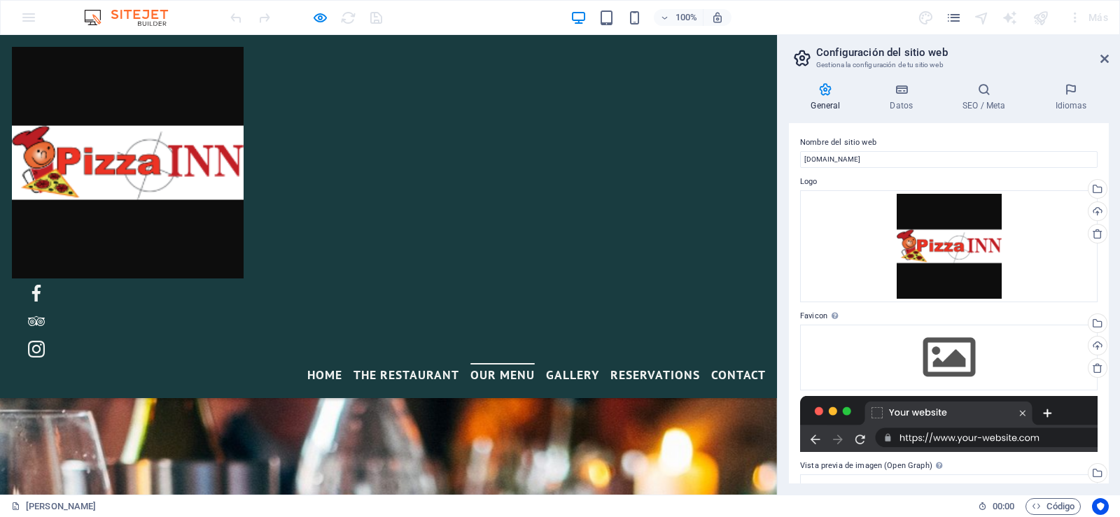
scroll to position [1679, 0]
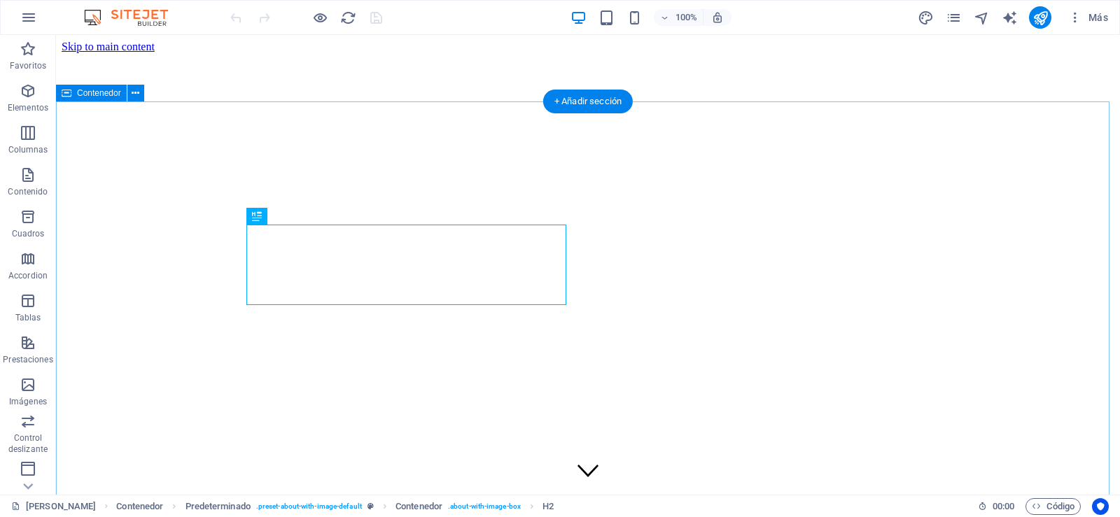
scroll to position [393, 0]
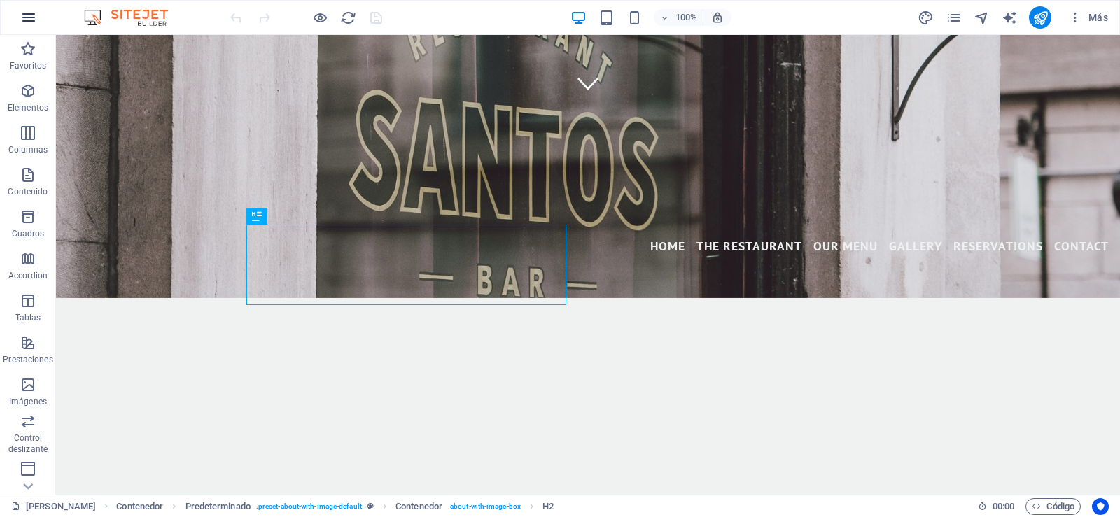
click at [24, 23] on icon "button" at bounding box center [28, 17] width 17 height 17
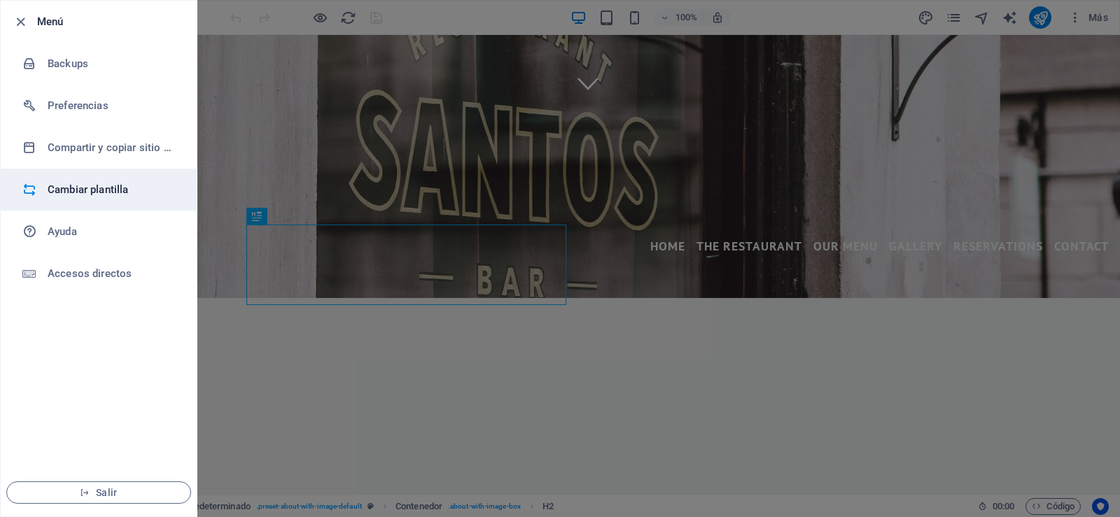
click at [107, 183] on h6 "Cambiar plantilla" at bounding box center [112, 189] width 129 height 17
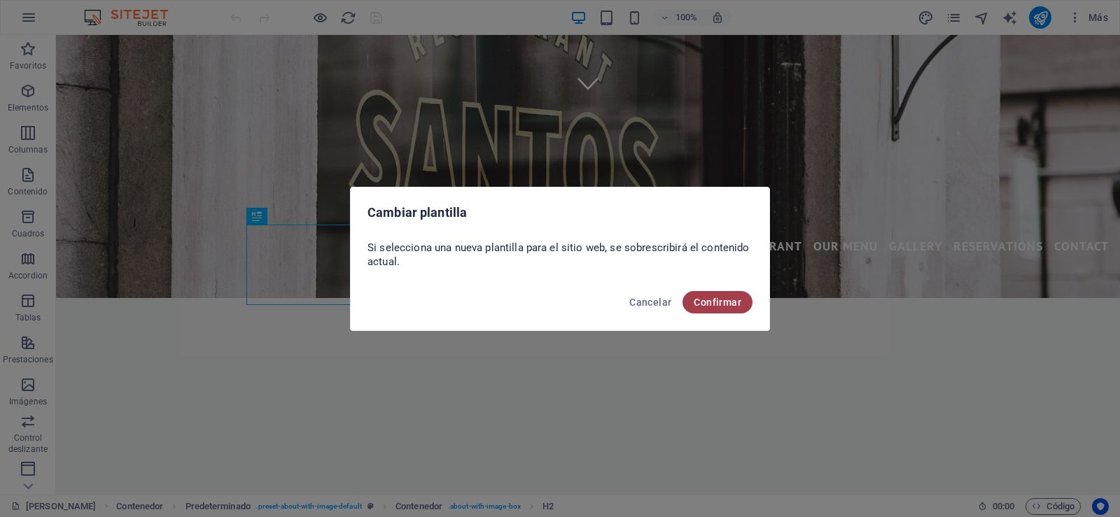
click at [710, 305] on span "Confirmar" at bounding box center [717, 302] width 48 height 11
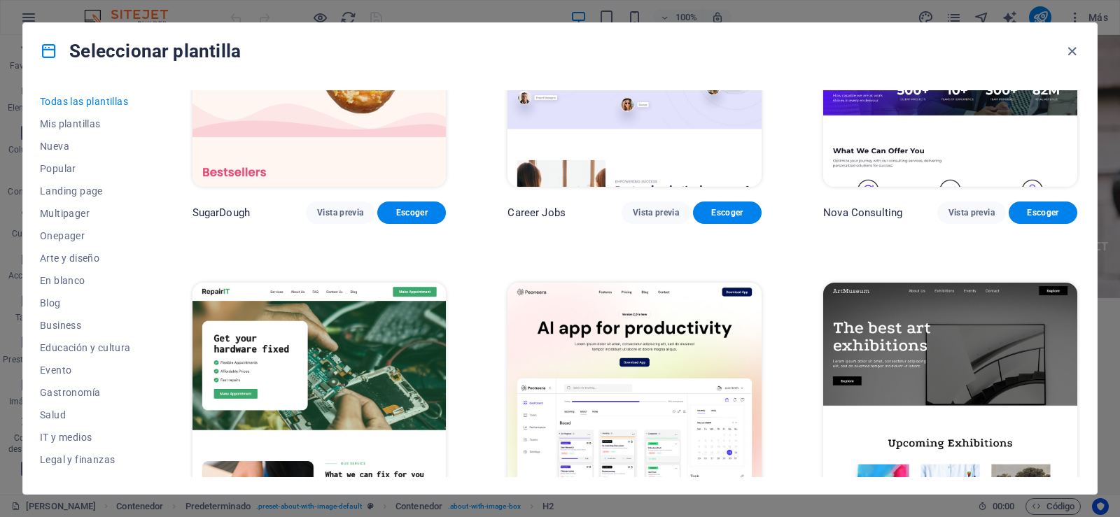
scroll to position [0, 0]
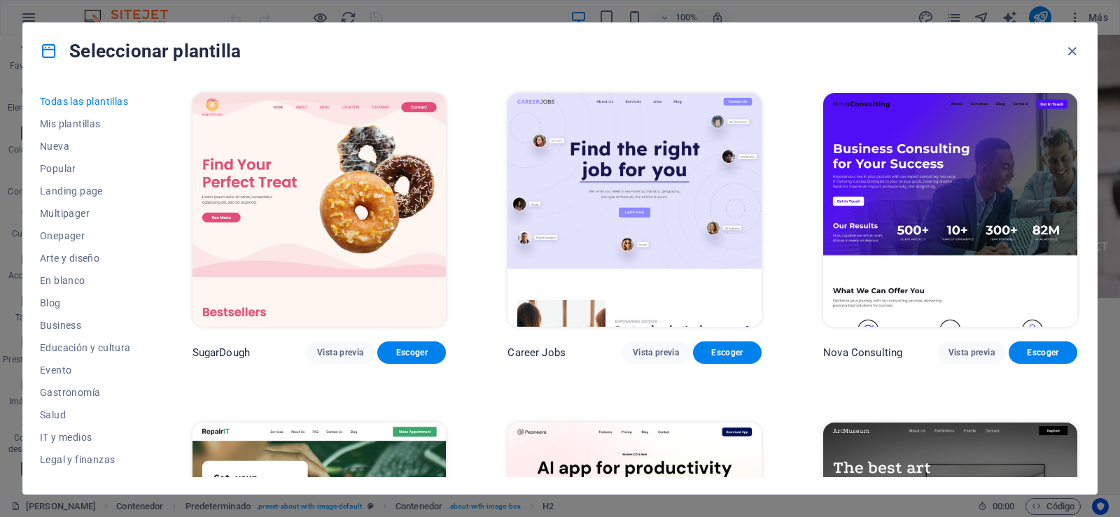
click at [326, 211] on img at bounding box center [319, 210] width 254 height 234
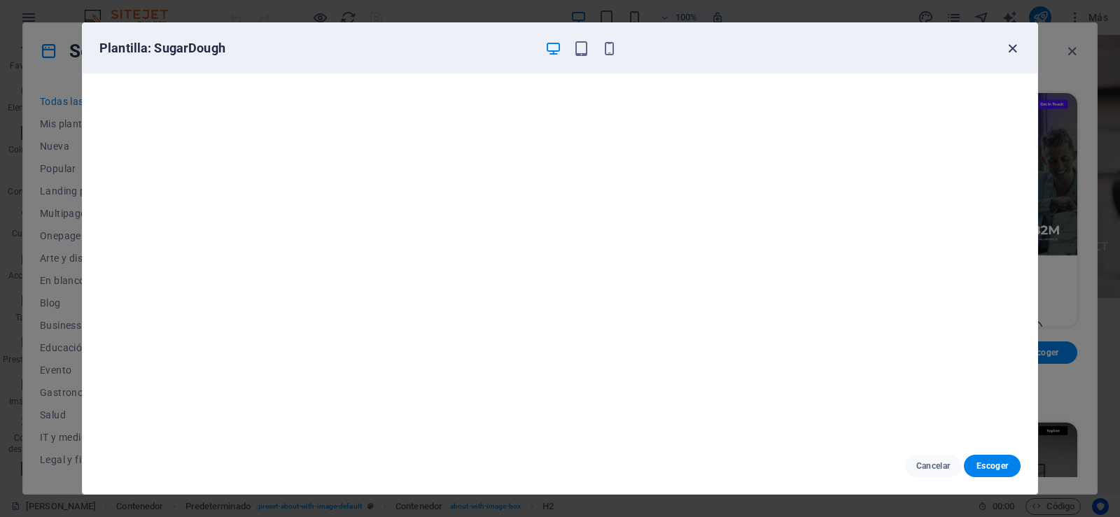
click at [1010, 49] on icon "button" at bounding box center [1012, 49] width 16 height 16
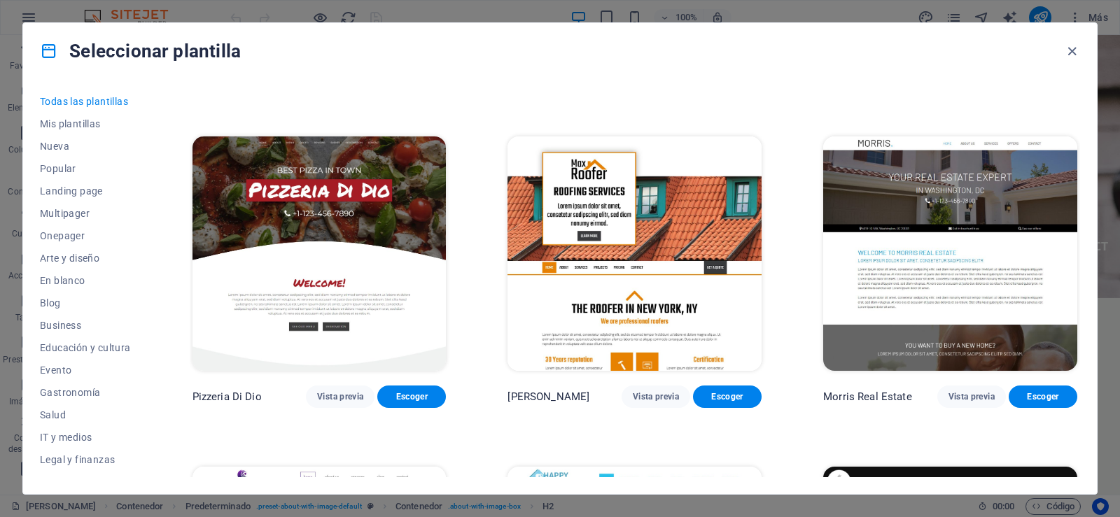
scroll to position [6857, 0]
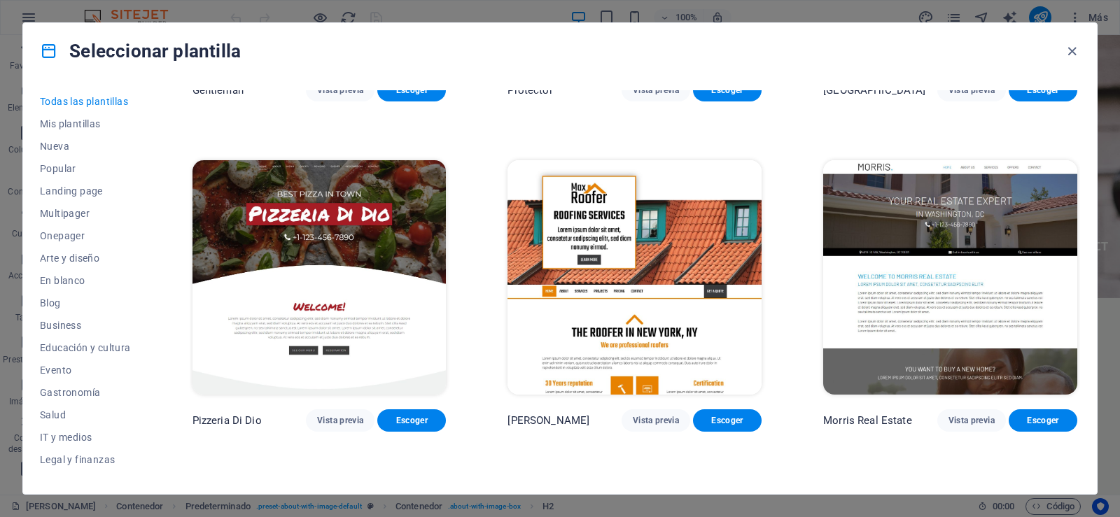
click at [348, 236] on img at bounding box center [319, 277] width 254 height 234
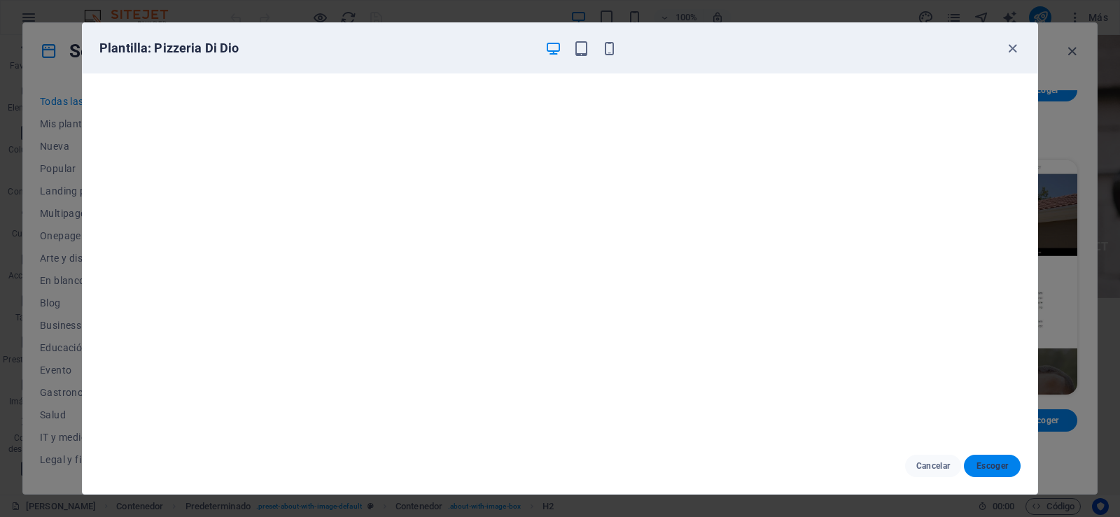
click at [981, 467] on span "Escoger" at bounding box center [992, 465] width 34 height 11
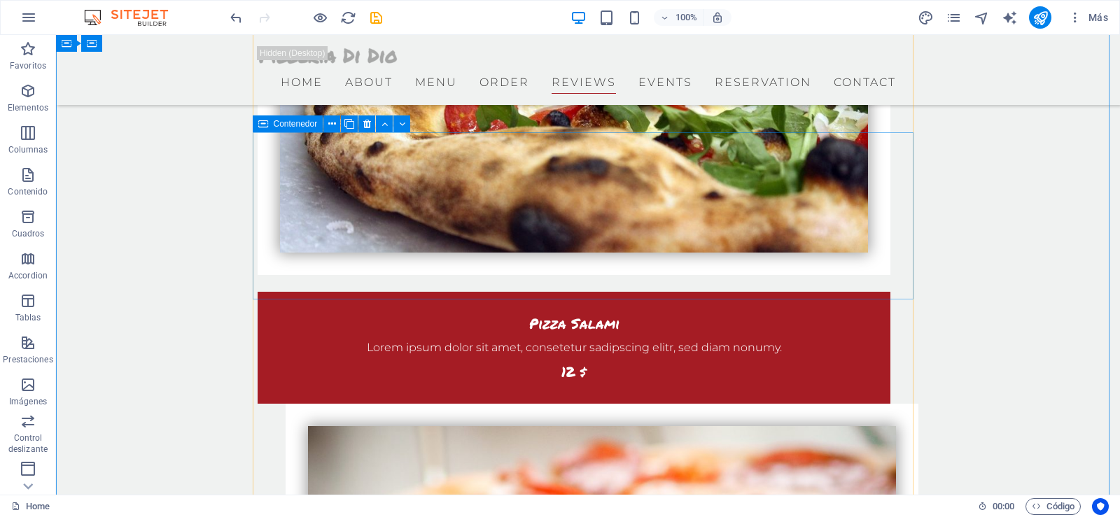
scroll to position [3219, 0]
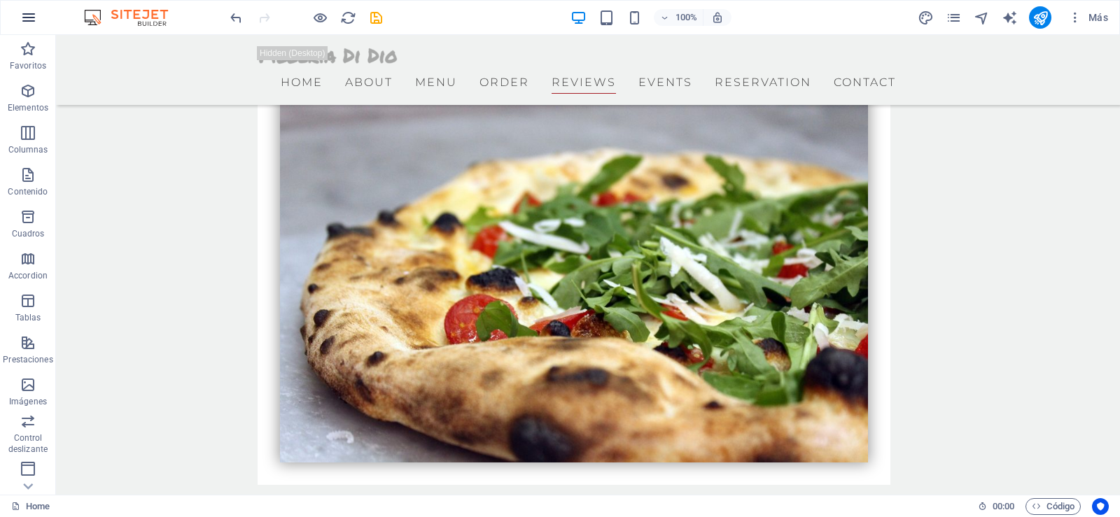
click at [38, 20] on button "button" at bounding box center [29, 18] width 34 height 34
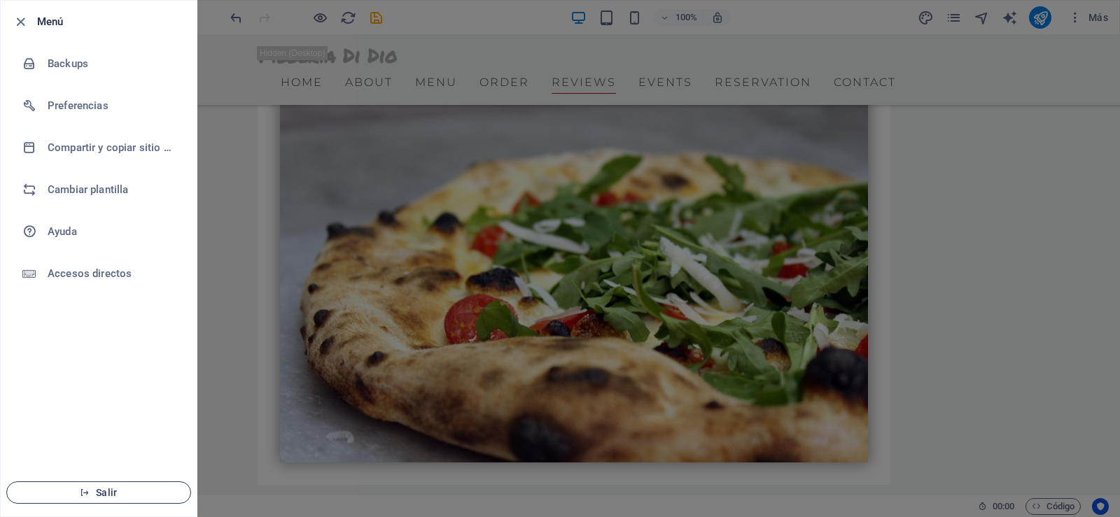
click at [110, 489] on span "Salir" at bounding box center [98, 492] width 161 height 11
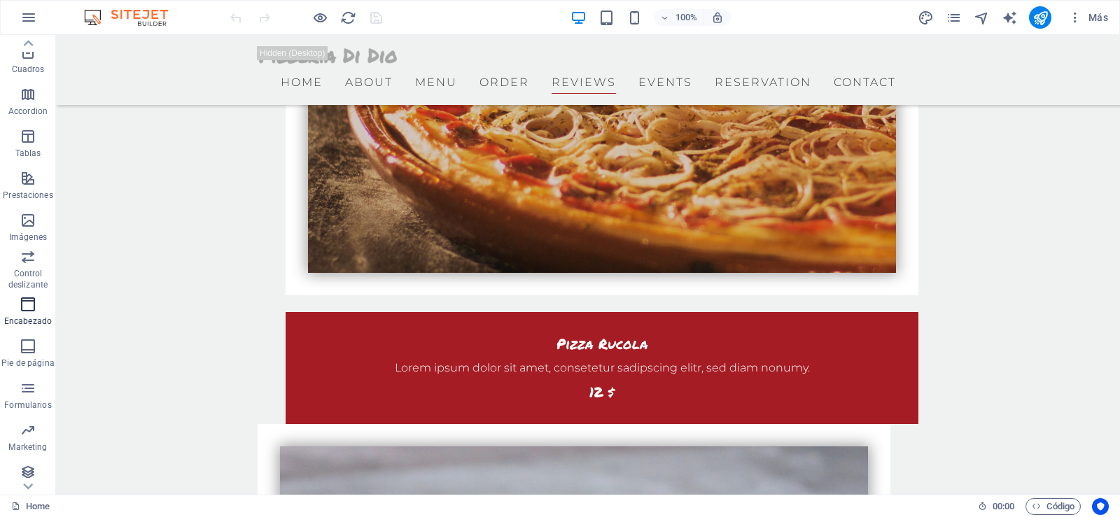
scroll to position [170, 0]
click at [34, 340] on icon "button" at bounding box center [28, 340] width 17 height 17
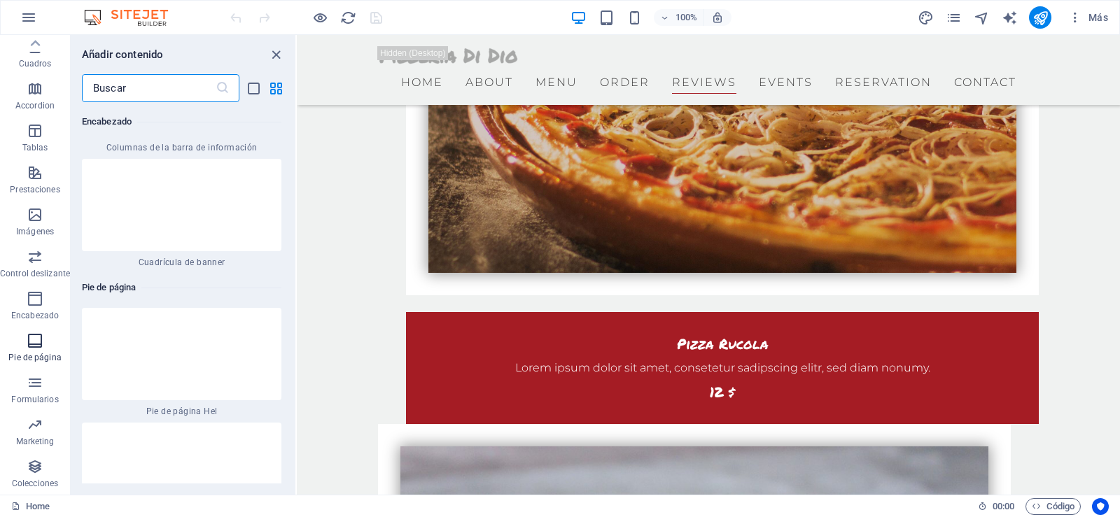
scroll to position [17660, 0]
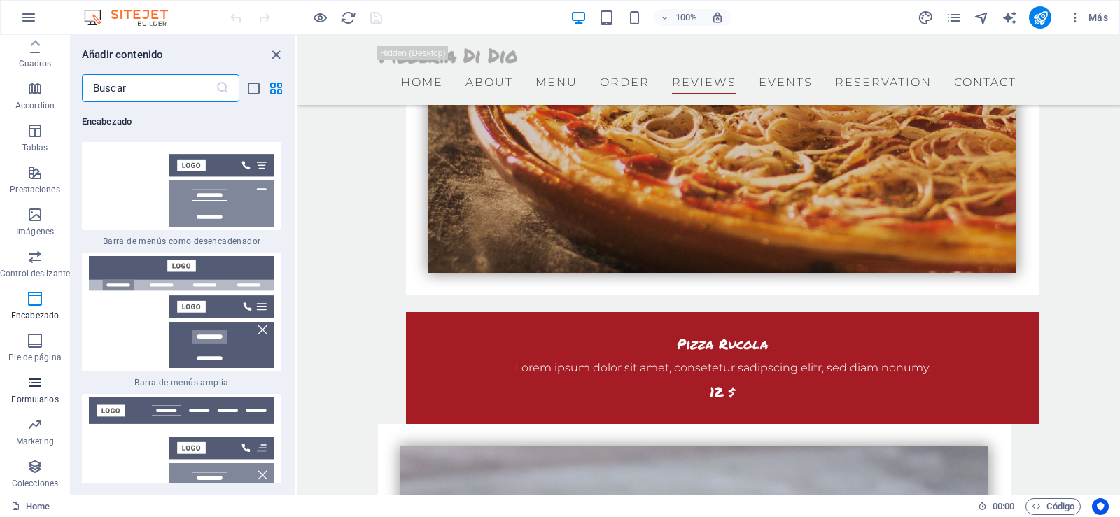
click at [34, 394] on p "Formularios" at bounding box center [34, 399] width 47 height 11
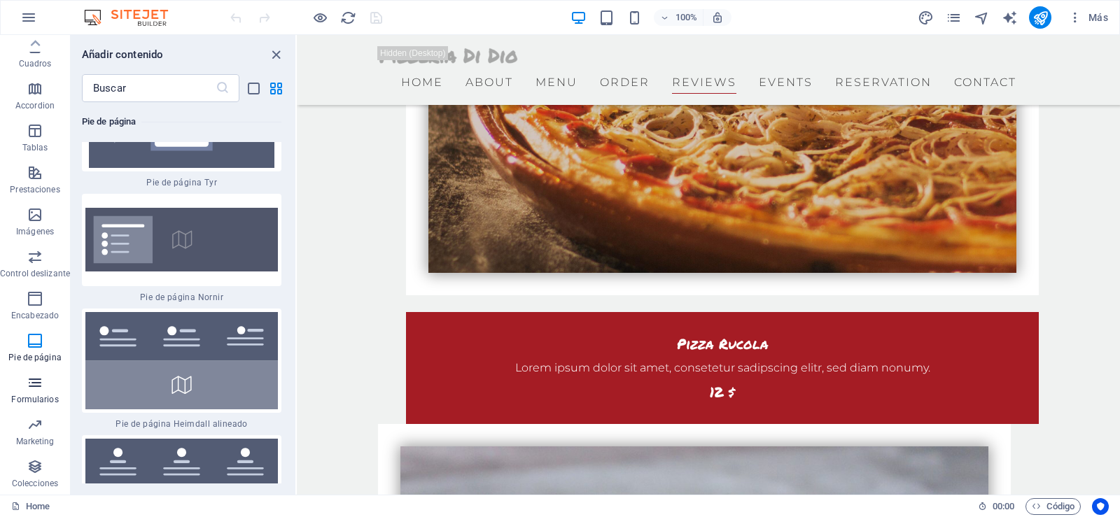
scroll to position [20508, 0]
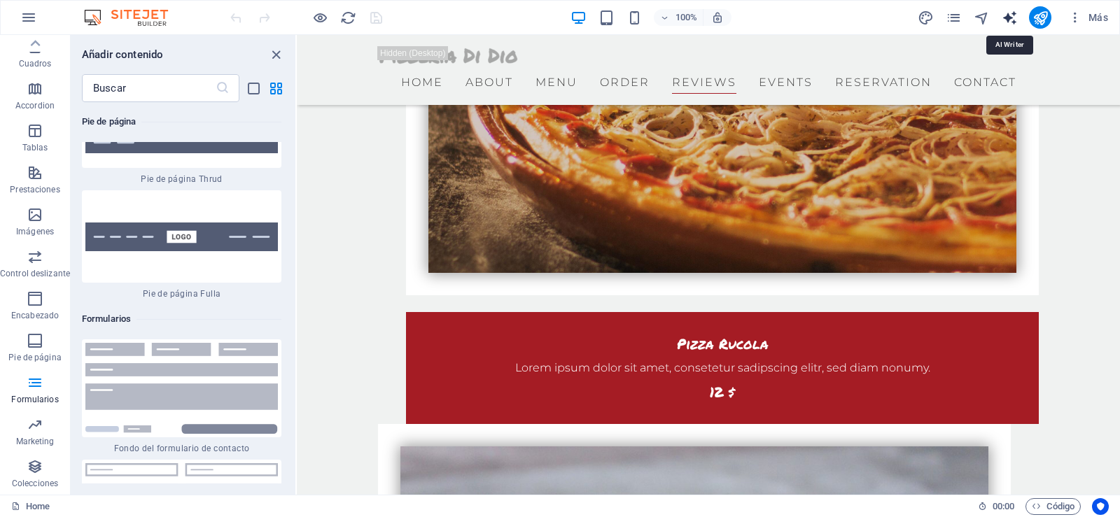
click at [1003, 19] on icon "text_generator" at bounding box center [1009, 18] width 16 height 16
select select "English"
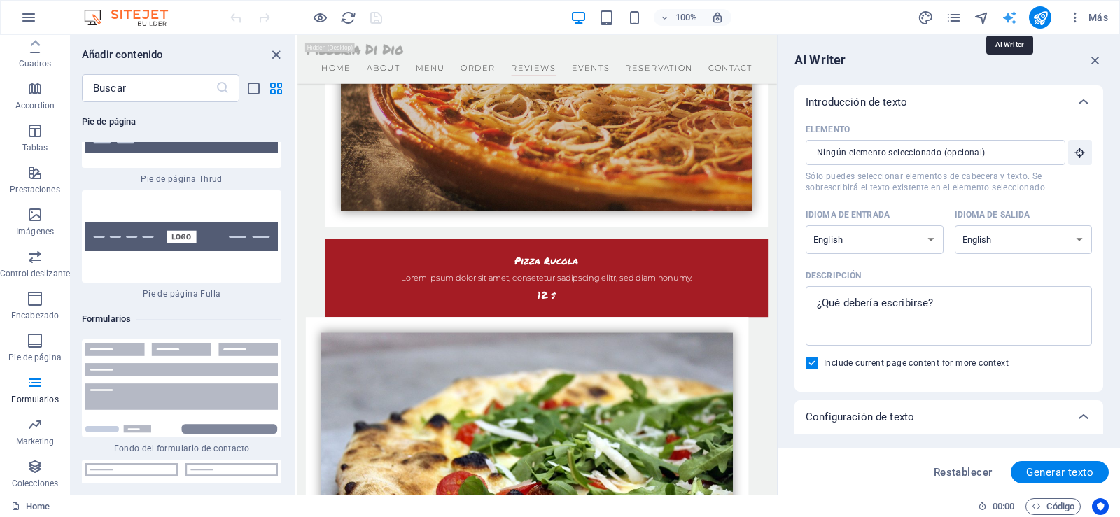
scroll to position [0, 0]
click at [926, 242] on select "Albanian Arabic Armenian Awadhi Azerbaijani Bashkir Basque Belarusian Bengali B…" at bounding box center [874, 239] width 138 height 29
select select "Spanish"
click at [805, 225] on select "Albanian Arabic Armenian Awadhi Azerbaijani Bashkir Basque Belarusian Bengali B…" at bounding box center [874, 239] width 138 height 29
click at [1072, 240] on select "Albanian Arabic Armenian Awadhi Azerbaijani Bashkir Basque Belarusian Bengali B…" at bounding box center [1023, 239] width 138 height 29
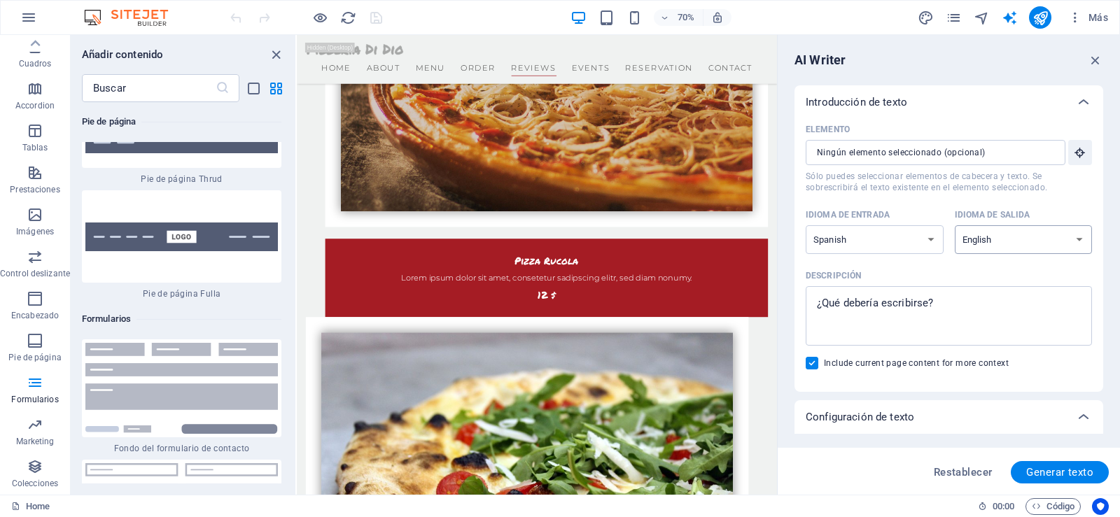
select select "Spanish"
click at [954, 225] on select "Albanian Arabic Armenian Awadhi Azerbaijani Bashkir Basque Belarusian Bengali B…" at bounding box center [1023, 239] width 138 height 29
click at [1053, 475] on span "Generar texto" at bounding box center [1059, 472] width 67 height 11
type textarea "x"
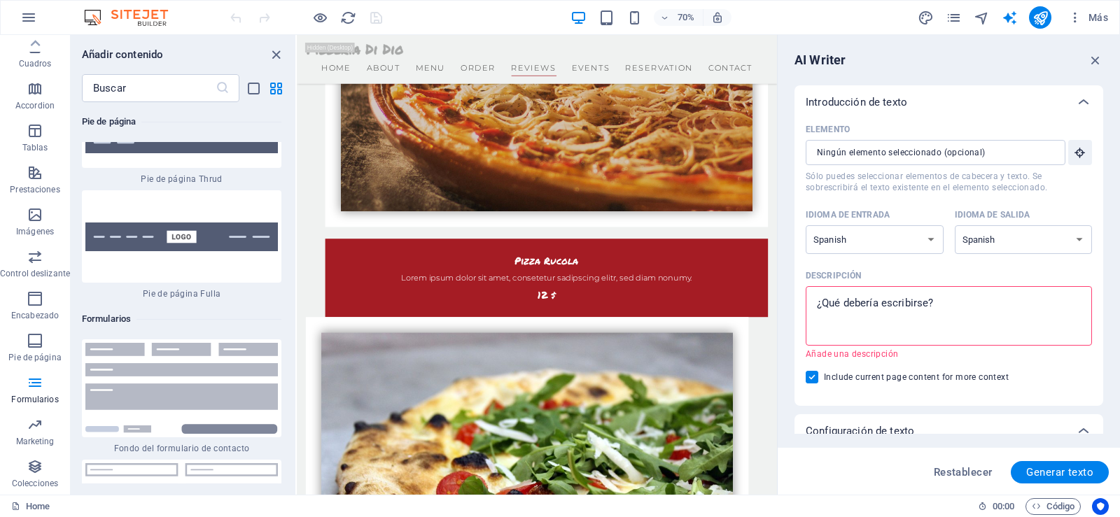
click at [838, 57] on h6 "AI Writer" at bounding box center [819, 60] width 51 height 17
click at [938, 154] on input "Elemento ​ Sólo puedes seleccionar elementos de cabecera y texto. Se sobrescrib…" at bounding box center [930, 152] width 250 height 25
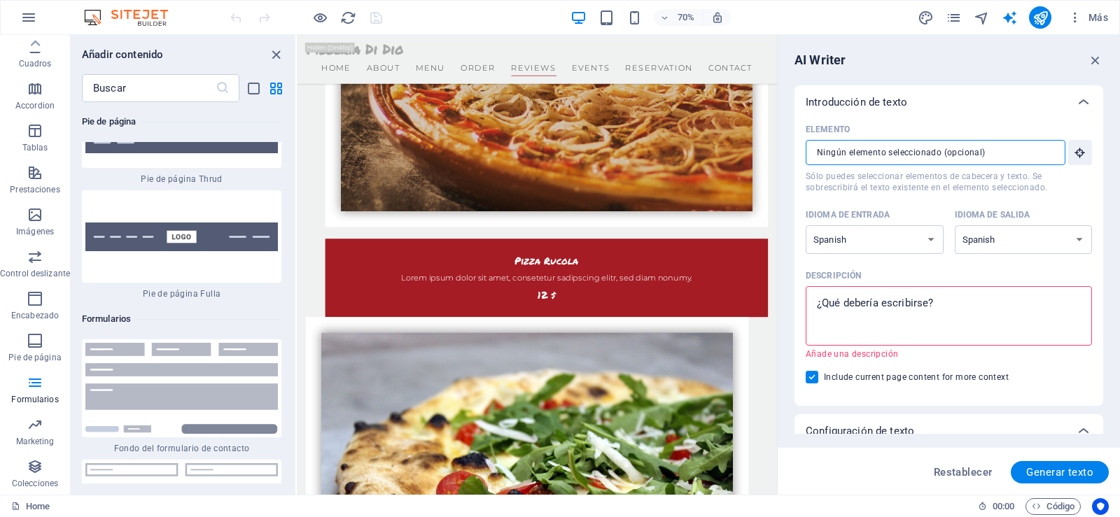
click at [938, 154] on input "Elemento ​ Sólo puedes seleccionar elementos de cabecera y texto. Se sobrescrib…" at bounding box center [930, 152] width 250 height 25
click at [1080, 19] on icon "button" at bounding box center [1075, 17] width 14 height 14
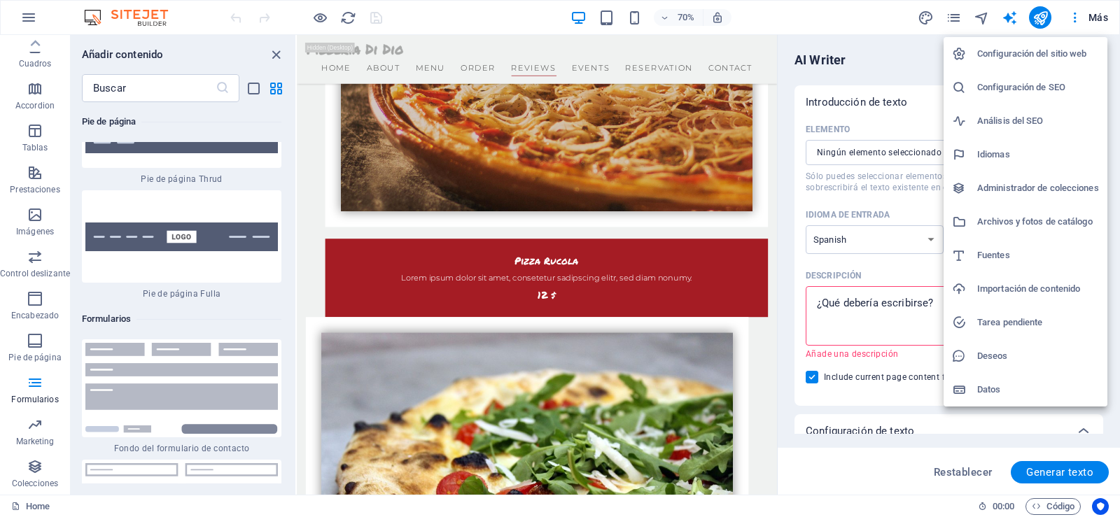
click at [1059, 59] on h6 "Configuración del sitio web" at bounding box center [1038, 53] width 122 height 17
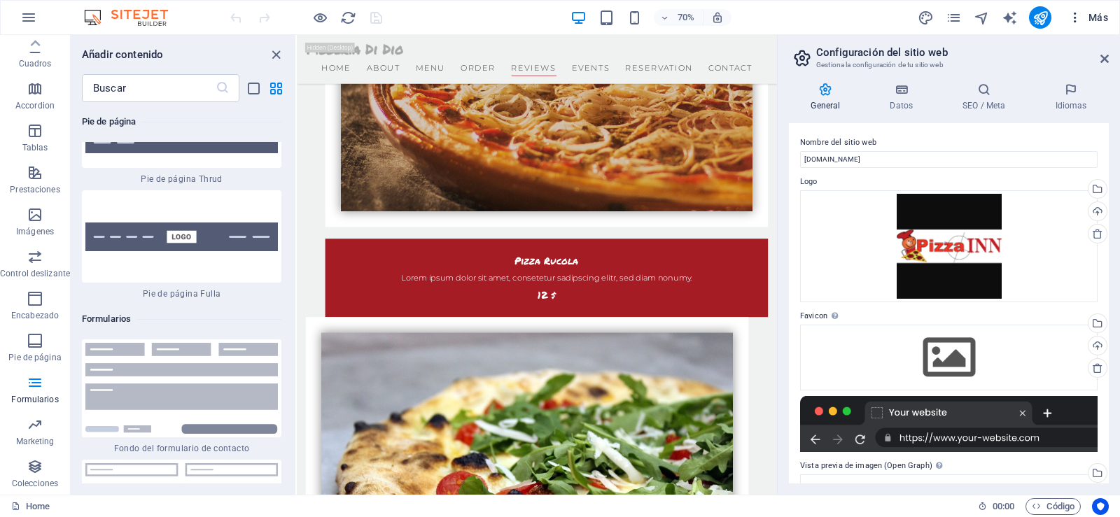
click at [1098, 18] on span "Más" at bounding box center [1088, 17] width 40 height 14
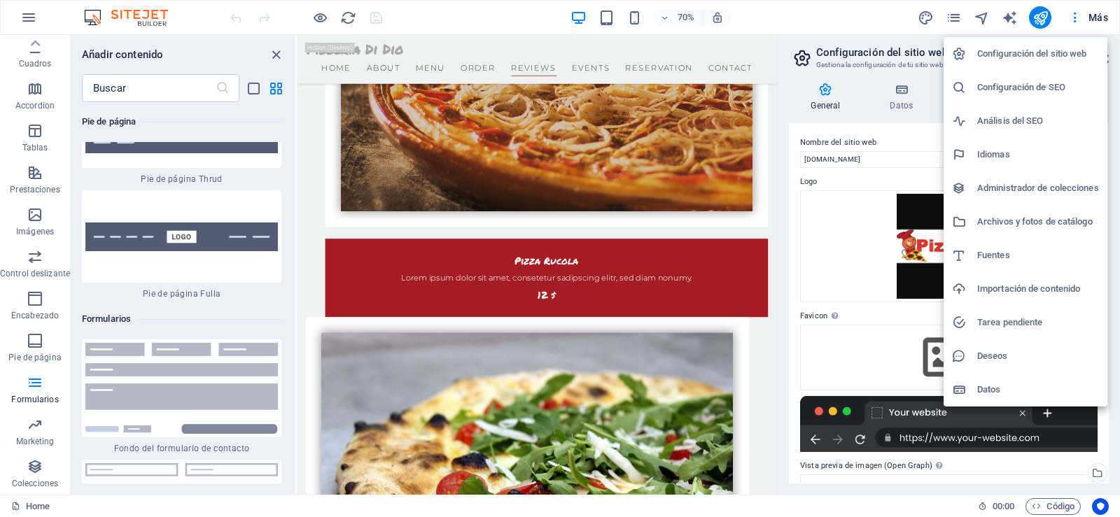
click at [1068, 55] on h6 "Configuración del sitio web" at bounding box center [1038, 53] width 122 height 17
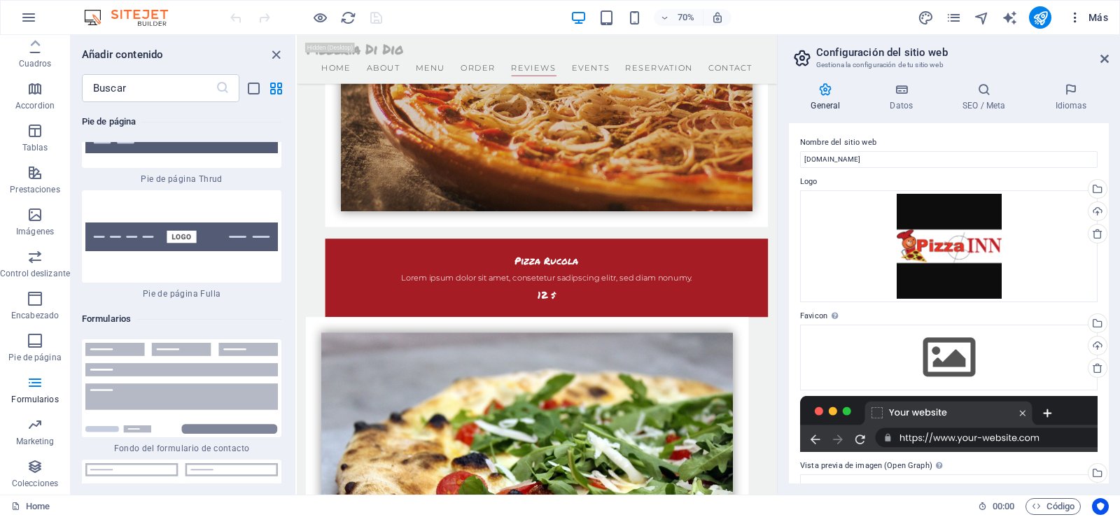
click at [1073, 22] on icon "button" at bounding box center [1075, 17] width 14 height 14
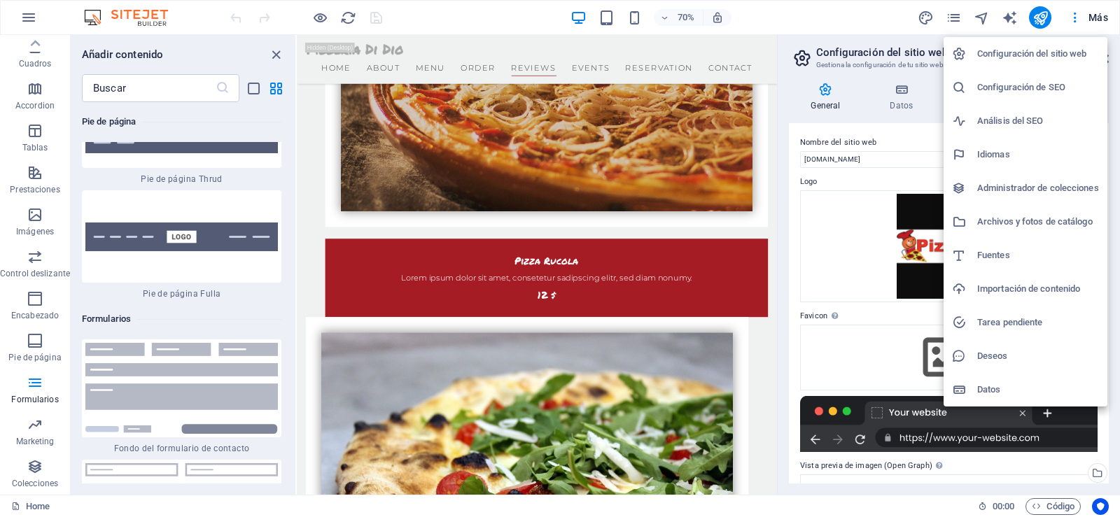
click at [1051, 182] on h6 "Administrador de colecciones" at bounding box center [1038, 188] width 122 height 17
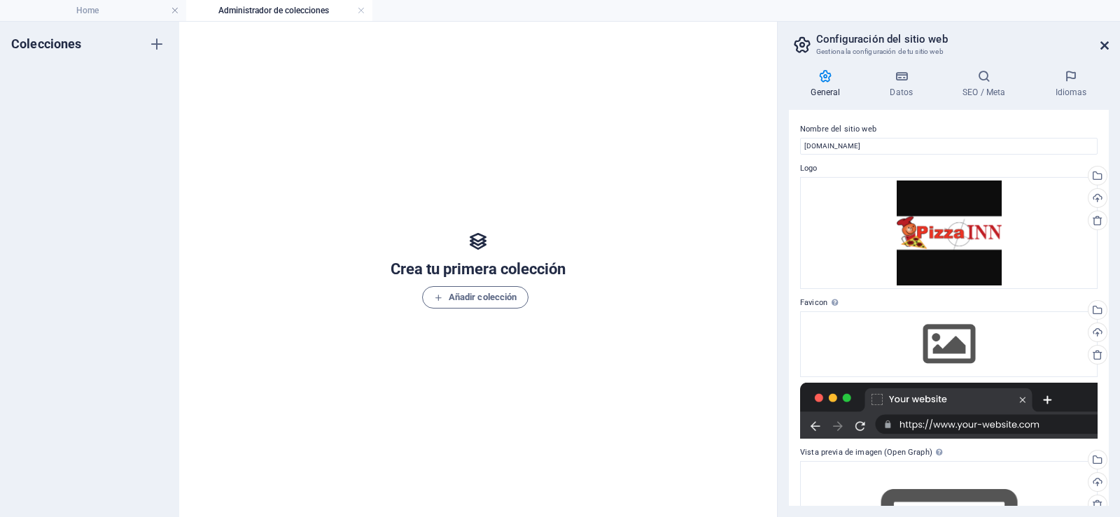
click at [1105, 45] on icon at bounding box center [1104, 45] width 8 height 11
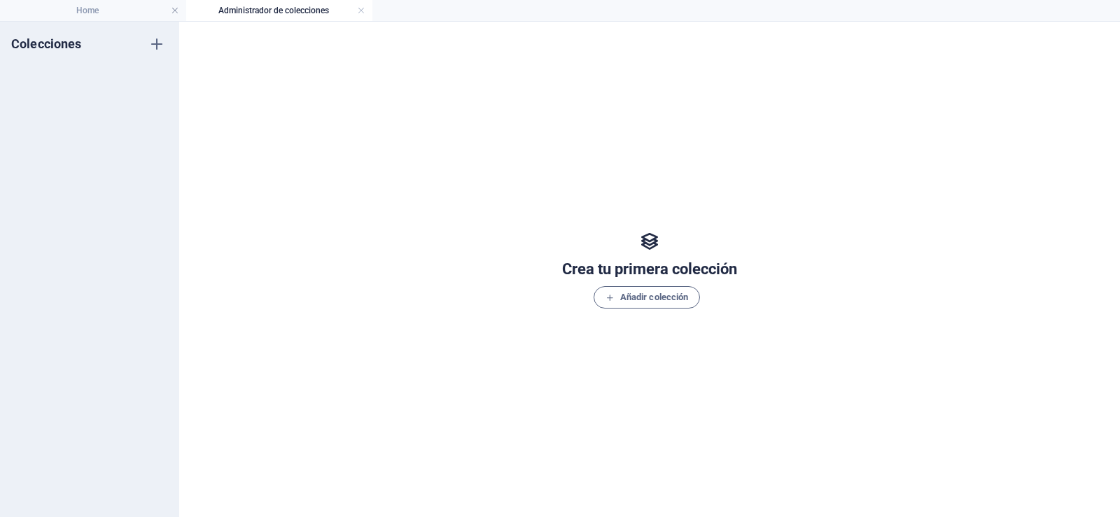
click at [1057, 31] on div "Crea tu primera colección Añadir colección" at bounding box center [649, 269] width 940 height 495
drag, startPoint x: 277, startPoint y: 57, endPoint x: 291, endPoint y: 11, distance: 48.3
click at [283, 48] on div "Crea tu primera colección Añadir colección" at bounding box center [649, 269] width 907 height 467
click at [288, 10] on h4 "Administrador de colecciones" at bounding box center [279, 10] width 186 height 15
click at [66, 13] on h4 "Home" at bounding box center [93, 10] width 186 height 15
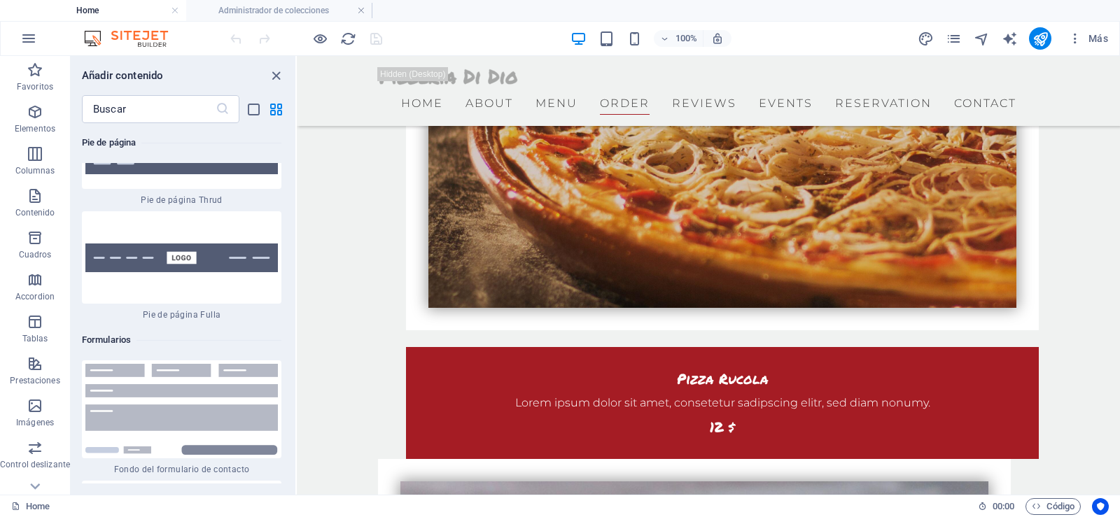
click at [155, 31] on img at bounding box center [132, 38] width 105 height 17
click at [262, 13] on h4 "Administrador de colecciones" at bounding box center [279, 10] width 186 height 15
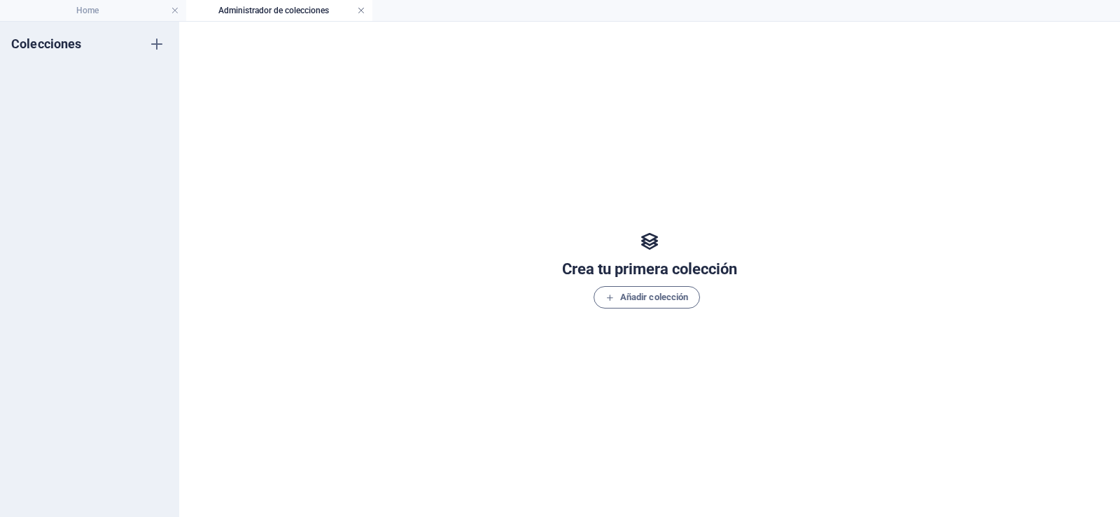
click at [363, 9] on link at bounding box center [361, 10] width 8 height 13
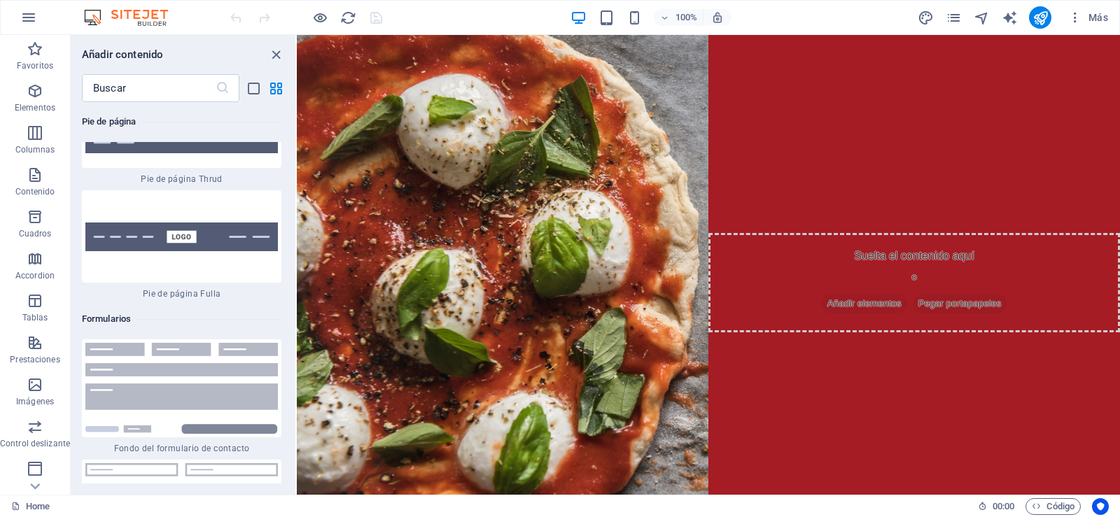
scroll to position [2855, 0]
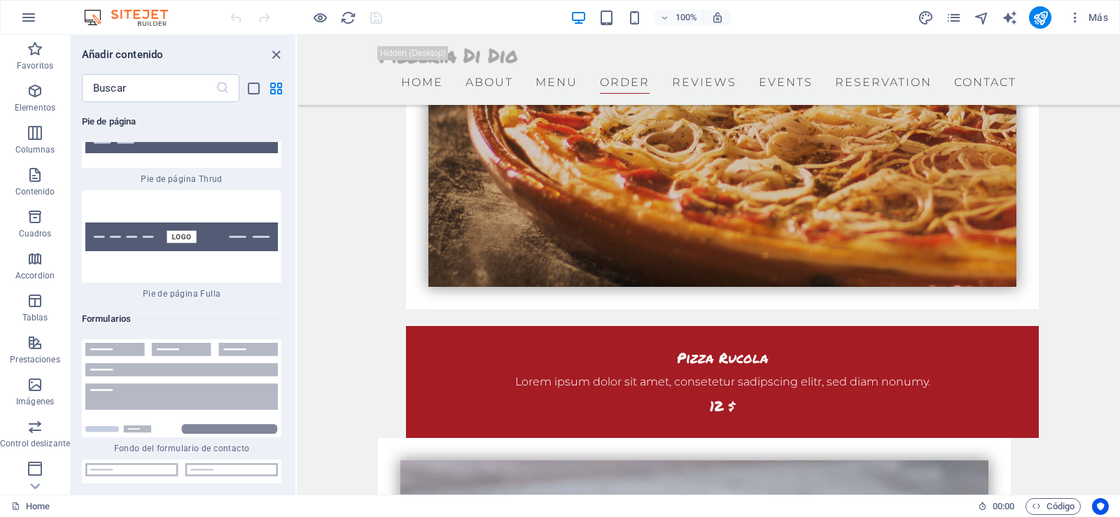
click at [92, 11] on img at bounding box center [132, 17] width 105 height 17
click at [26, 20] on icon "button" at bounding box center [28, 17] width 17 height 17
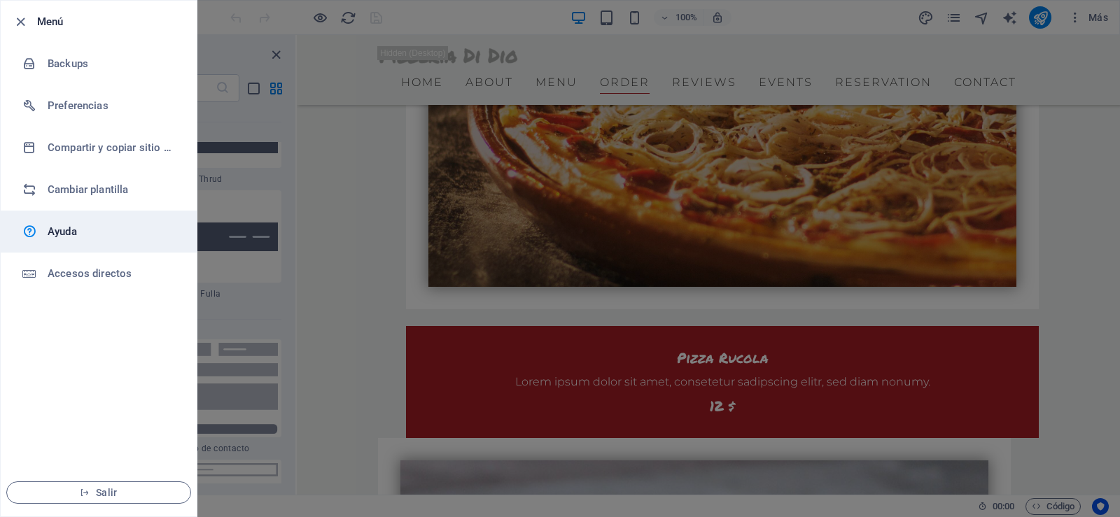
click at [52, 234] on h6 "Ayuda" at bounding box center [112, 231] width 129 height 17
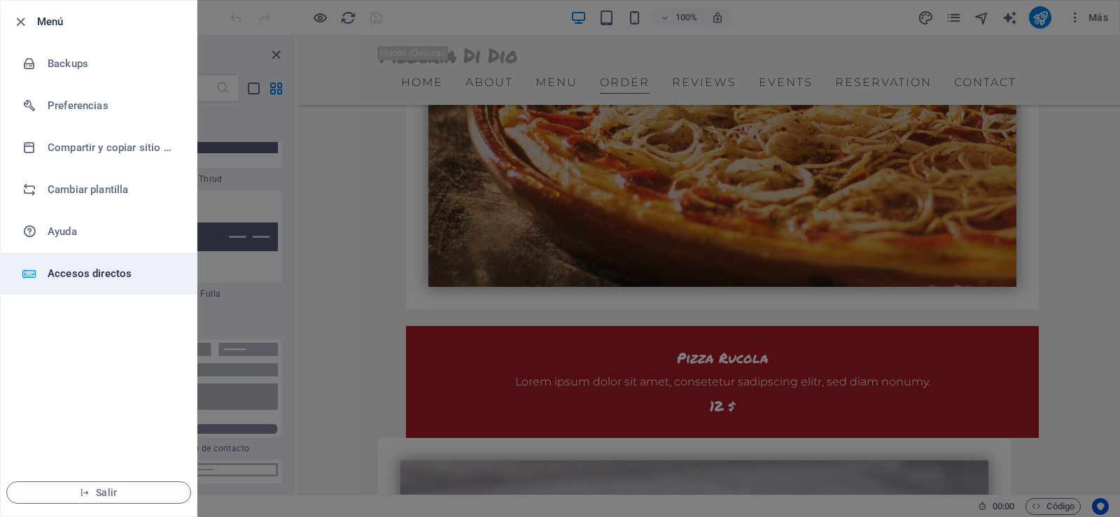
click at [76, 274] on h6 "Accesos directos" at bounding box center [112, 273] width 129 height 17
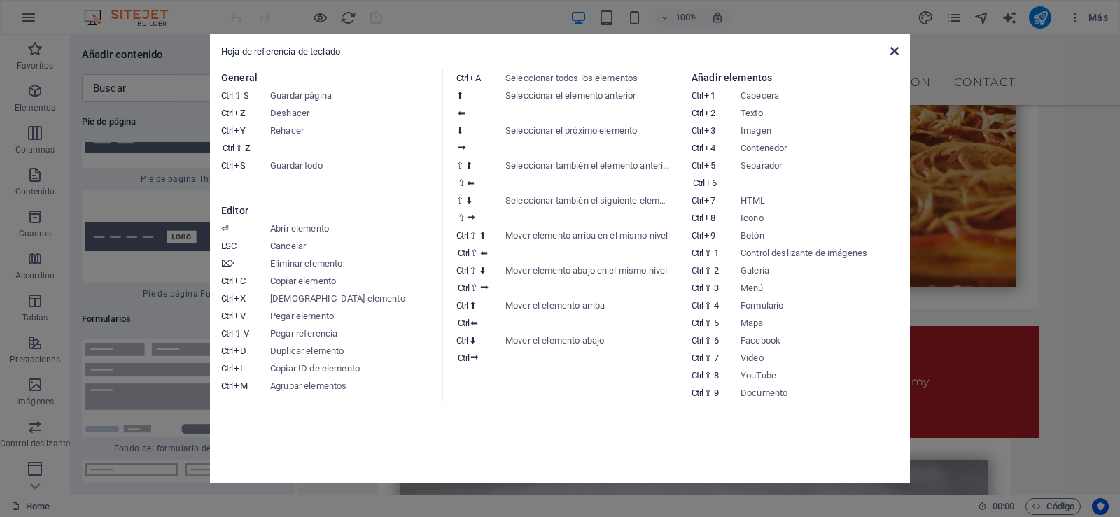
click at [894, 53] on icon at bounding box center [894, 50] width 8 height 11
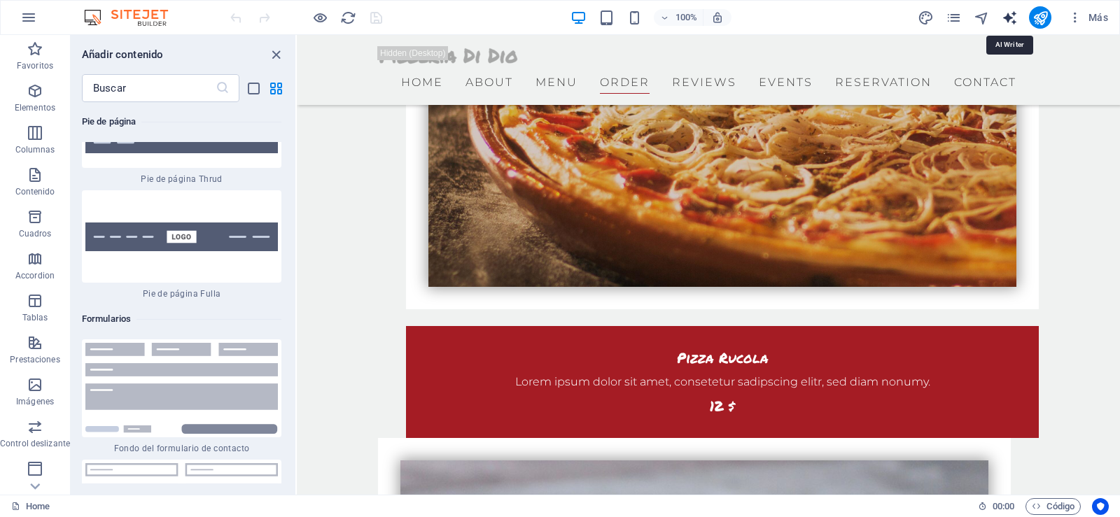
click at [1008, 17] on icon "text_generator" at bounding box center [1009, 18] width 16 height 16
select select "Spanish"
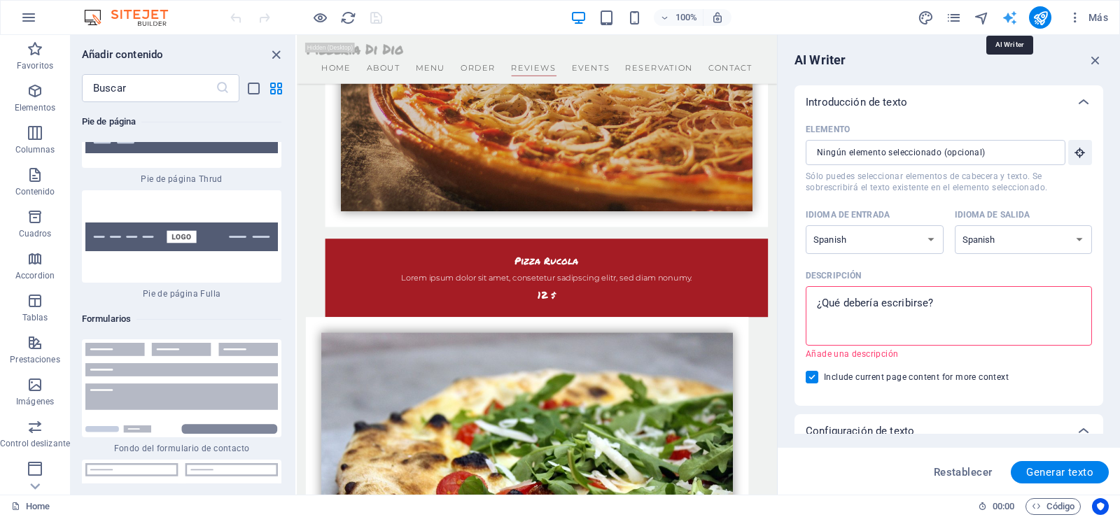
scroll to position [2841, 0]
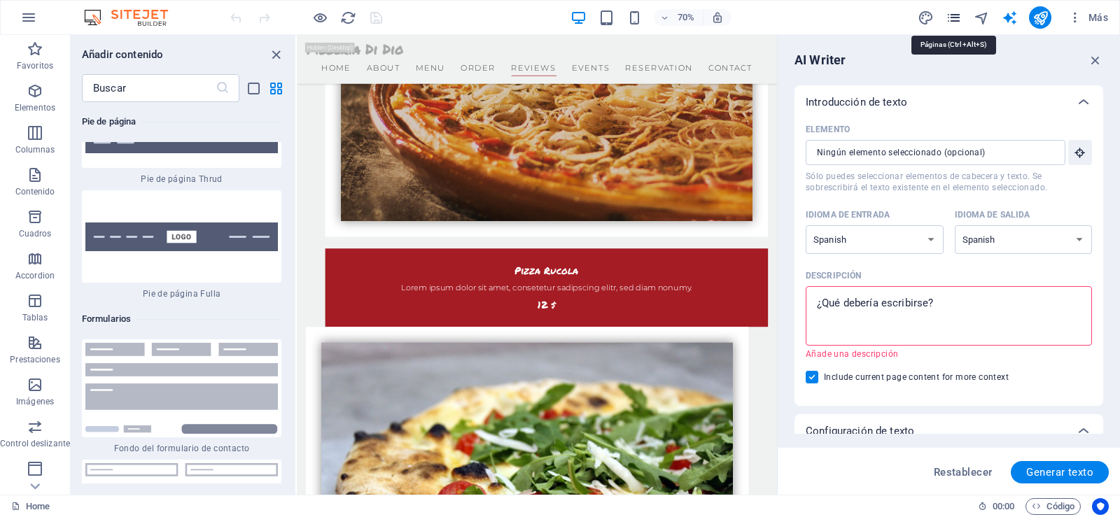
click at [957, 20] on icon "pages" at bounding box center [953, 18] width 16 height 16
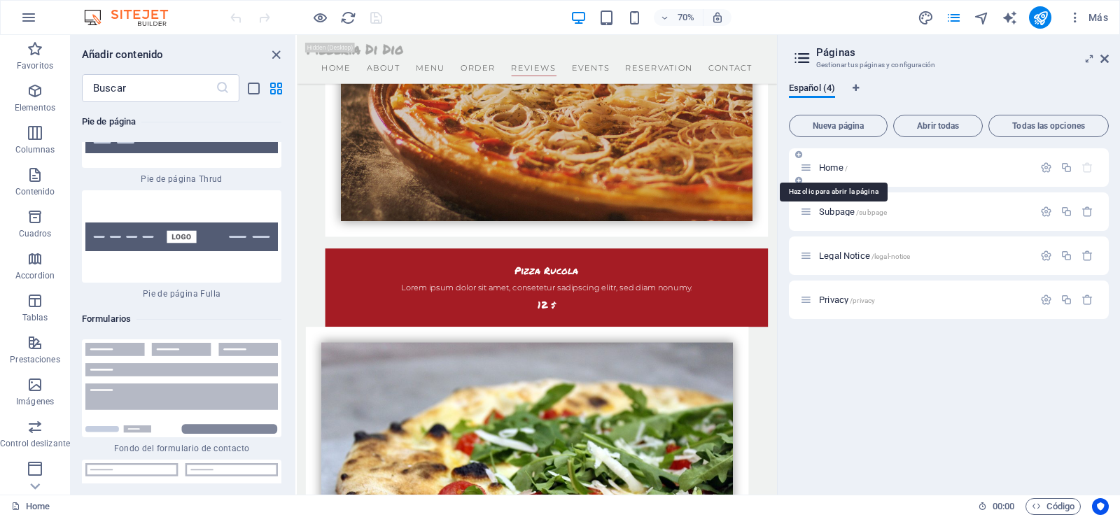
click at [842, 167] on span "Home /" at bounding box center [833, 167] width 29 height 10
click at [1047, 168] on icon "button" at bounding box center [1046, 168] width 12 height 12
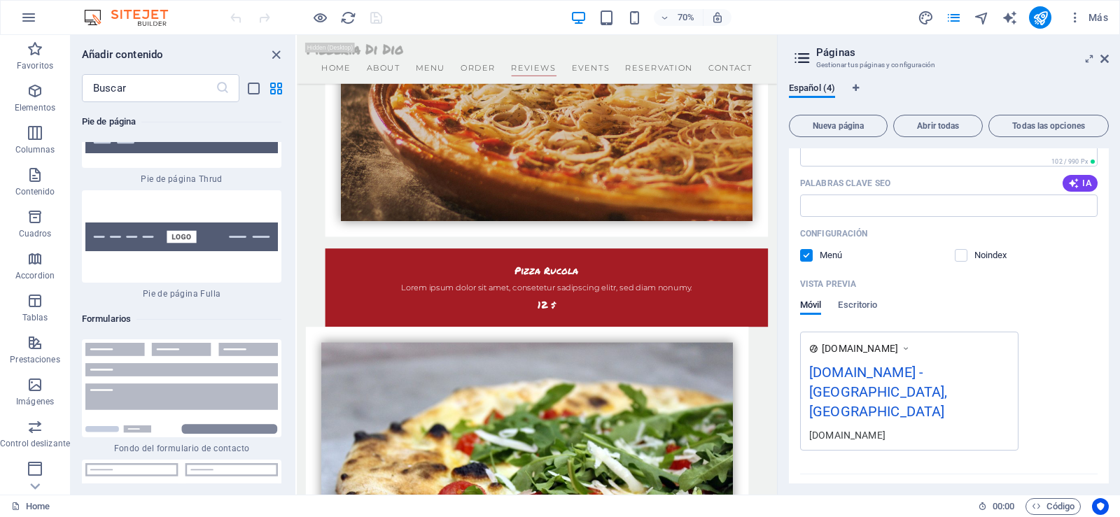
scroll to position [223, 0]
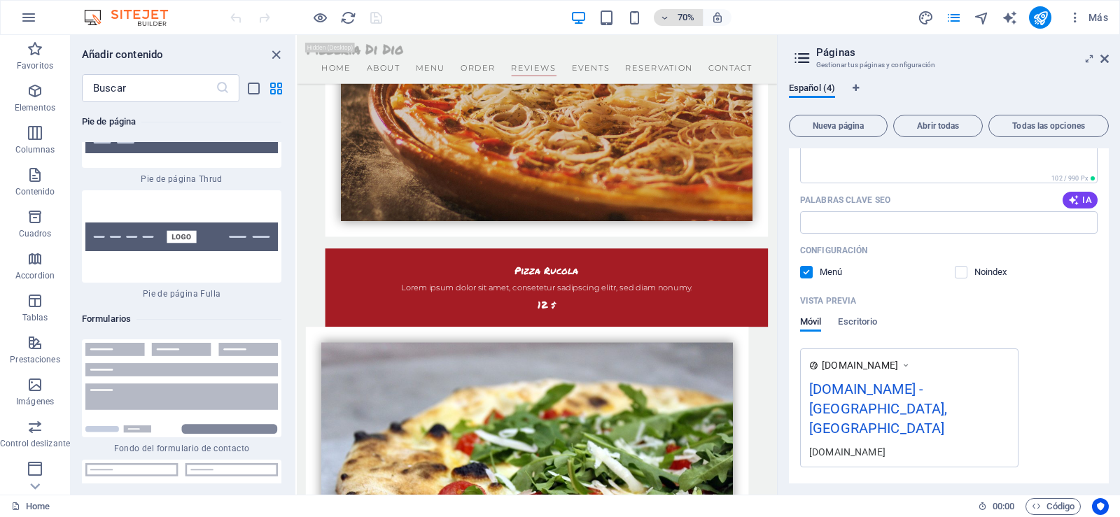
click at [667, 16] on icon "button" at bounding box center [664, 17] width 10 height 9
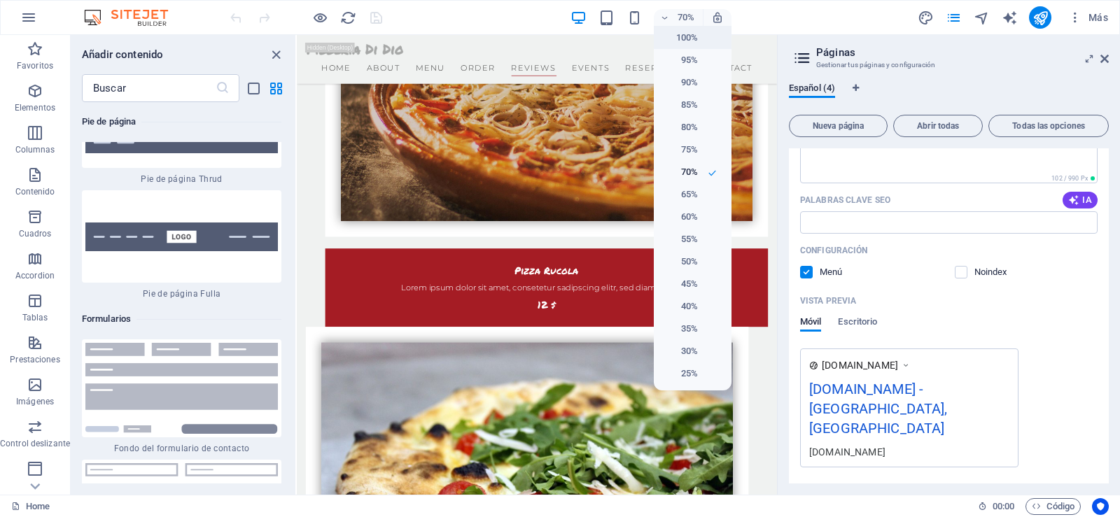
click at [689, 33] on h6 "100%" at bounding box center [680, 37] width 36 height 17
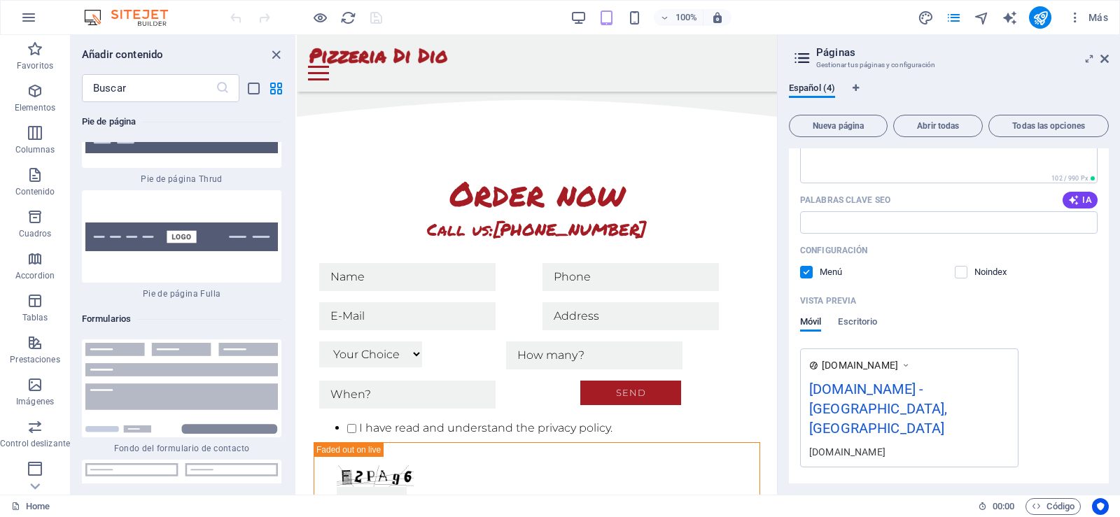
scroll to position [3781, 0]
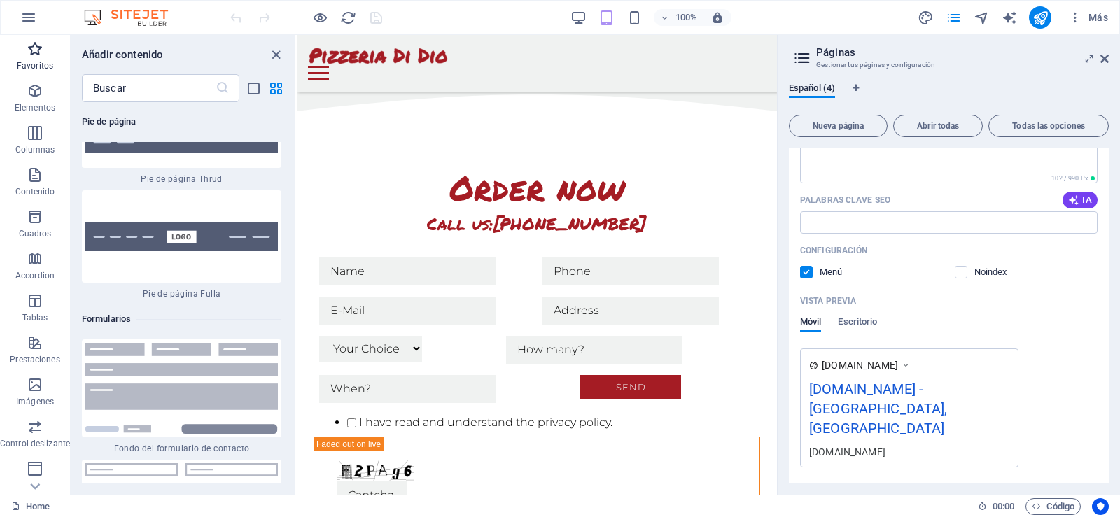
click at [43, 54] on span "Favoritos" at bounding box center [35, 58] width 70 height 34
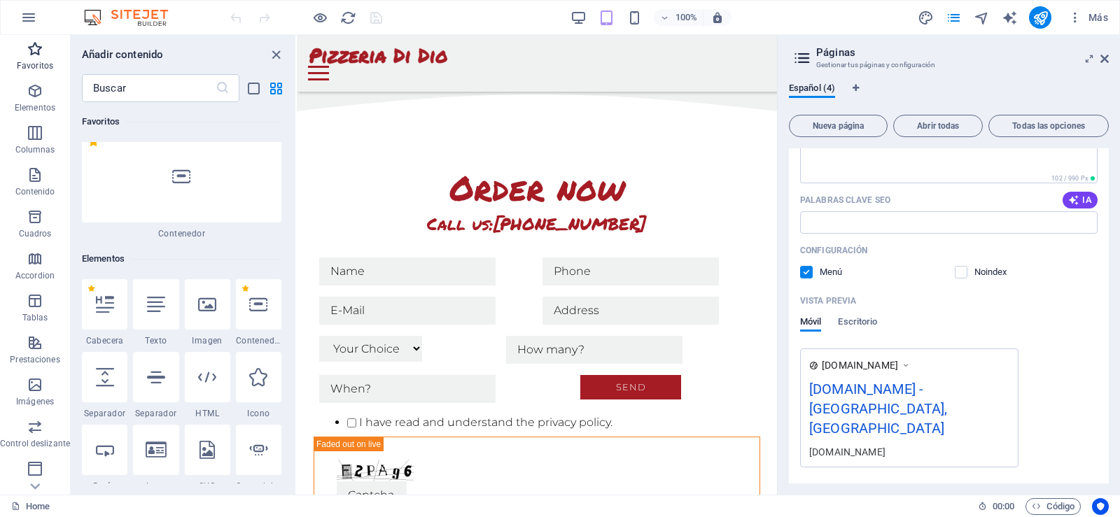
scroll to position [0, 0]
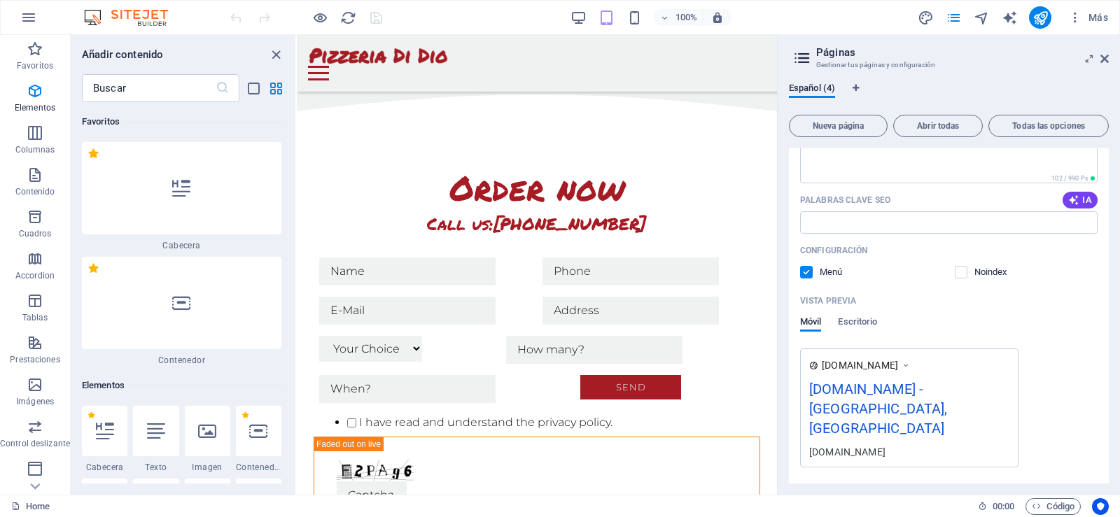
click at [137, 19] on img at bounding box center [132, 17] width 105 height 17
click at [236, 21] on div at bounding box center [305, 17] width 157 height 22
click at [236, 20] on div at bounding box center [305, 17] width 157 height 22
click at [262, 18] on div at bounding box center [305, 17] width 157 height 22
click at [1075, 23] on icon "button" at bounding box center [1075, 17] width 14 height 14
